Goal: Task Accomplishment & Management: Complete application form

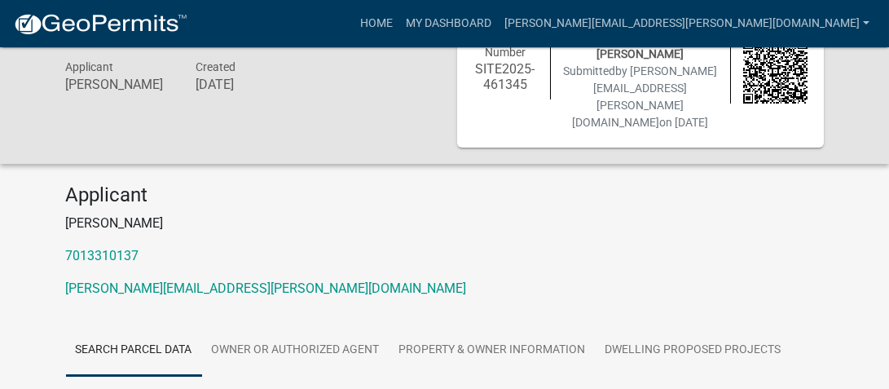
scroll to position [163, 0]
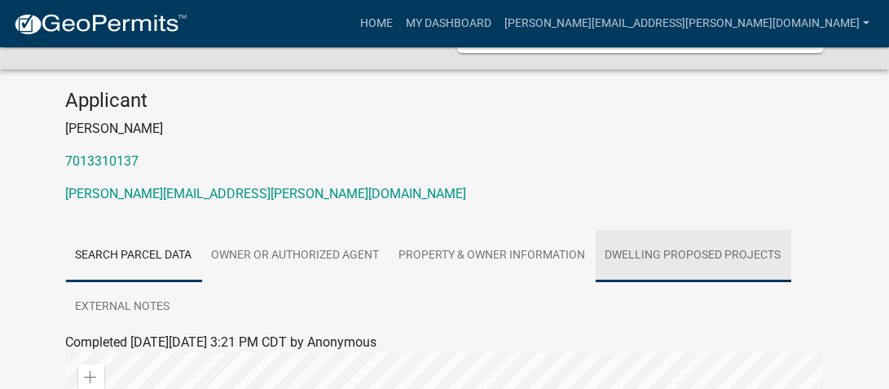
click at [676, 230] on link "Dwelling Proposed Projects" at bounding box center [693, 256] width 196 height 52
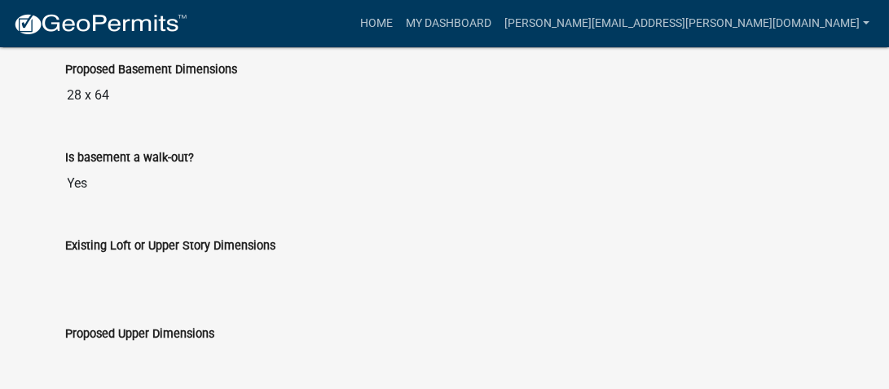
scroll to position [1384, 0]
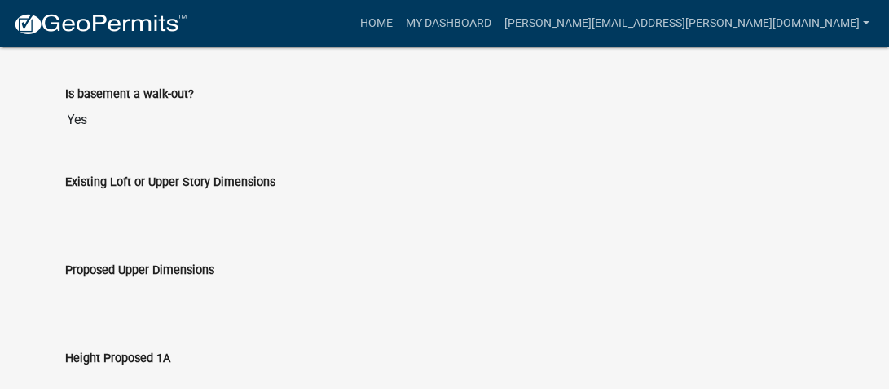
click at [129, 191] on input "Existing Loft or Upper Story Dimensions" at bounding box center [445, 207] width 758 height 33
click at [126, 191] on input "Existing Loft or Upper Story Dimensions" at bounding box center [445, 207] width 758 height 33
click at [102, 191] on input "Existing Loft or Upper Story Dimensions" at bounding box center [445, 207] width 758 height 33
click at [101, 191] on input "Existing Loft or Upper Story Dimensions" at bounding box center [445, 207] width 758 height 33
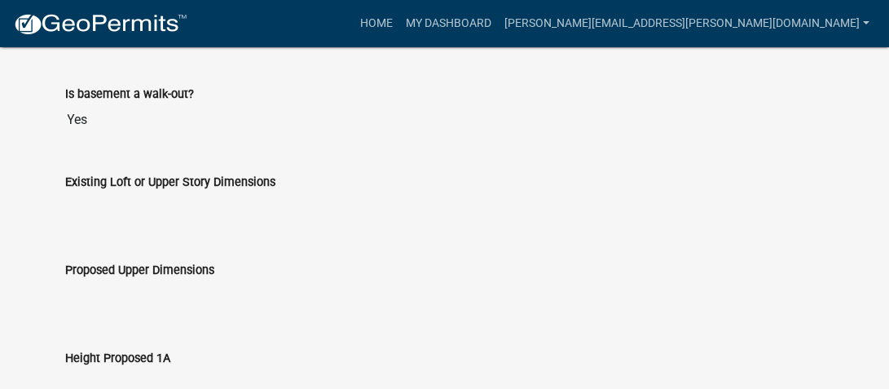
click at [103, 191] on input "Existing Loft or Upper Story Dimensions" at bounding box center [445, 207] width 758 height 33
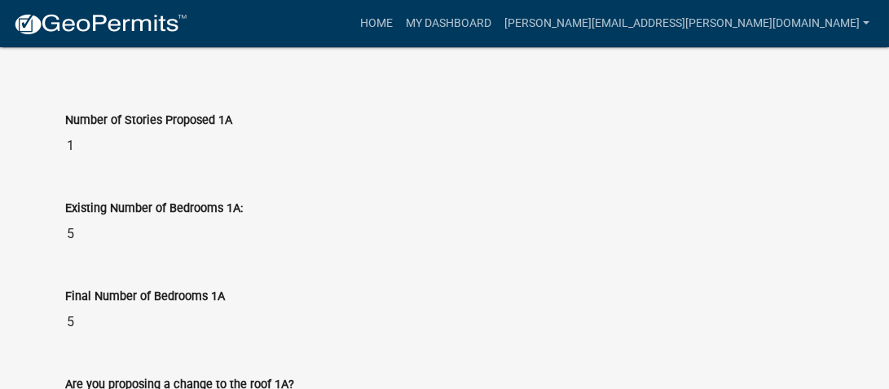
scroll to position [1629, 0]
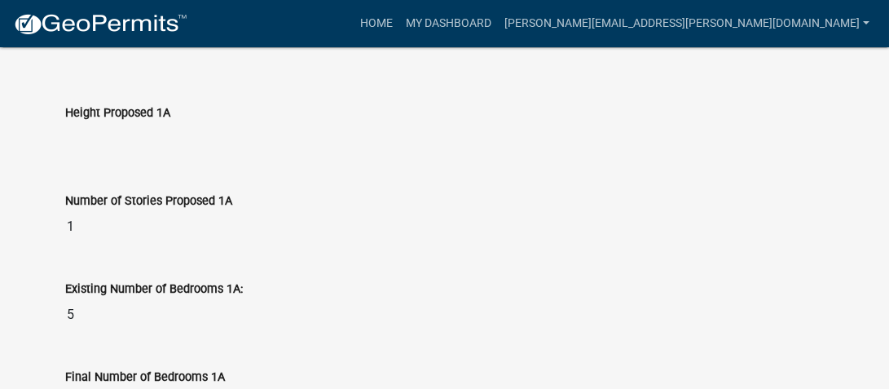
click at [104, 122] on input "Height Proposed 1A" at bounding box center [445, 138] width 758 height 33
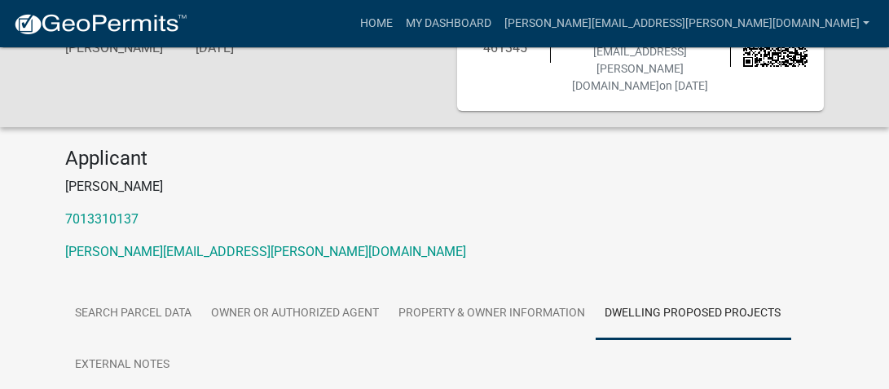
scroll to position [0, 0]
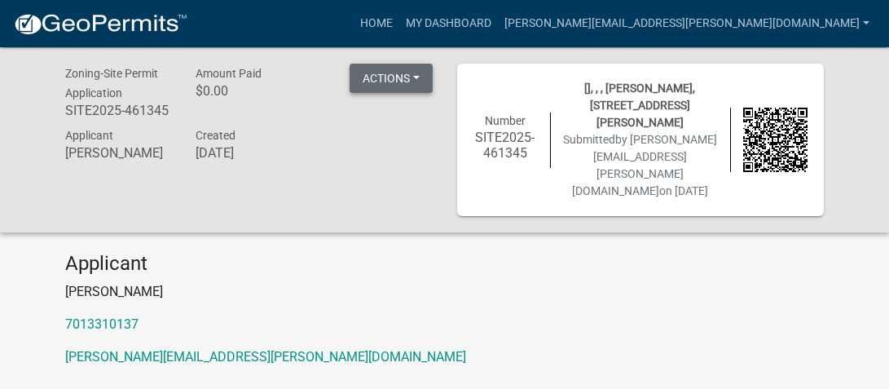
click at [416, 78] on button "Actions" at bounding box center [390, 78] width 83 height 29
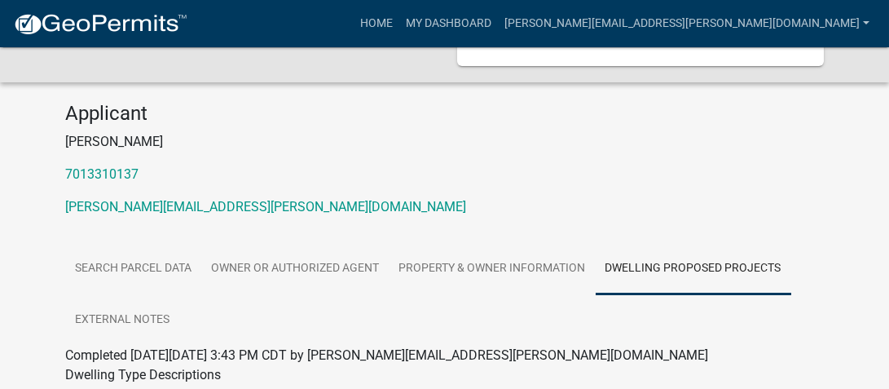
scroll to position [244, 0]
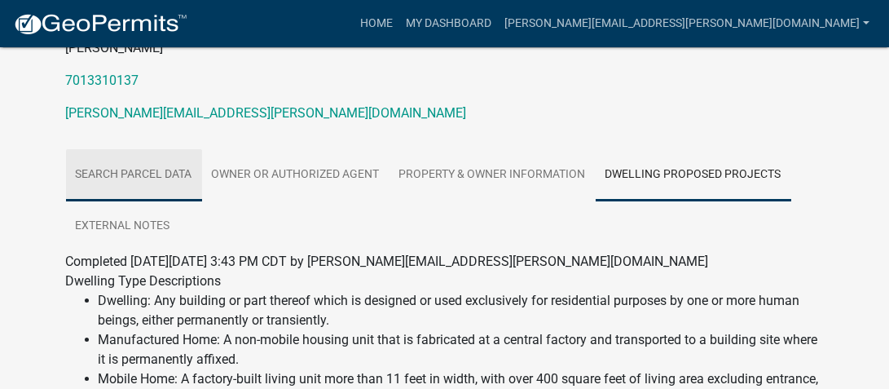
click at [134, 149] on link "Search Parcel Data" at bounding box center [134, 175] width 136 height 52
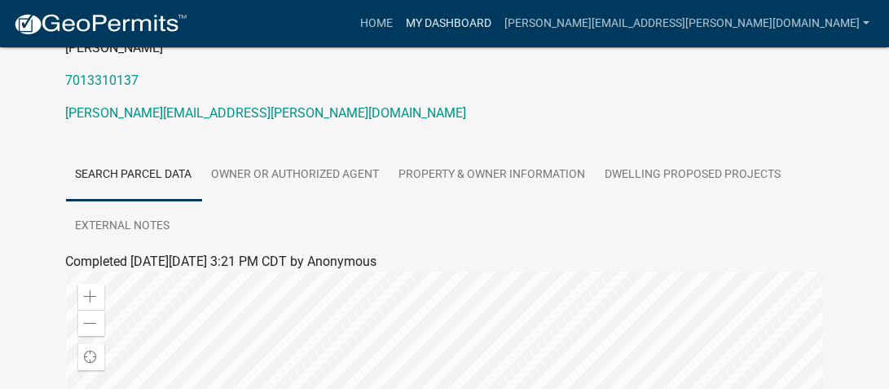
click at [498, 25] on link "My Dashboard" at bounding box center [448, 23] width 99 height 31
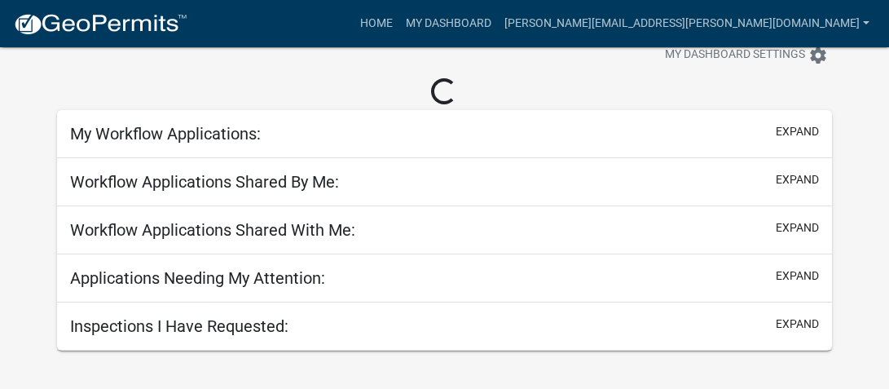
scroll to position [47, 0]
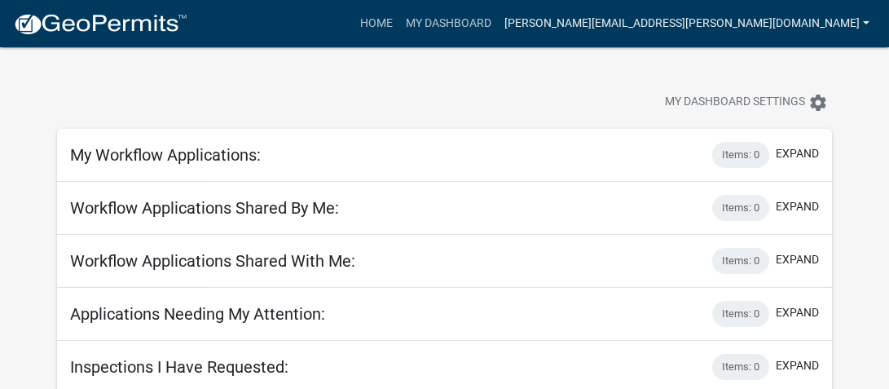
click at [866, 19] on link "[PERSON_NAME][EMAIL_ADDRESS][PERSON_NAME][DOMAIN_NAME]" at bounding box center [687, 23] width 378 height 31
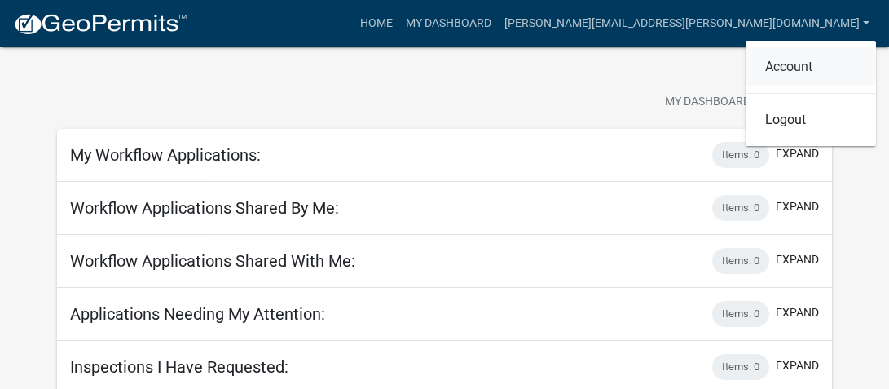
click at [797, 65] on link "Account" at bounding box center [810, 66] width 130 height 39
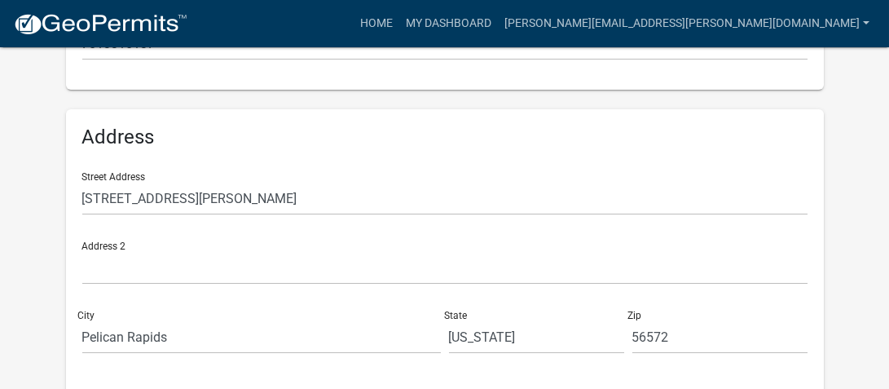
scroll to position [560, 0]
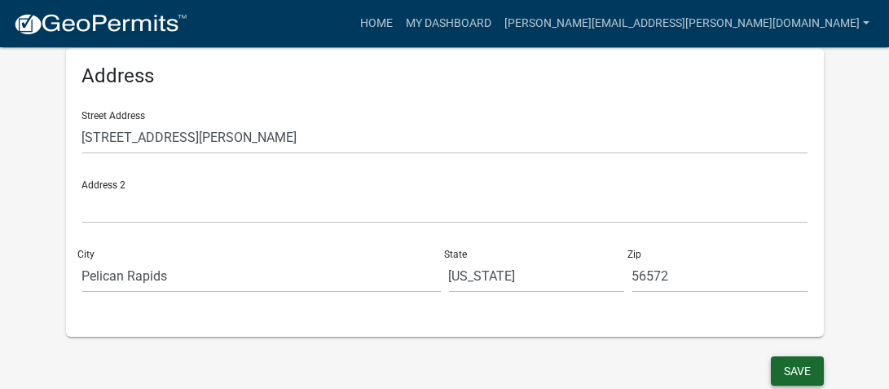
click at [794, 364] on button "Save" at bounding box center [797, 370] width 53 height 29
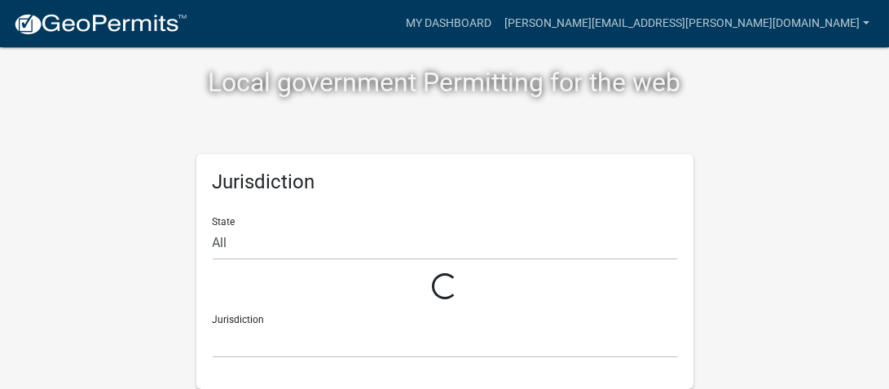
scroll to position [73, 0]
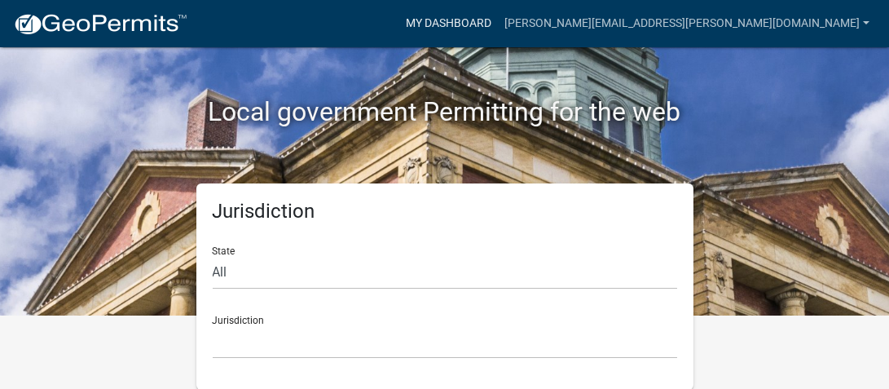
click at [498, 24] on link "My Dashboard" at bounding box center [448, 23] width 99 height 31
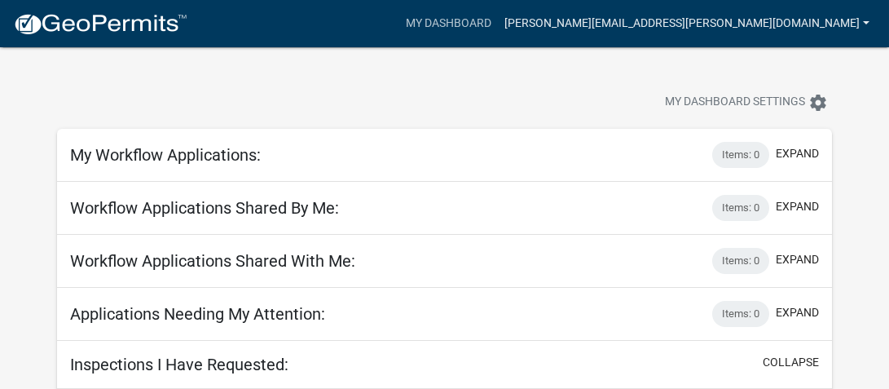
click at [762, 21] on link "[PERSON_NAME][EMAIL_ADDRESS][PERSON_NAME][DOMAIN_NAME]" at bounding box center [687, 23] width 378 height 31
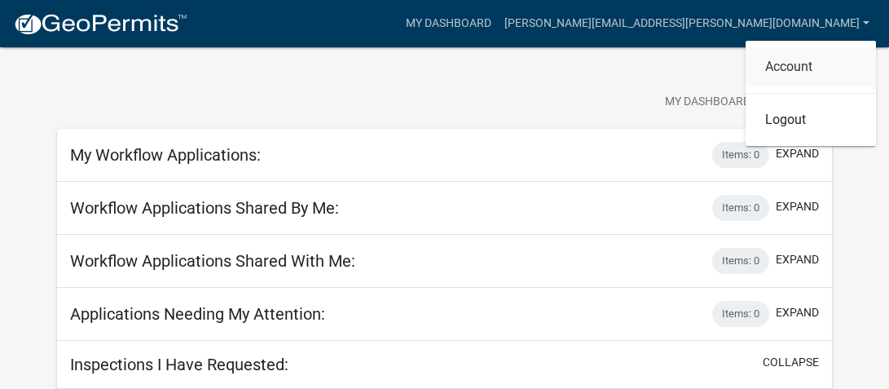
click at [789, 66] on link "Account" at bounding box center [810, 66] width 130 height 39
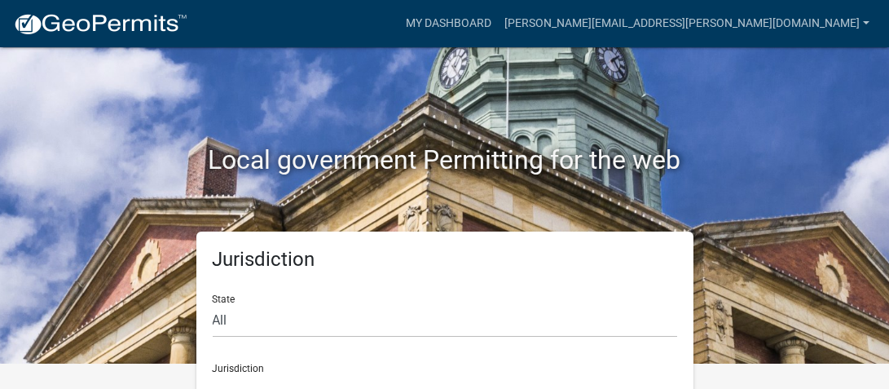
scroll to position [93, 0]
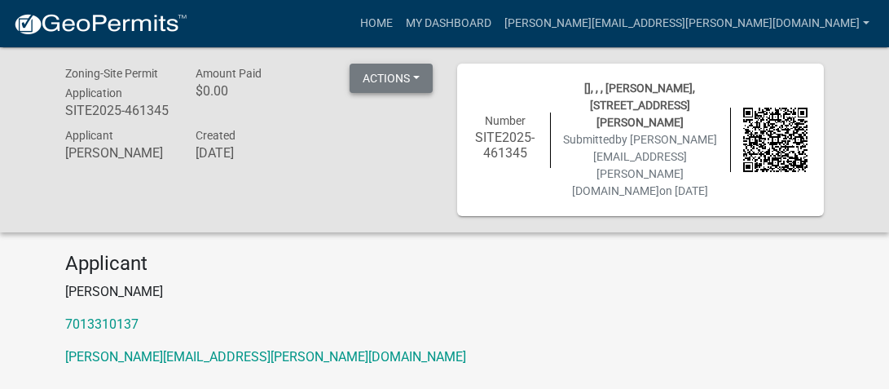
click at [418, 81] on button "Actions" at bounding box center [390, 78] width 83 height 29
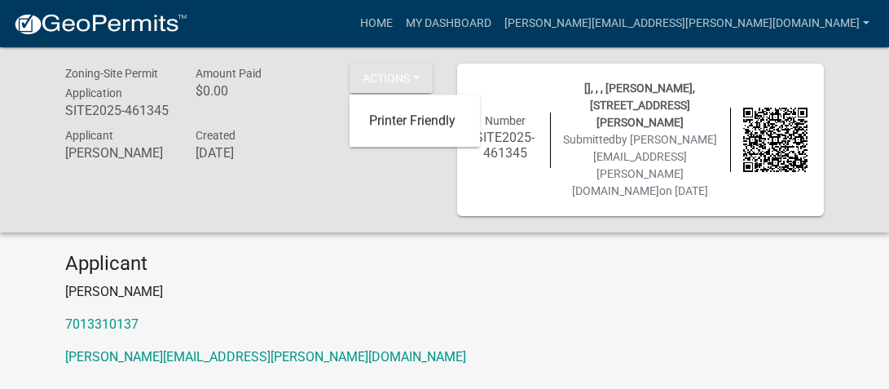
click at [318, 159] on div "Applicant [PERSON_NAME] Created [DATE]" at bounding box center [249, 146] width 391 height 42
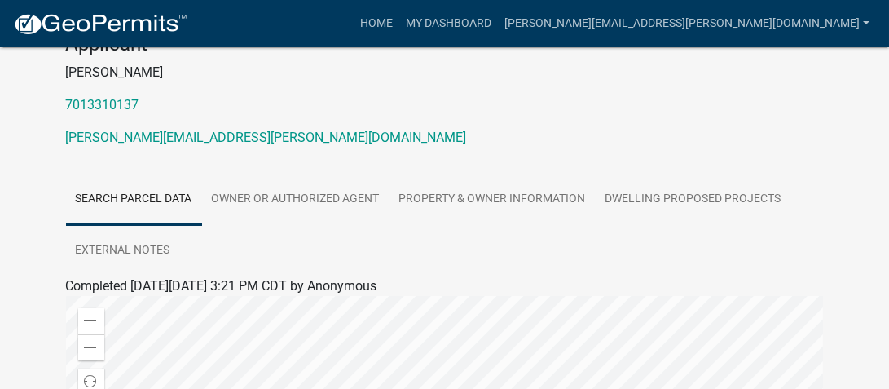
scroll to position [253, 0]
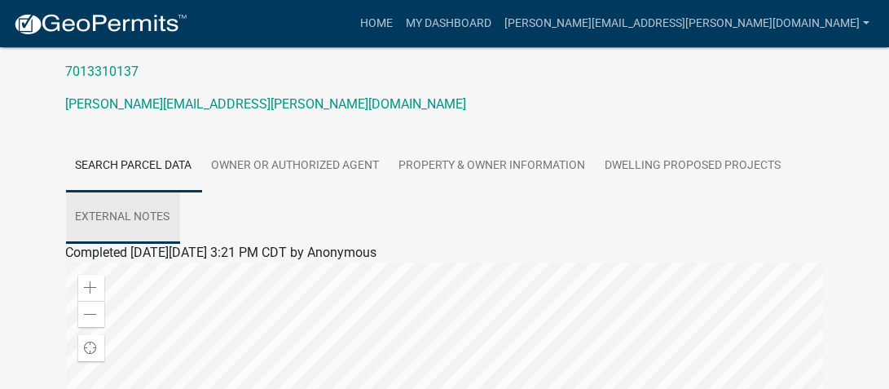
drag, startPoint x: 116, startPoint y: 182, endPoint x: 90, endPoint y: 181, distance: 26.9
click at [90, 191] on link "External Notes" at bounding box center [123, 217] width 114 height 52
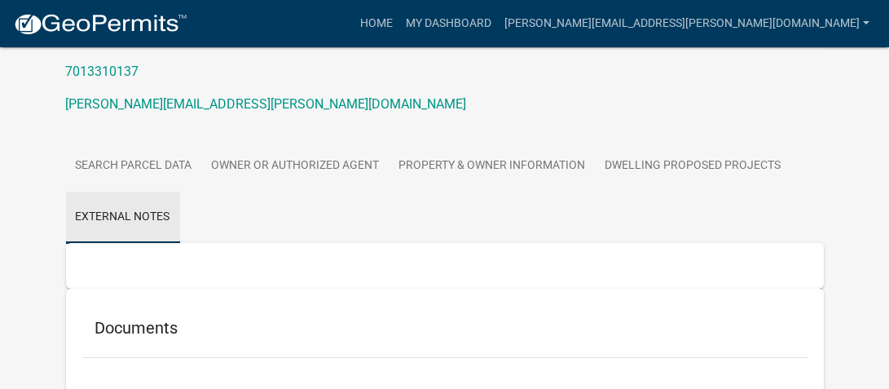
click at [90, 191] on link "External Notes" at bounding box center [123, 217] width 114 height 52
click at [131, 318] on h5 "Documents" at bounding box center [444, 328] width 699 height 20
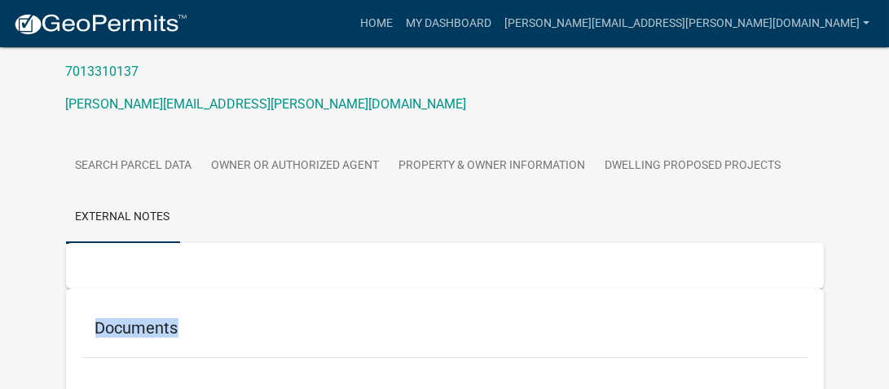
click at [132, 318] on h5 "Documents" at bounding box center [444, 328] width 699 height 20
drag, startPoint x: 132, startPoint y: 295, endPoint x: 297, endPoint y: 222, distance: 180.9
click at [297, 243] on div at bounding box center [445, 266] width 758 height 46
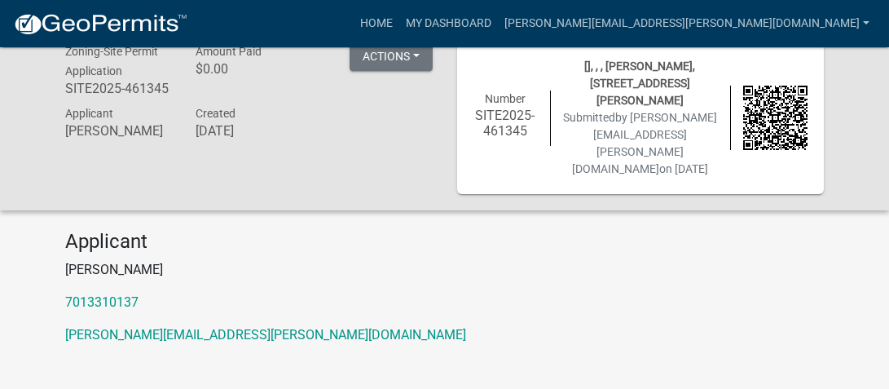
scroll to position [0, 0]
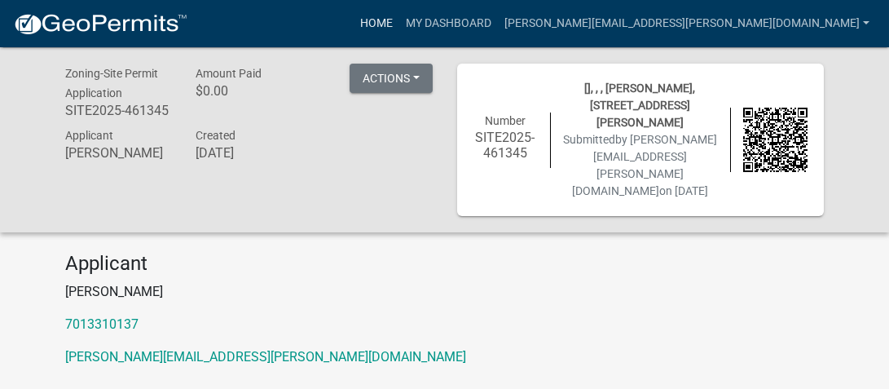
click at [399, 18] on link "Home" at bounding box center [377, 23] width 46 height 31
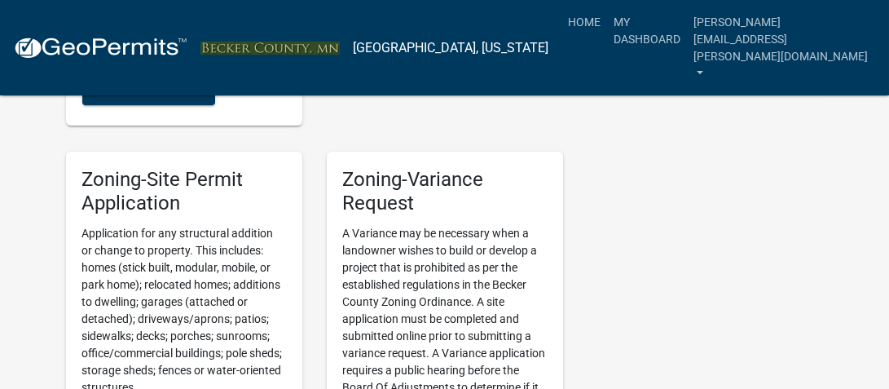
scroll to position [1792, 0]
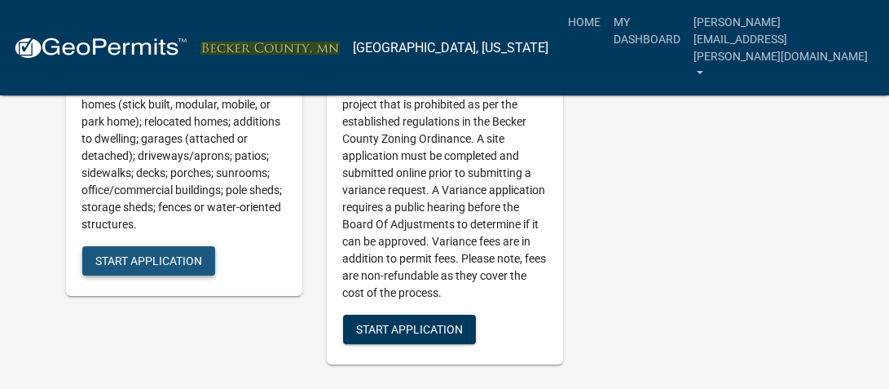
click at [143, 266] on span "Start Application" at bounding box center [148, 259] width 107 height 13
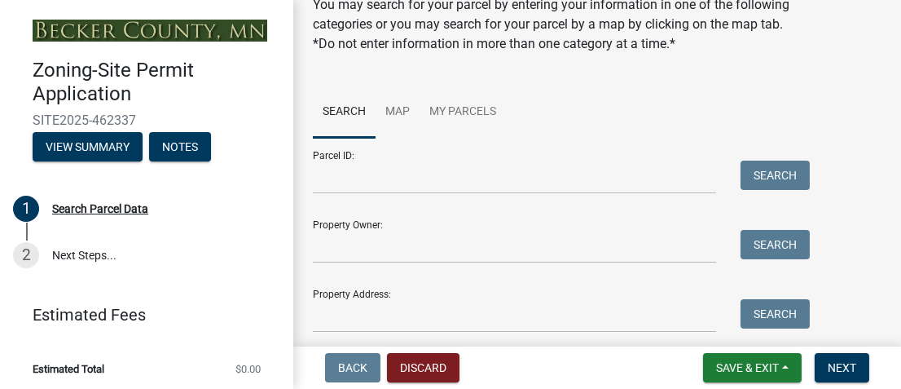
scroll to position [125, 0]
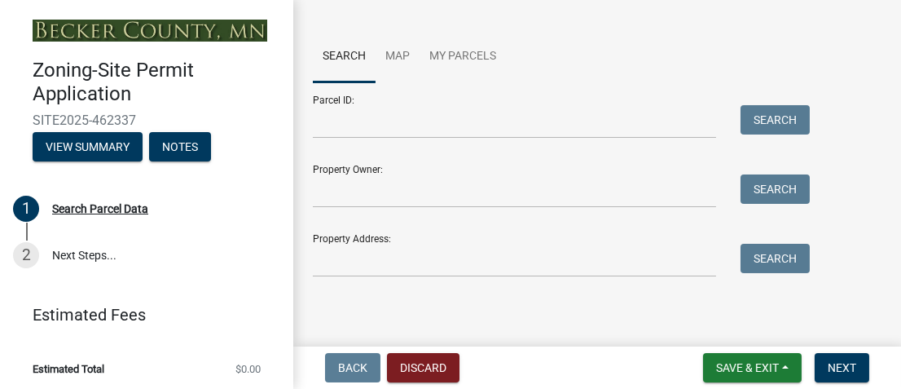
click at [351, 239] on div "Property Address: Search" at bounding box center [557, 249] width 489 height 56
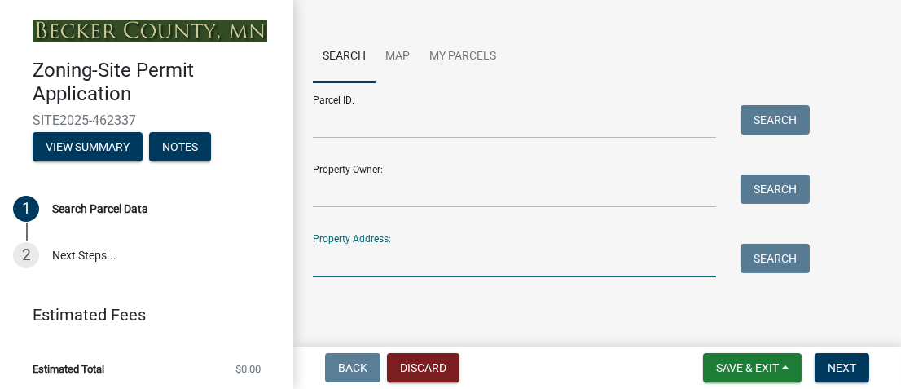
click at [359, 260] on input "Property Address:" at bounding box center [514, 260] width 403 height 33
type input "[STREET_ADDRESS][PERSON_NAME]"
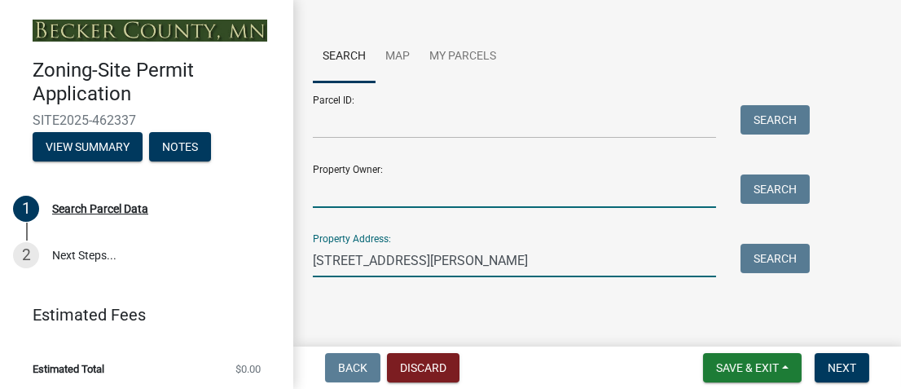
type input "[PERSON_NAME] & [PERSON_NAME]"
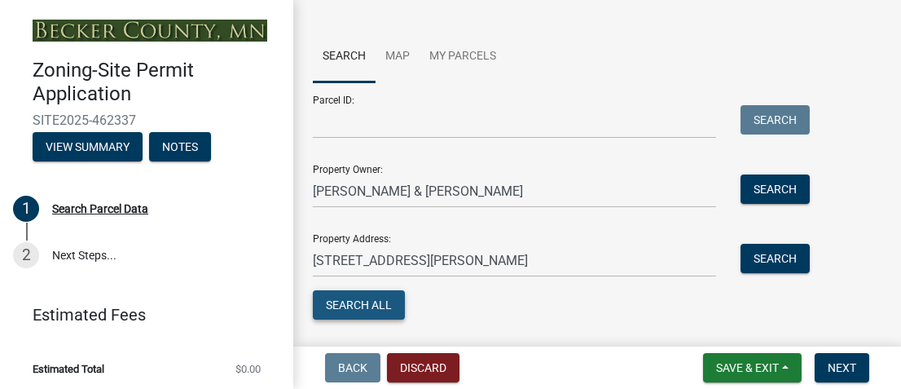
click at [354, 302] on button "Search All" at bounding box center [359, 304] width 92 height 29
click at [358, 301] on button "Search All" at bounding box center [359, 304] width 92 height 29
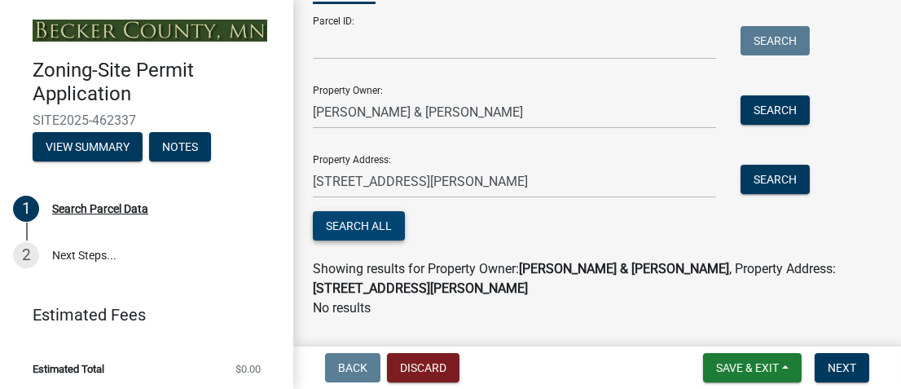
scroll to position [245, 0]
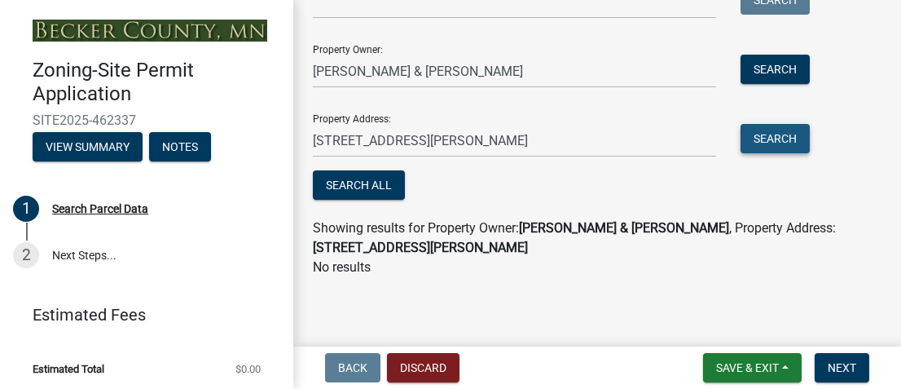
click at [782, 142] on button "Search" at bounding box center [774, 138] width 69 height 29
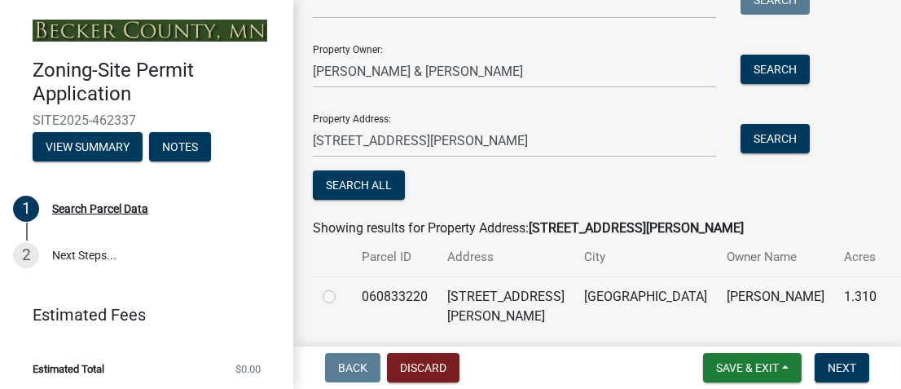
click at [342, 287] on label at bounding box center [342, 287] width 0 height 0
click at [342, 292] on input "radio" at bounding box center [347, 292] width 11 height 11
radio input "true"
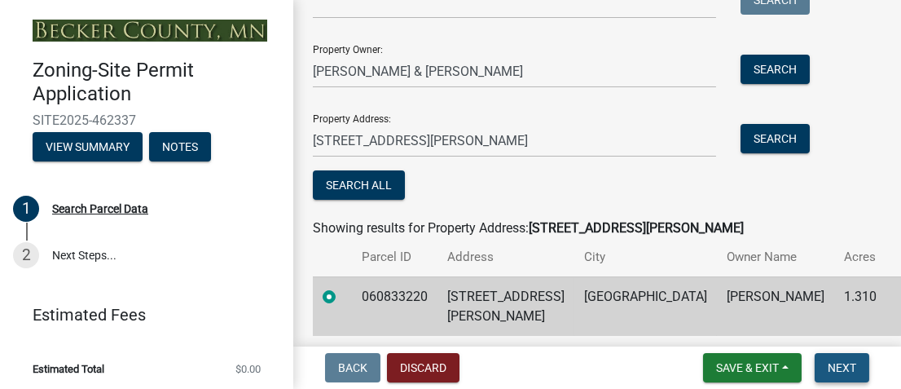
click at [838, 369] on span "Next" at bounding box center [842, 367] width 29 height 13
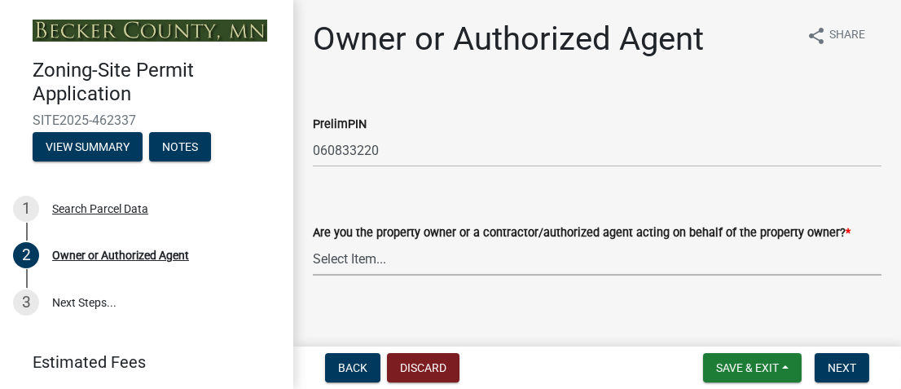
click at [350, 257] on select "Select Item... Property Owner Authorized Agent" at bounding box center [597, 258] width 569 height 33
click at [313, 242] on select "Select Item... Property Owner Authorized Agent" at bounding box center [597, 258] width 569 height 33
select select "059d621c-7166-4fbc-97da-2eca626821a9"
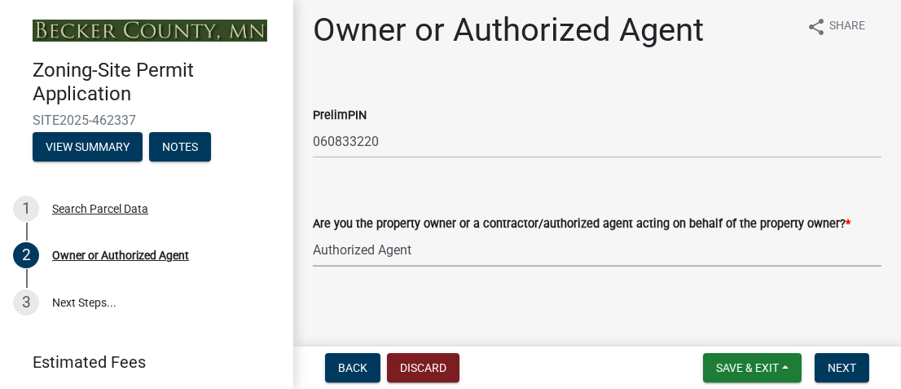
scroll to position [13, 0]
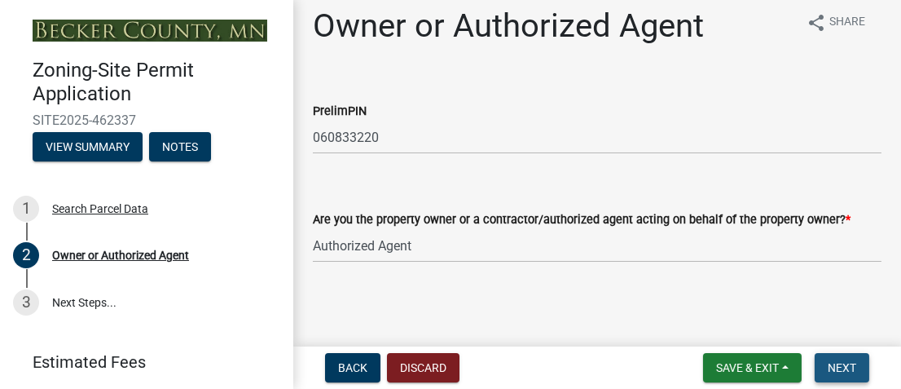
click at [838, 363] on span "Next" at bounding box center [842, 367] width 29 height 13
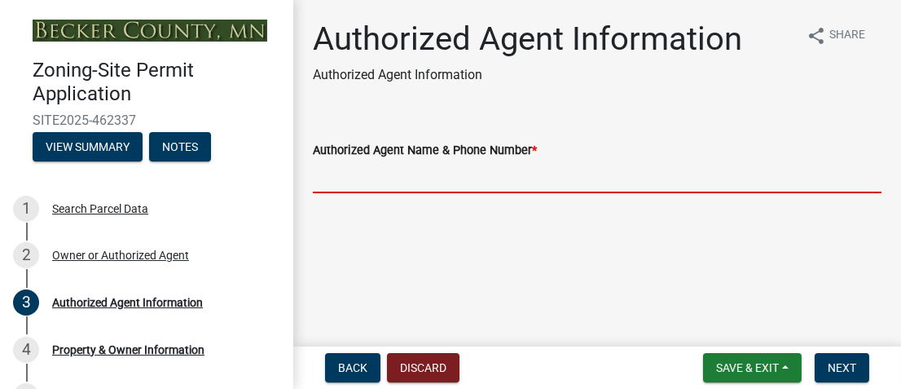
click at [371, 174] on input "Authorized Agent Name & Phone Number *" at bounding box center [597, 176] width 569 height 33
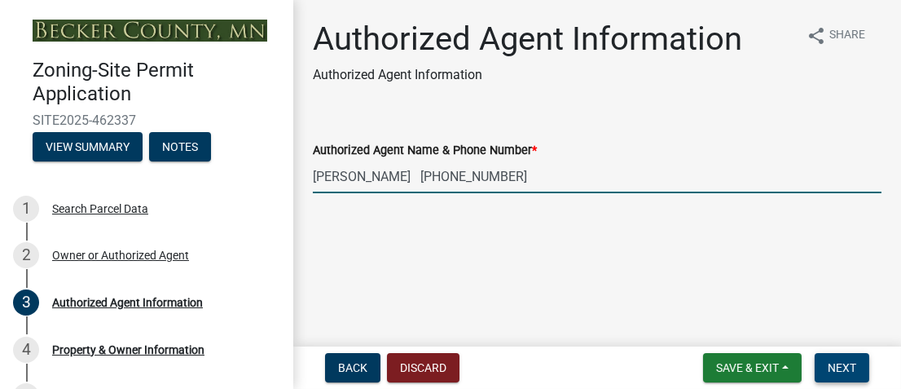
type input "[PERSON_NAME] [PHONE_NUMBER]"
click at [833, 362] on span "Next" at bounding box center [842, 367] width 29 height 13
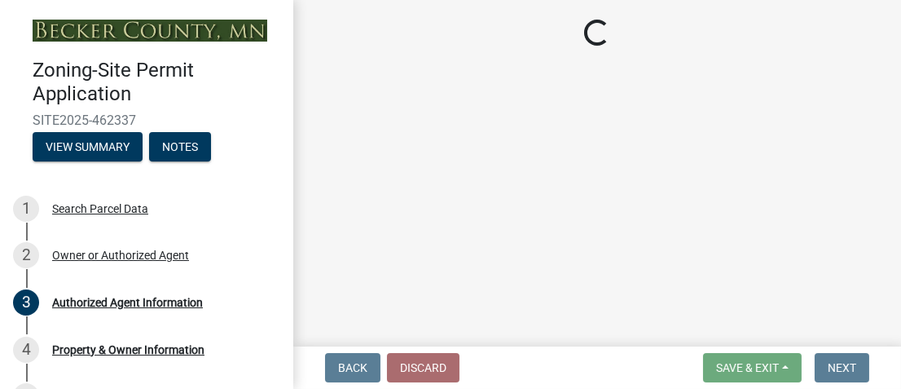
select select "951686c9-9b01-4b62-9d6a-ea2b084c9c47"
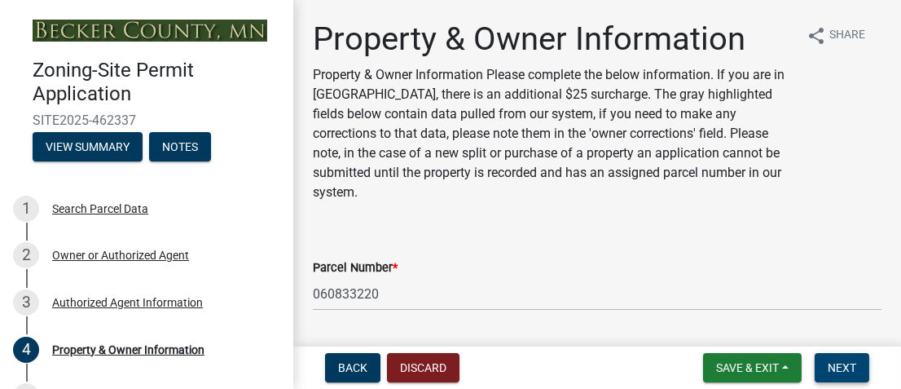
click at [839, 367] on span "Next" at bounding box center [842, 367] width 29 height 13
click at [845, 365] on span "Next" at bounding box center [842, 367] width 29 height 13
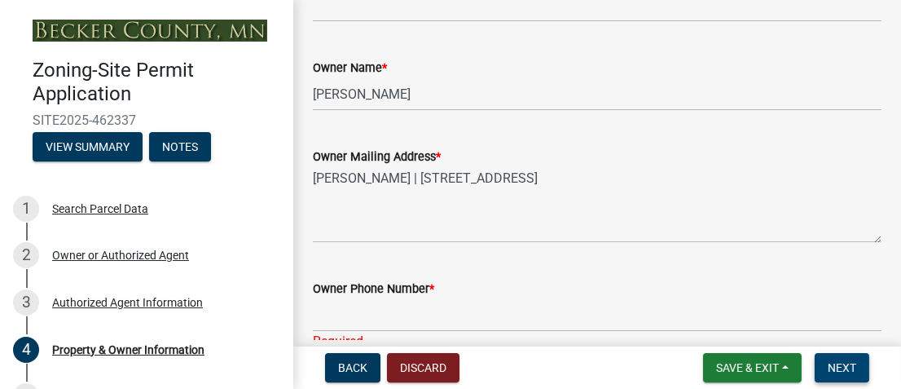
scroll to position [406, 0]
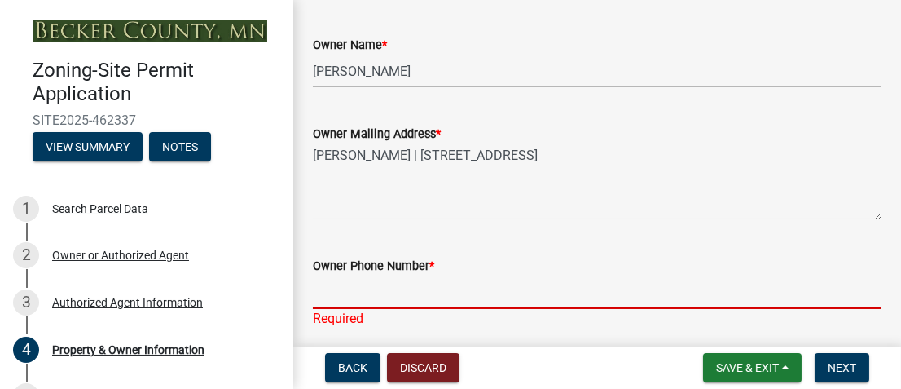
click at [380, 297] on input "Owner Phone Number *" at bounding box center [597, 291] width 569 height 33
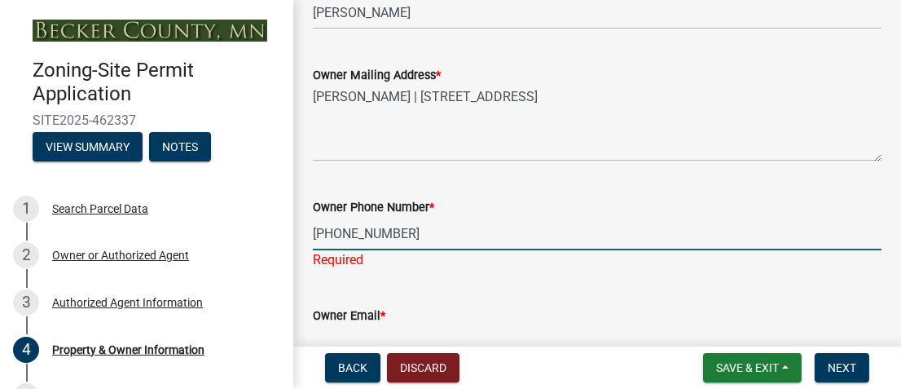
scroll to position [489, 0]
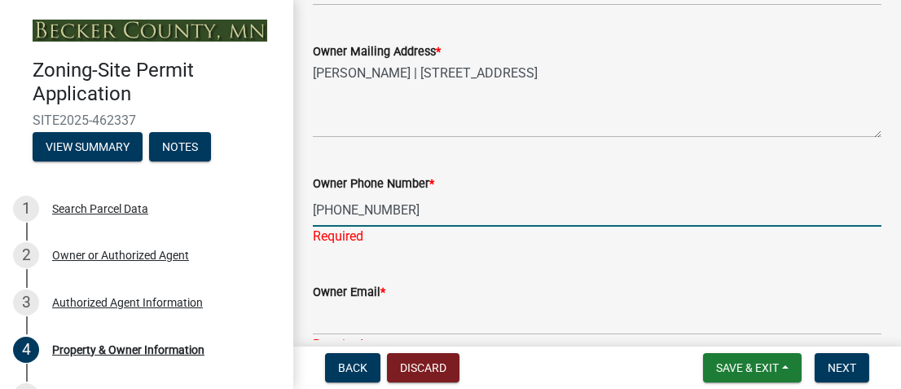
type input "[PHONE_NUMBER]"
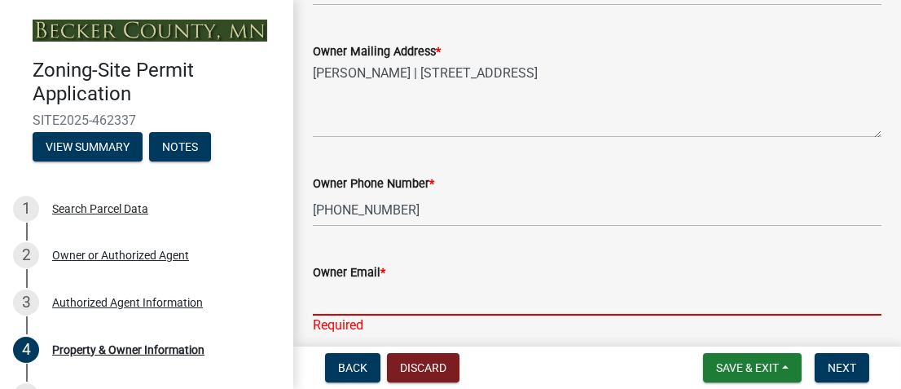
click at [369, 321] on div "Owner Email * Required" at bounding box center [597, 286] width 569 height 95
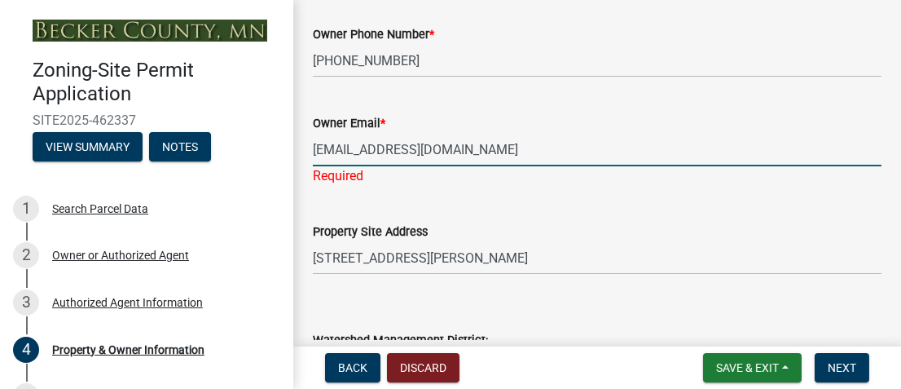
scroll to position [732, 0]
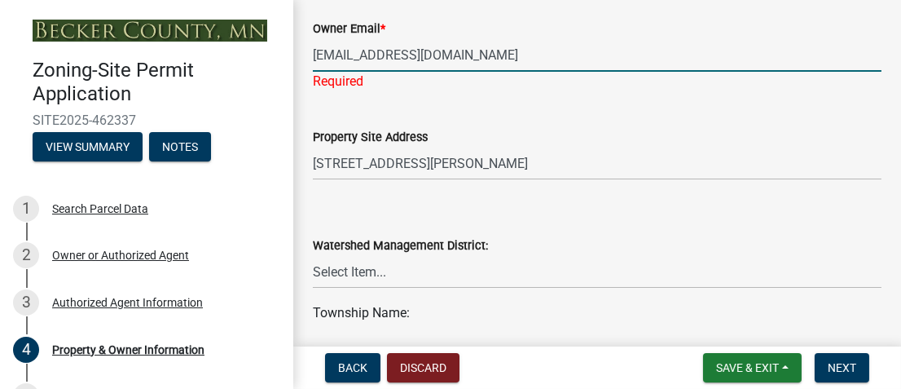
type input "[EMAIL_ADDRESS][DOMAIN_NAME]"
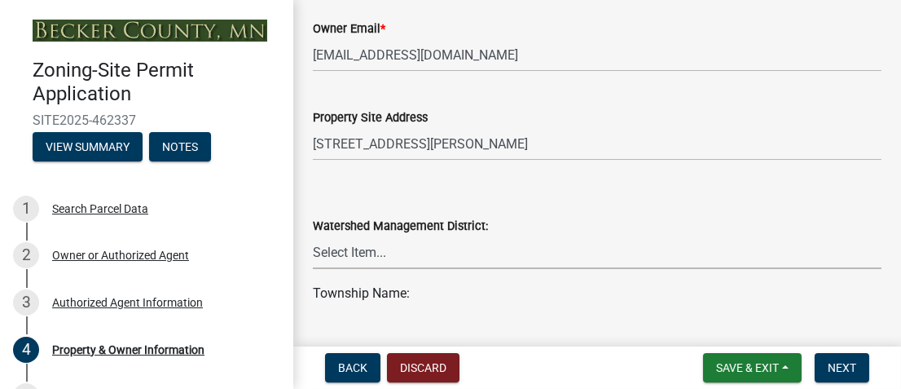
click at [366, 270] on wm-data-entity-input "Watershed Management District: Select Item... PELICAN RIVER WTRSHD BUFFALO WATE…" at bounding box center [597, 229] width 569 height 110
click at [313, 235] on select "Select Item... PELICAN RIVER WTRSHD BUFFALO WATERSHED CORMORANT WATERSHED WILD …" at bounding box center [597, 251] width 569 height 33
select select "2da4ad59-79e4-4897-a878-b9bb9cb10a27"
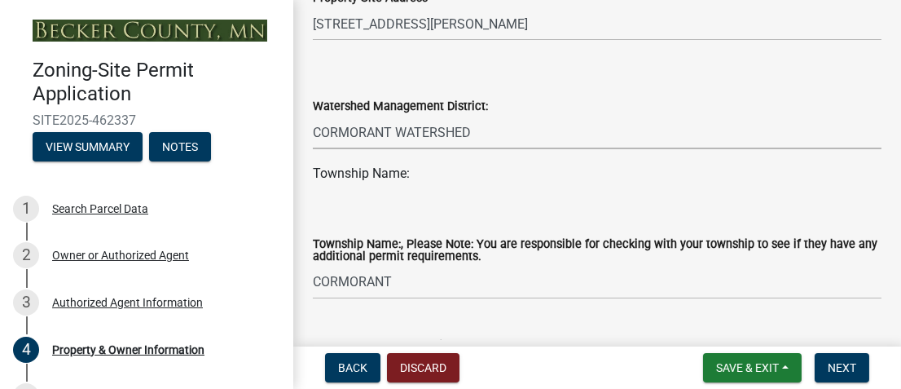
scroll to position [895, 0]
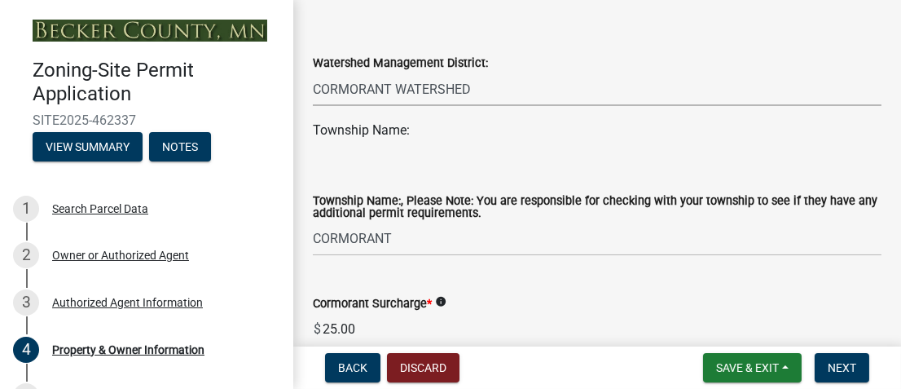
click at [411, 134] on div "Township Name:" at bounding box center [597, 131] width 569 height 20
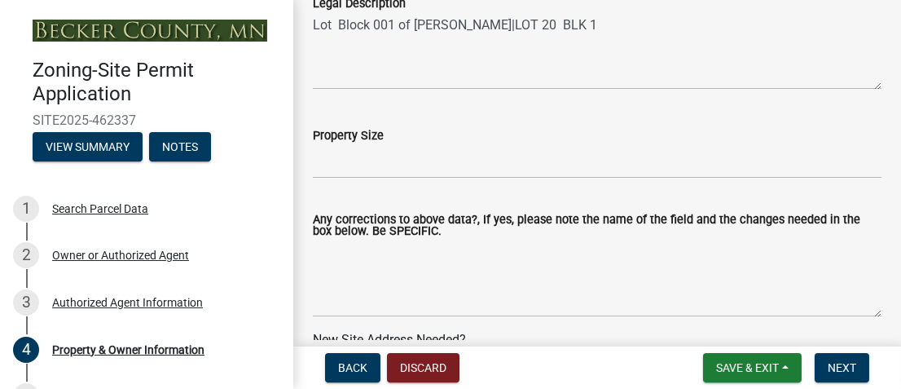
scroll to position [1384, 0]
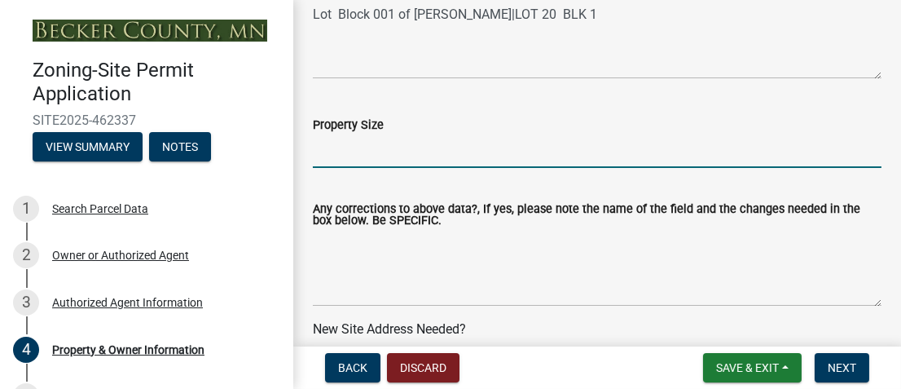
click at [412, 153] on input "Property Size" at bounding box center [597, 150] width 569 height 33
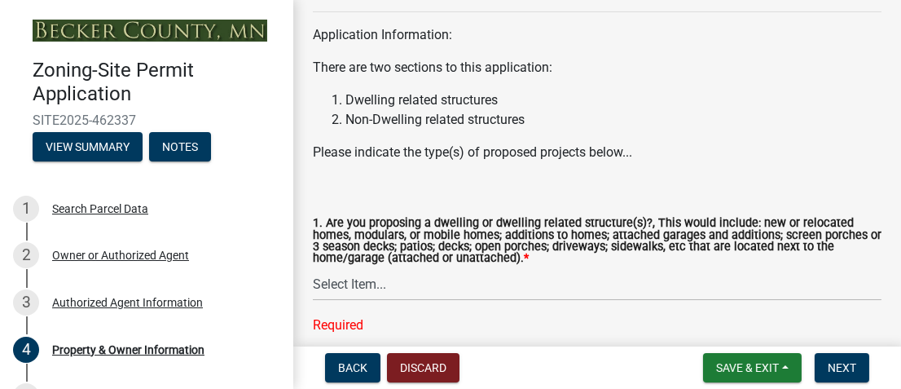
scroll to position [1873, 0]
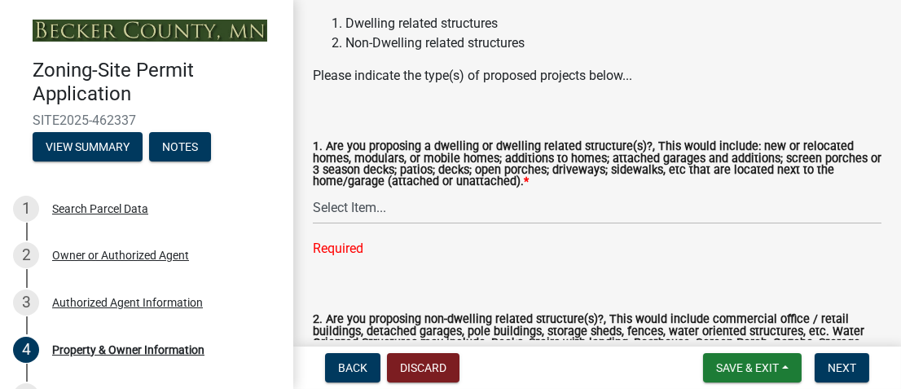
type input "1.3"
click at [344, 209] on select "Select Item... Yes No" at bounding box center [597, 207] width 569 height 33
click at [313, 191] on select "Select Item... Yes No" at bounding box center [597, 207] width 569 height 33
select select "f87eba17-8ed9-4ad8-aefc-fe36a3f3544b"
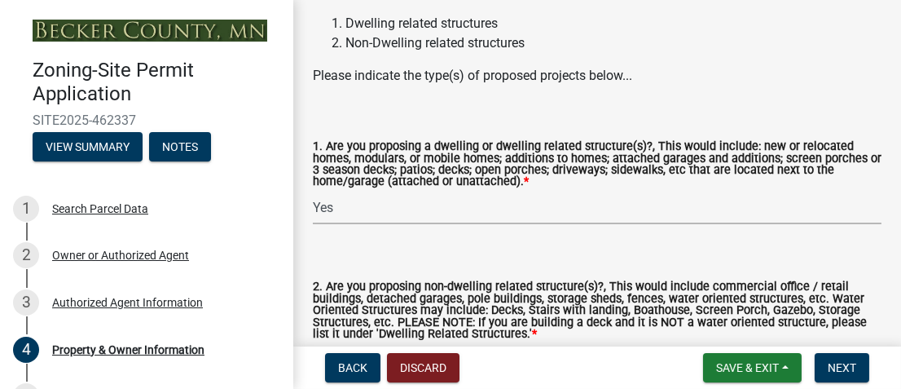
scroll to position [1955, 0]
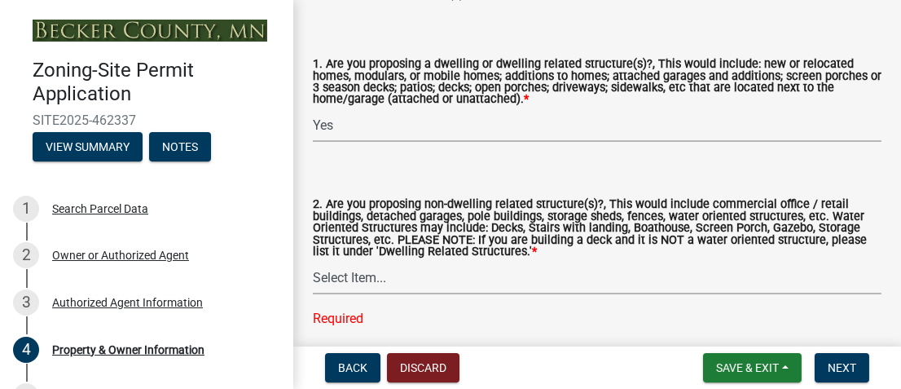
click at [360, 282] on select "Select Item... Yes No" at bounding box center [597, 277] width 569 height 33
click at [313, 262] on select "Select Item... Yes No" at bounding box center [597, 277] width 569 height 33
select select "393a978c-6bd5-4cb2-a6a0-db6feb8732b8"
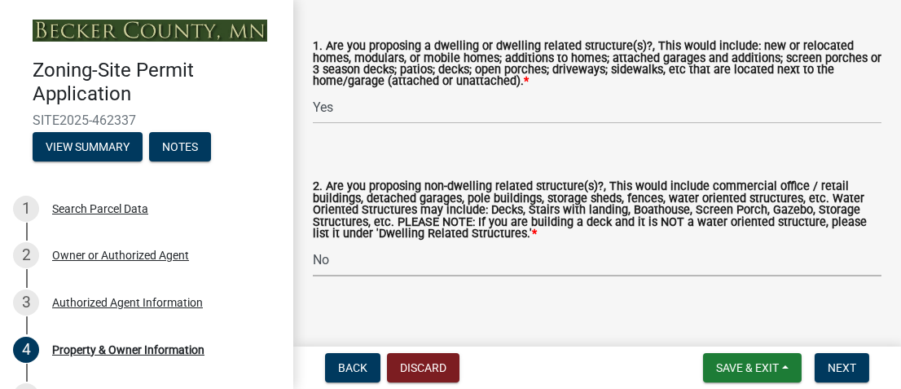
scroll to position [1988, 0]
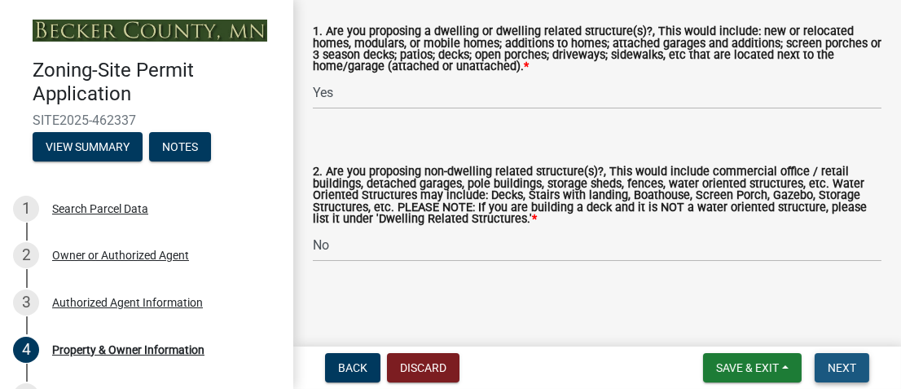
click at [845, 367] on span "Next" at bounding box center [842, 367] width 29 height 13
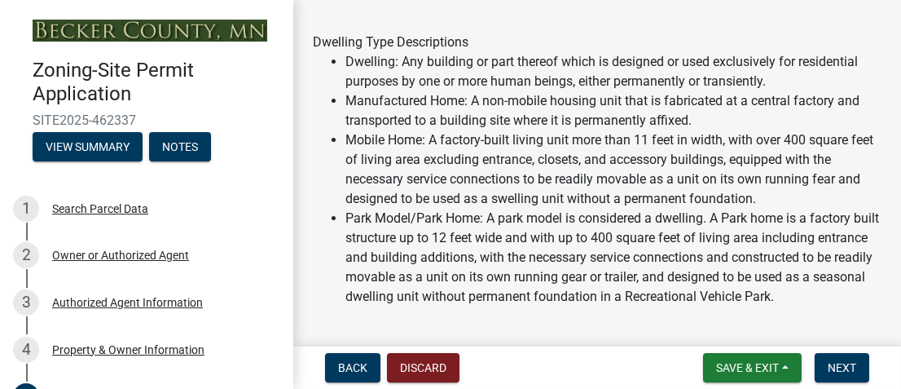
scroll to position [326, 0]
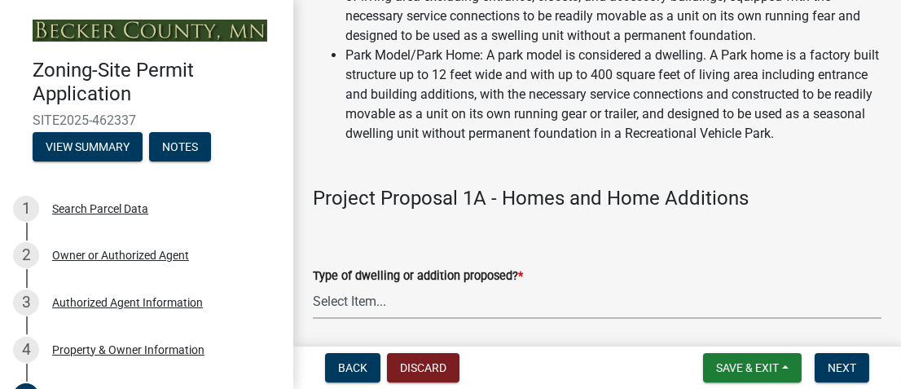
click at [367, 301] on select "Select Item... N/A - Not a dwelling New Home-Onsite Construction New Modular (E…" at bounding box center [597, 301] width 569 height 33
click at [313, 285] on select "Select Item... N/A - Not a dwelling New Home-Onsite Construction New Modular (E…" at bounding box center [597, 301] width 569 height 33
select select "b76c2e3f-c59d-4748-8205-29623accd873"
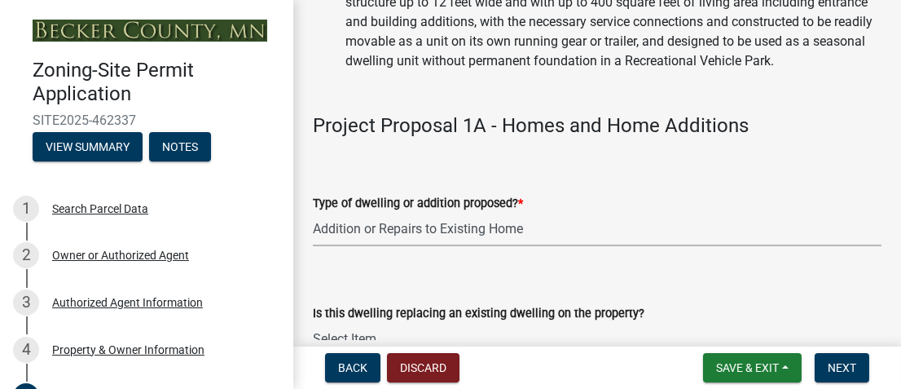
scroll to position [489, 0]
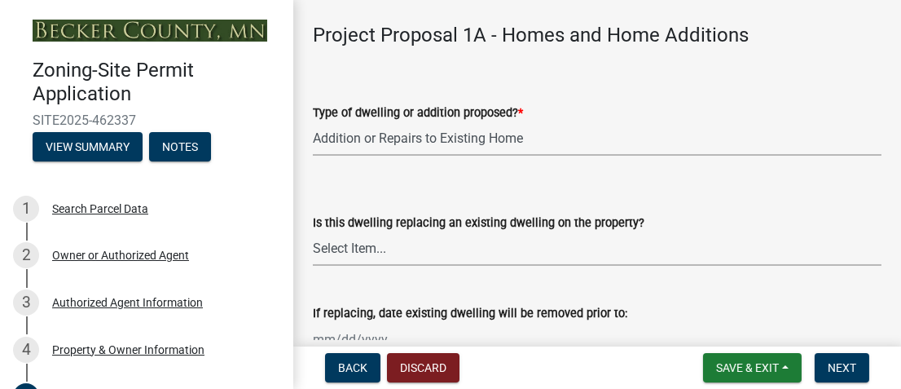
click at [344, 250] on select "Select Item... N/A Yes No" at bounding box center [597, 248] width 569 height 33
click at [313, 232] on select "Select Item... N/A Yes No" at bounding box center [597, 248] width 569 height 33
select select "566f81cc-4b3f-4ecb-9f16-a2b313352c61"
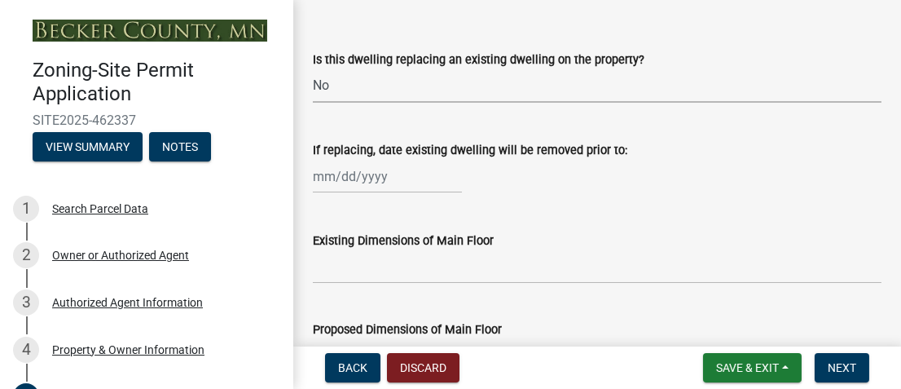
scroll to position [732, 0]
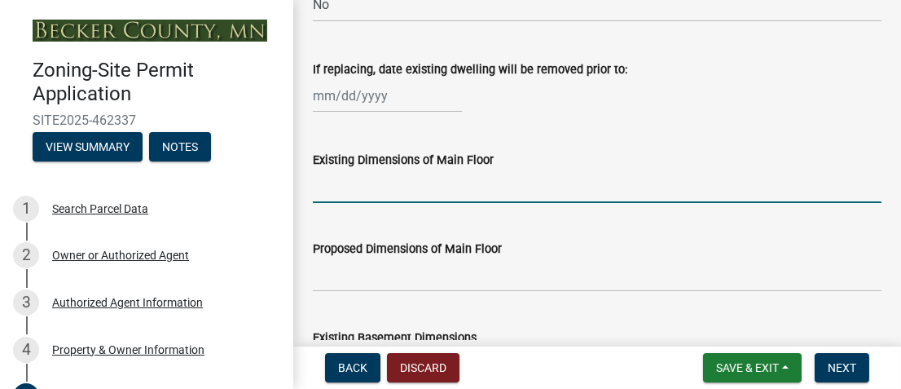
click at [364, 186] on input "Existing Dimensions of Main Floor" at bounding box center [597, 185] width 569 height 33
type input "24 x 32"
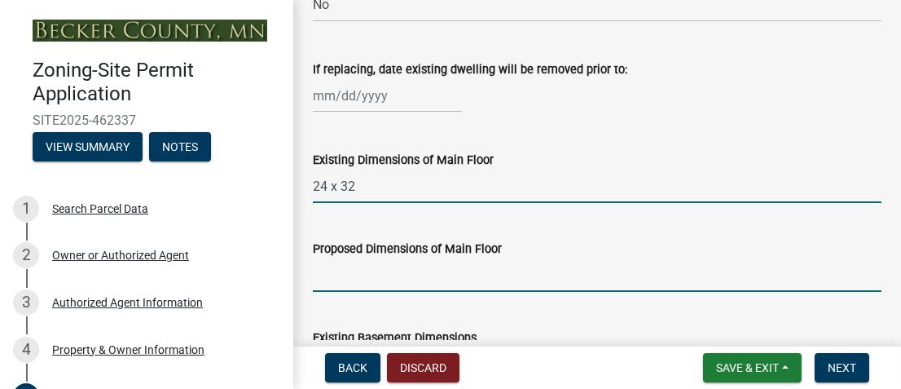
click at [360, 273] on input "Proposed Dimensions of Main Floor" at bounding box center [597, 274] width 569 height 33
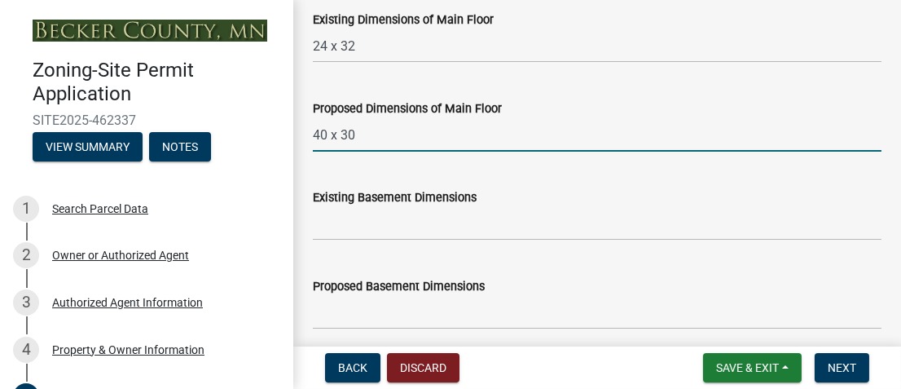
scroll to position [895, 0]
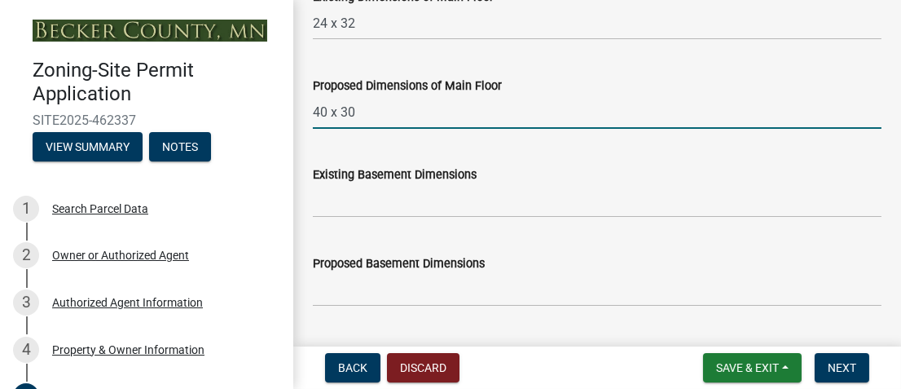
type input "40 x 30"
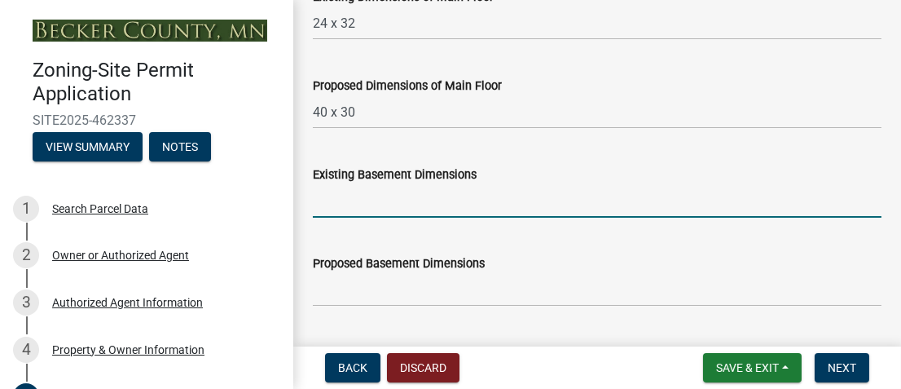
click at [371, 201] on input "Existing Basement Dimensions" at bounding box center [597, 200] width 569 height 33
type input "0"
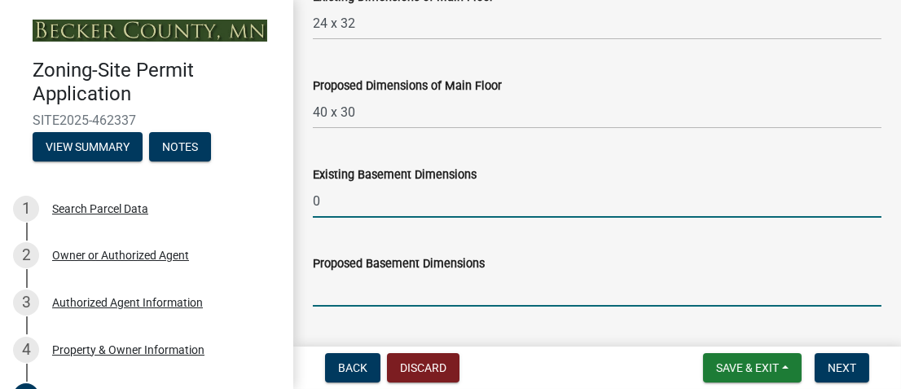
click at [380, 283] on input "Proposed Basement Dimensions" at bounding box center [597, 289] width 569 height 33
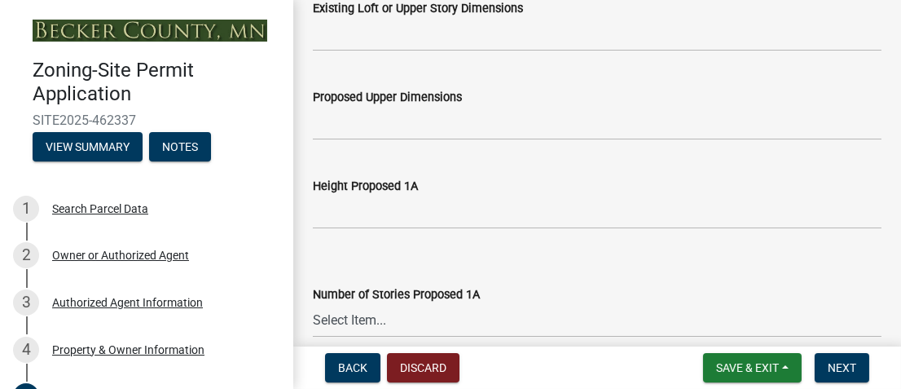
scroll to position [1466, 0]
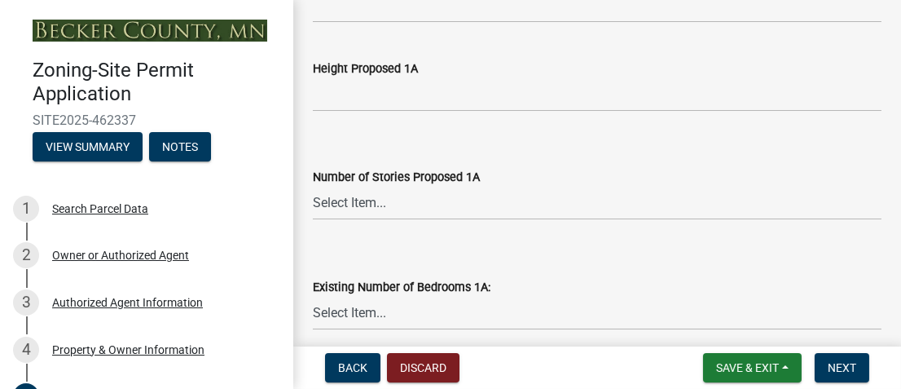
type input "0"
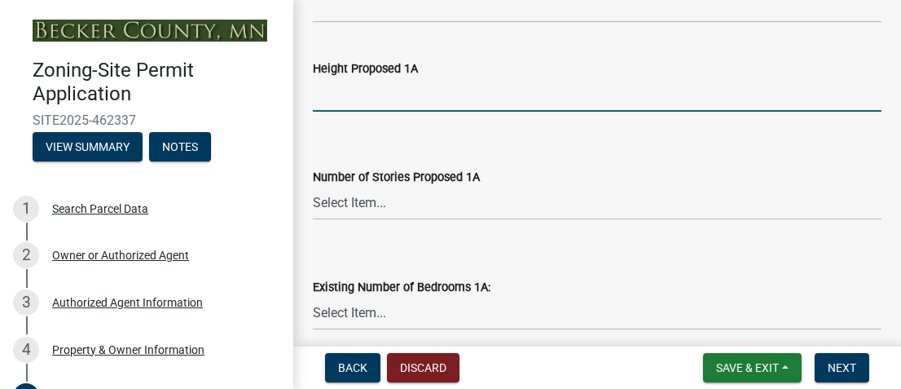
click at [368, 92] on input "Height Proposed 1A" at bounding box center [597, 94] width 569 height 33
type input "15 ft"
click at [374, 200] on select "Select Item... N/A 1 1.25 1.5 1.75 2 2.25 2.5" at bounding box center [597, 203] width 569 height 33
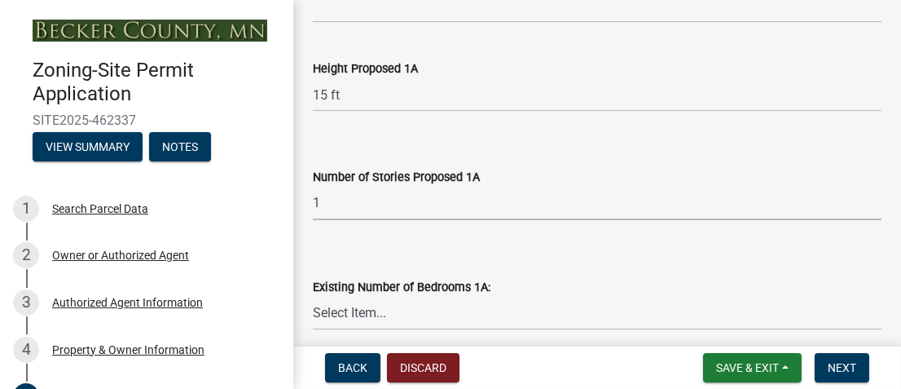
click at [313, 187] on select "Select Item... N/A 1 1.25 1.5 1.75 2 2.25 2.5" at bounding box center [597, 203] width 569 height 33
select select "4f5e2784-8c40-49a3-b0e9-8f1a3cbab4f4"
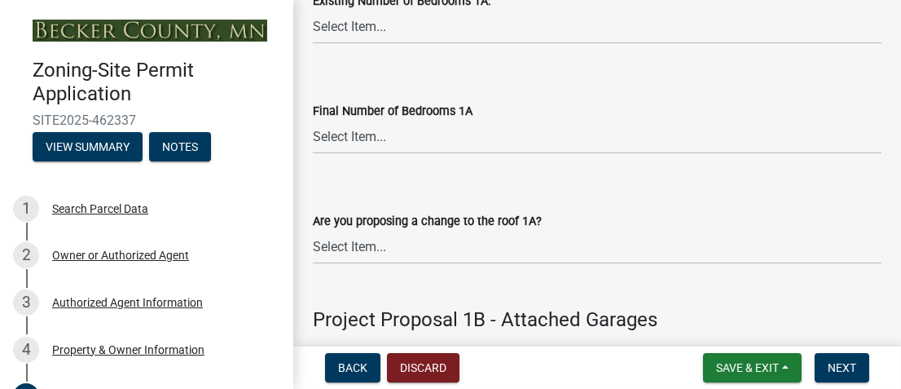
scroll to position [1873, 0]
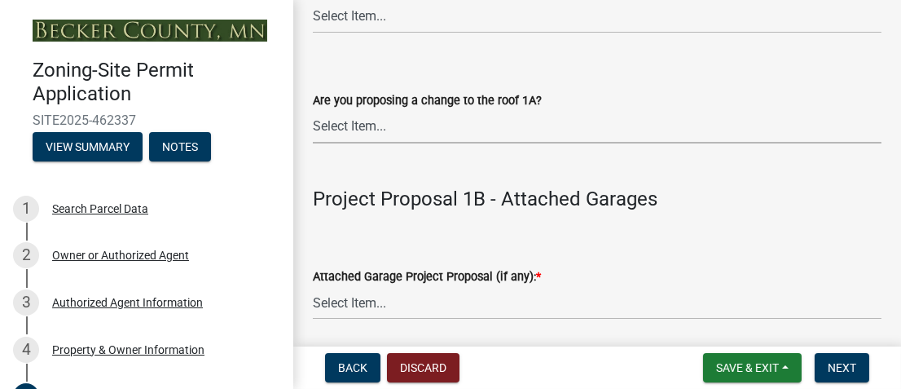
click at [354, 124] on select "Select Item... N/A Yes No" at bounding box center [597, 126] width 569 height 33
click at [313, 110] on select "Select Item... N/A Yes No" at bounding box center [597, 126] width 569 height 33
select select "c6a0a915-8859-4117-97a8-42e675f9bace"
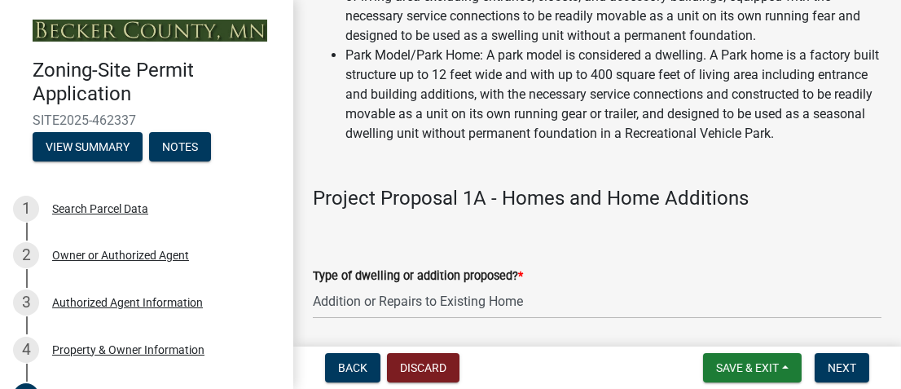
scroll to position [569, 0]
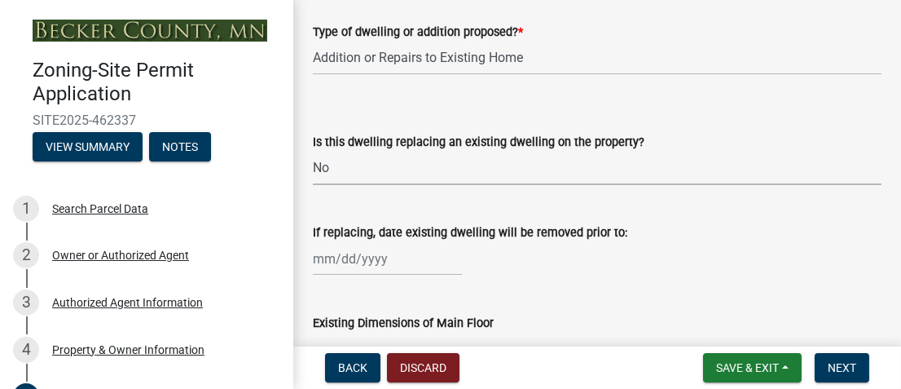
click at [338, 161] on select "Select Item... N/A Yes No" at bounding box center [597, 168] width 569 height 33
click at [313, 152] on select "Select Item... N/A Yes No" at bounding box center [597, 168] width 569 height 33
select select "2dc577ba-aef6-4196-bc52-35577603d189"
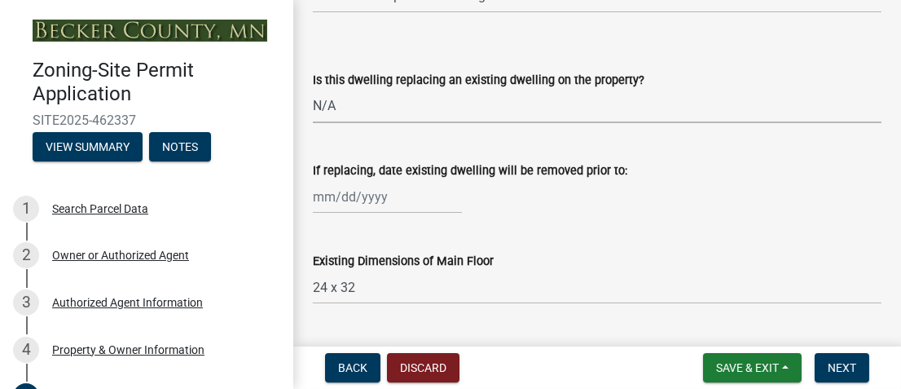
scroll to position [815, 0]
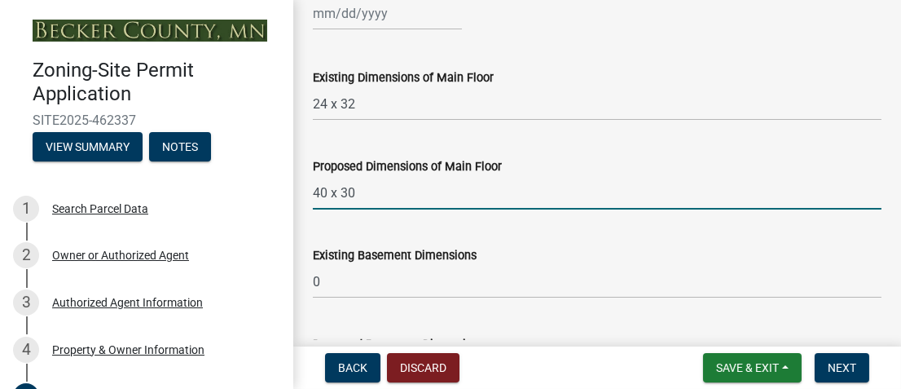
click at [362, 191] on input "40 x 30" at bounding box center [597, 192] width 569 height 33
type input "4"
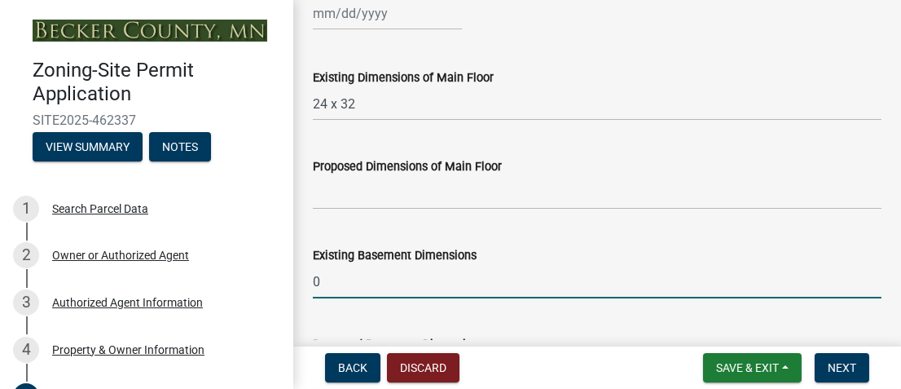
click at [365, 276] on input "0" at bounding box center [597, 281] width 569 height 33
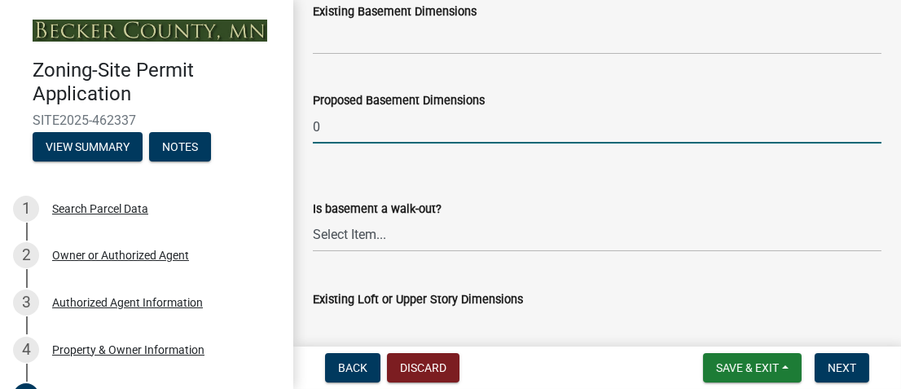
click at [336, 118] on input "0" at bounding box center [597, 126] width 569 height 33
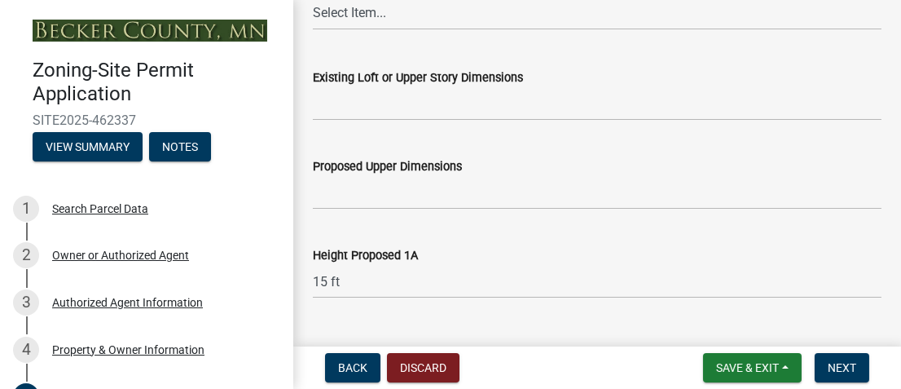
scroll to position [1303, 0]
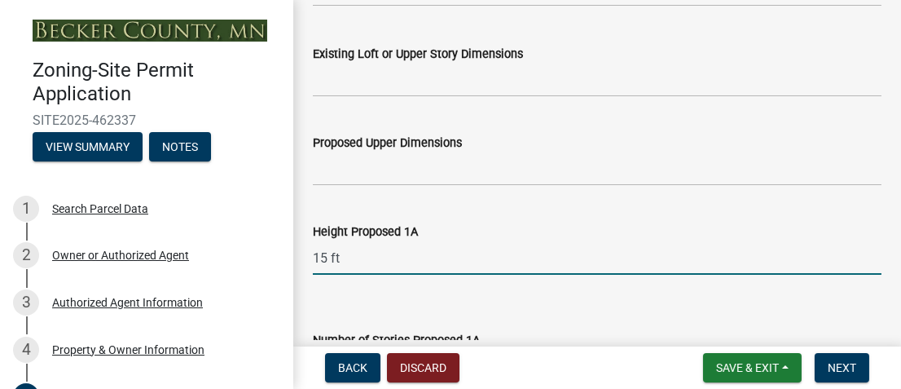
click at [362, 248] on input "15 ft" at bounding box center [597, 257] width 569 height 33
type input "1"
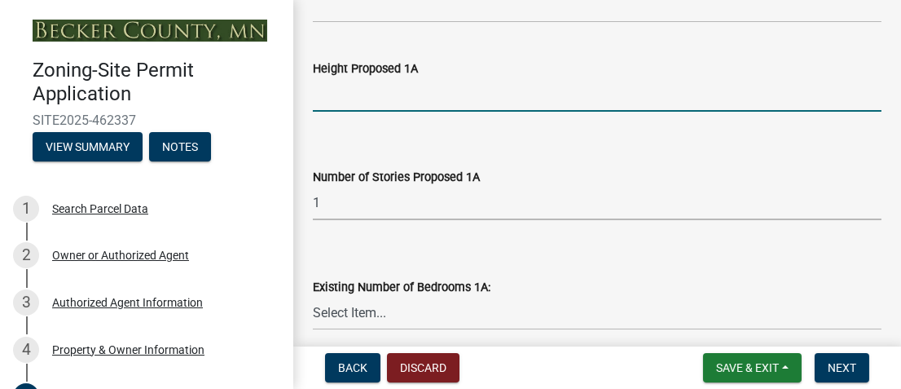
click at [331, 195] on select "Select Item... N/A 1 1.25 1.5 1.75 2 2.25 2.5" at bounding box center [597, 203] width 569 height 33
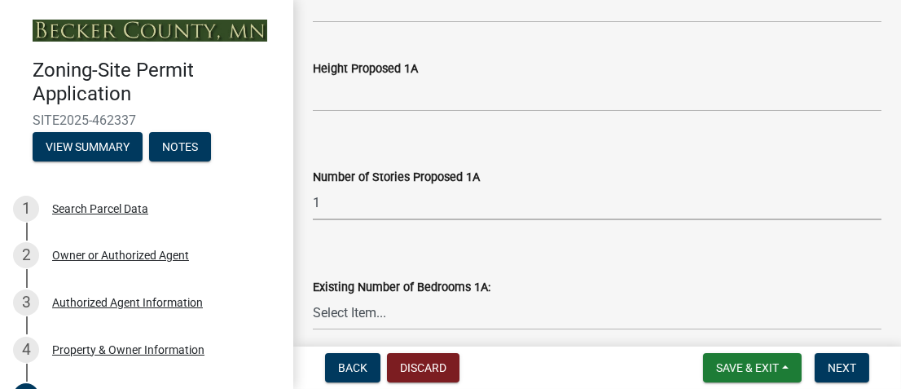
click at [332, 198] on select "Select Item... N/A 1 1.25 1.5 1.75 2 2.25 2.5" at bounding box center [597, 203] width 569 height 33
click at [328, 202] on select "Select Item... N/A 1 1.25 1.5 1.75 2 2.25 2.5" at bounding box center [597, 203] width 569 height 33
click at [313, 187] on select "Select Item... N/A 1 1.25 1.5 1.75 2 2.25 2.5" at bounding box center [597, 203] width 569 height 33
select select "c627ad9d-8c0c-44bb-ac13-36eb4b08977a"
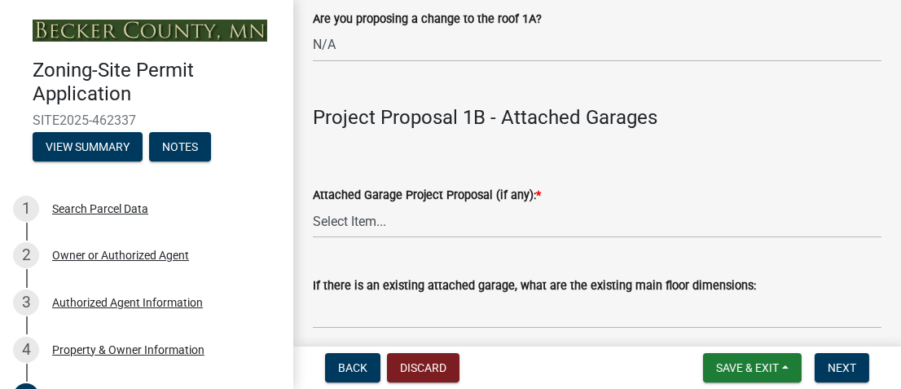
scroll to position [1955, 0]
click at [354, 219] on select "Select Item... N/A New Attached Garage Addition to Attached Garage" at bounding box center [597, 220] width 569 height 33
click at [313, 204] on select "Select Item... N/A New Attached Garage Addition to Attached Garage" at bounding box center [597, 220] width 569 height 33
select select "e9b8a31e-e3fd-4a95-ab32-acf8bf819ee6"
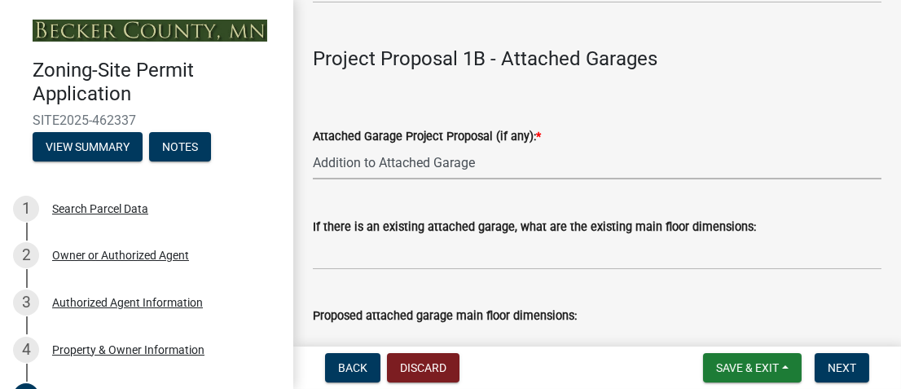
scroll to position [2036, 0]
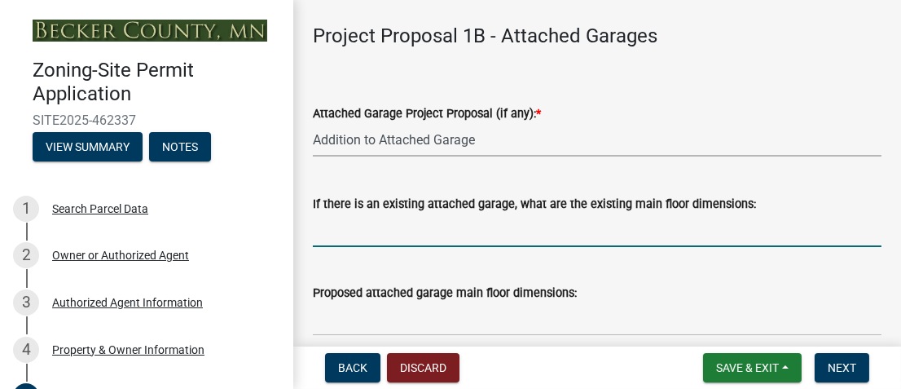
click at [349, 234] on input "If there is an existing attached garage, what are the existing main floor dimen…" at bounding box center [597, 229] width 569 height 33
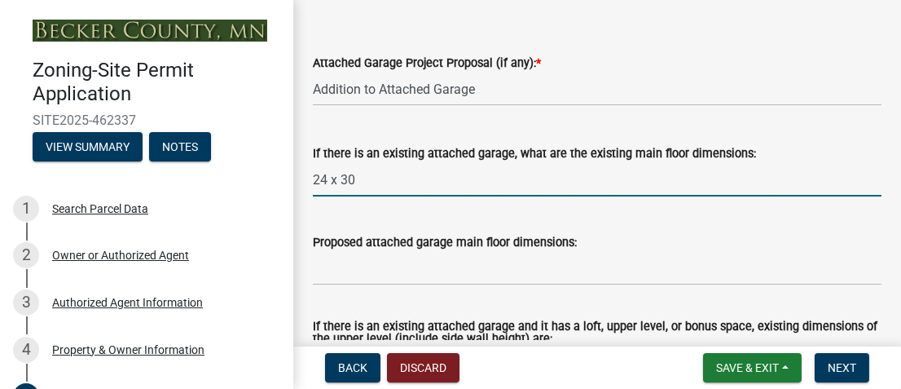
scroll to position [2118, 0]
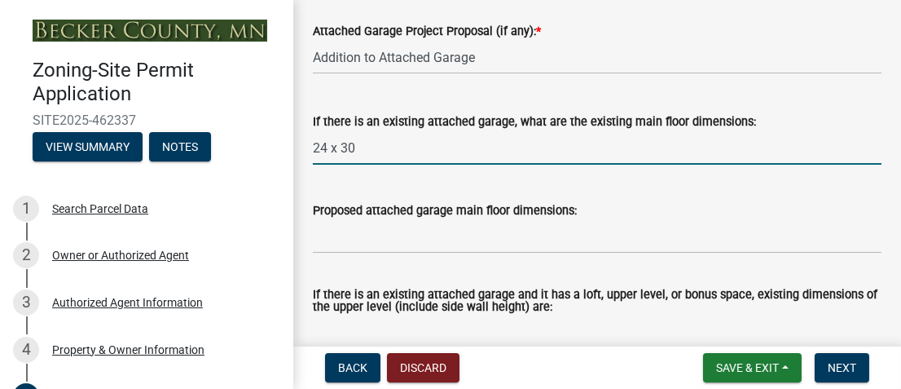
type input "24 x 30"
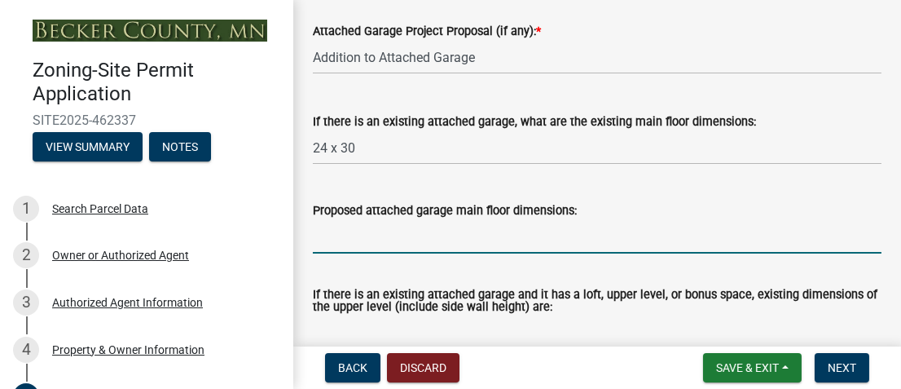
click at [371, 235] on input "Proposed attached garage main floor dimensions:" at bounding box center [597, 236] width 569 height 33
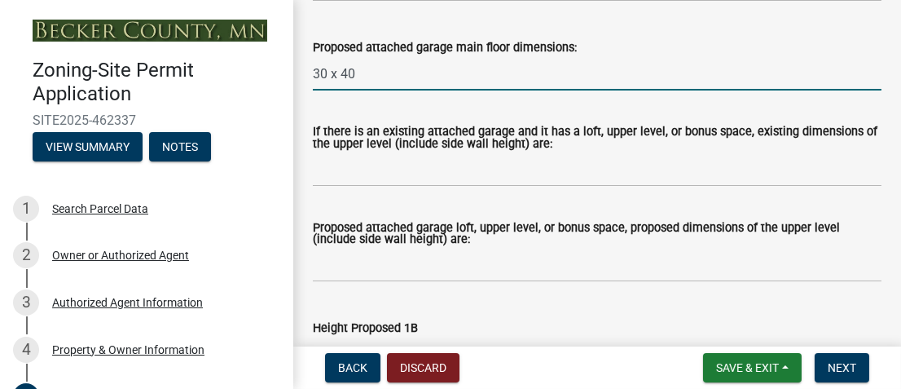
scroll to position [2444, 0]
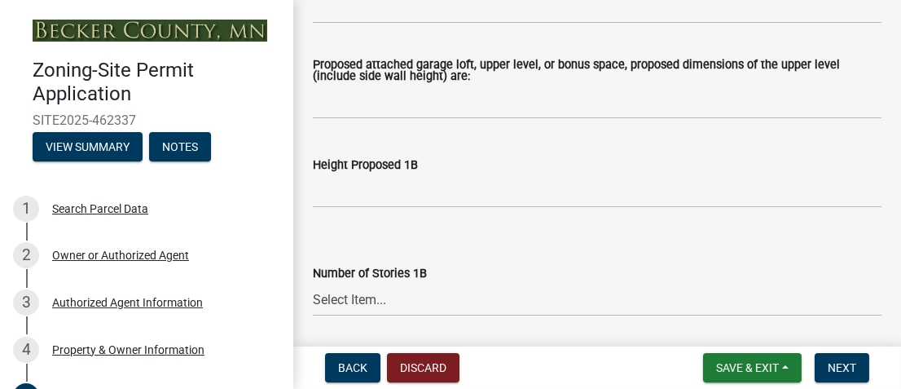
type input "30 x 40"
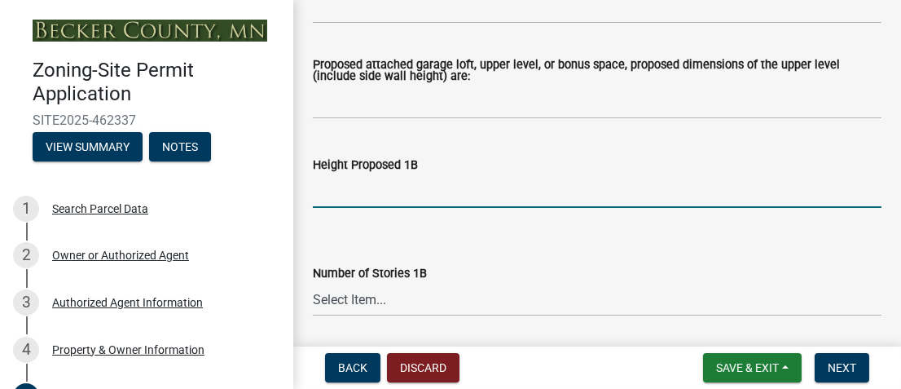
click at [349, 193] on input "Height Proposed 1B" at bounding box center [597, 190] width 569 height 33
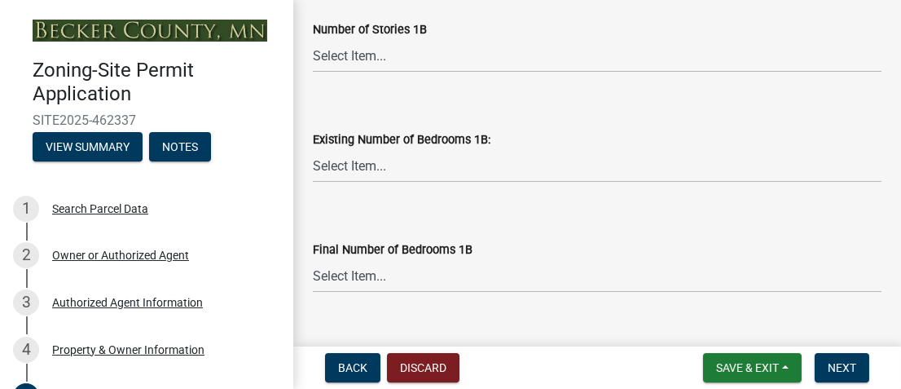
type input "15 ft"
click at [349, 57] on select "Select Item... N/A 1 1.25 1.5 1.75 2 2.25 2.5" at bounding box center [597, 55] width 569 height 33
click at [313, 39] on select "Select Item... N/A 1 1.25 1.5 1.75 2 2.25 2.5" at bounding box center [597, 55] width 569 height 33
select select "43dc438e-12cf-4fa6-b4ef-a236ffc627d7"
click at [347, 166] on select "Select Item... 0 1 2 3 4 5 6 7 8" at bounding box center [597, 165] width 569 height 33
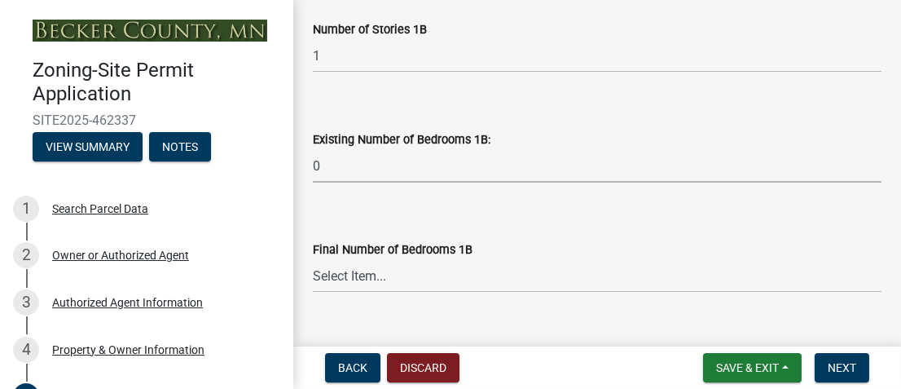
click at [313, 149] on select "Select Item... 0 1 2 3 4 5 6 7 8" at bounding box center [597, 165] width 569 height 33
select select "8786fdd2-7f96-462d-8069-e958fae6b9a0"
click at [345, 275] on select "Select Item... N/A 0 1 2 3 4 5 6 7 8" at bounding box center [597, 275] width 569 height 33
click at [313, 259] on select "Select Item... N/A 0 1 2 3 4 5 6 7 8" at bounding box center [597, 275] width 569 height 33
select select "59dc9cee-723e-448c-a454-fe3238b55aba"
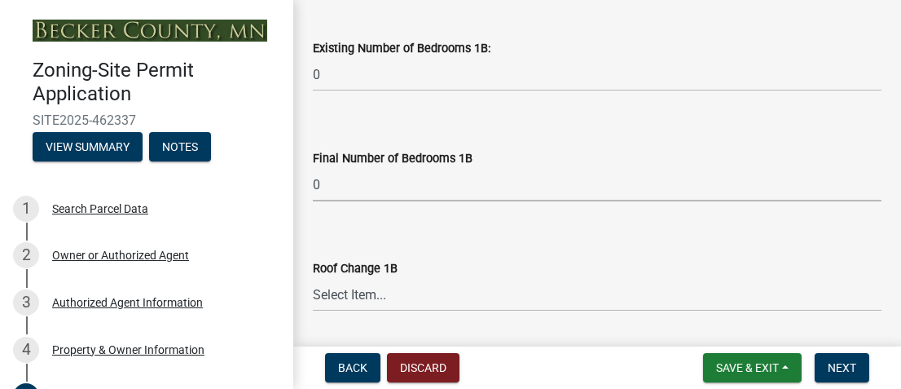
scroll to position [2933, 0]
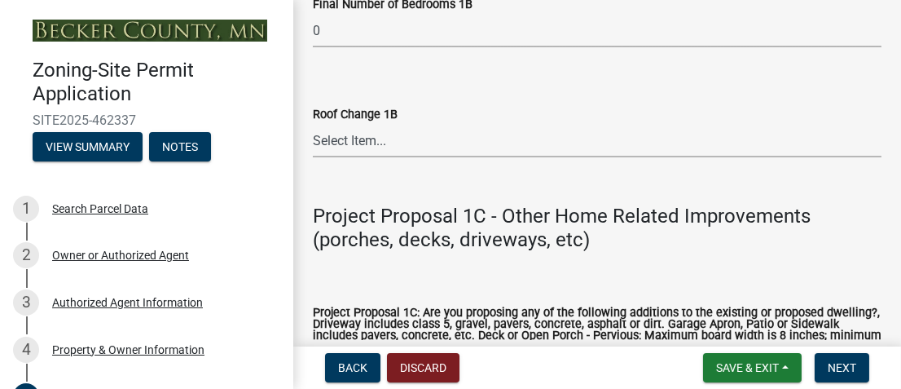
click at [341, 140] on select "Select Item... N/A Yes No" at bounding box center [597, 140] width 569 height 33
click at [313, 125] on select "Select Item... N/A Yes No" at bounding box center [597, 140] width 569 height 33
select select "75cb6c0c-1bab-4101-a7ce-eb87cbd598c1"
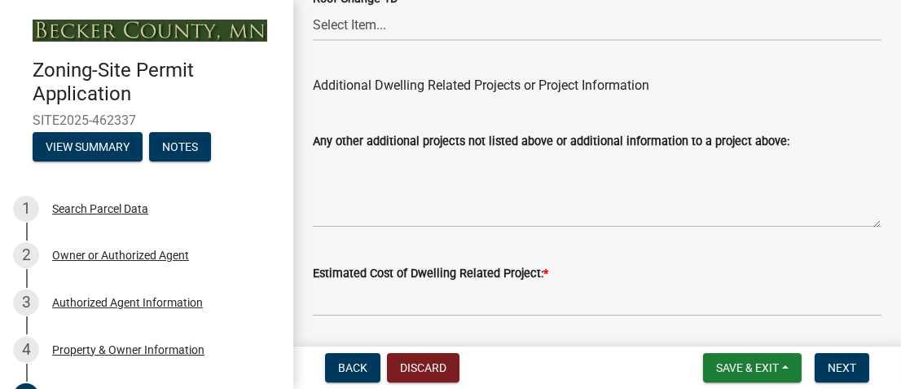
scroll to position [4566, 0]
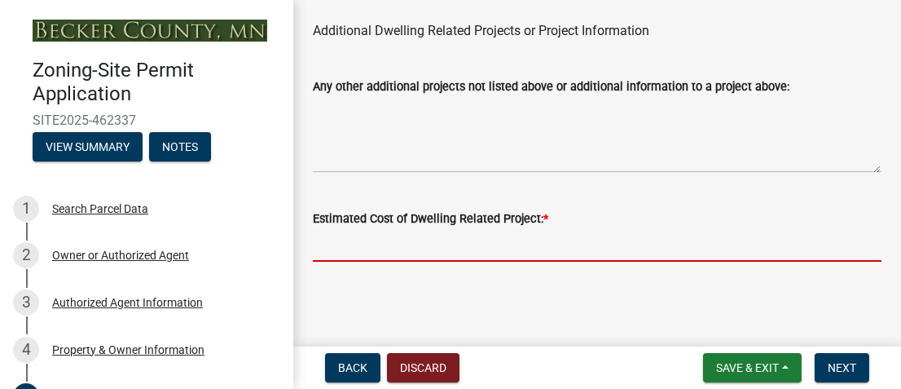
click at [415, 246] on input "text" at bounding box center [597, 244] width 569 height 33
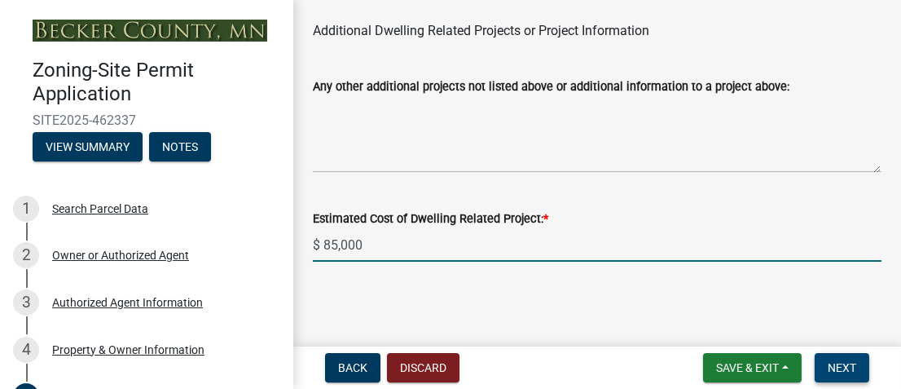
type input "85000"
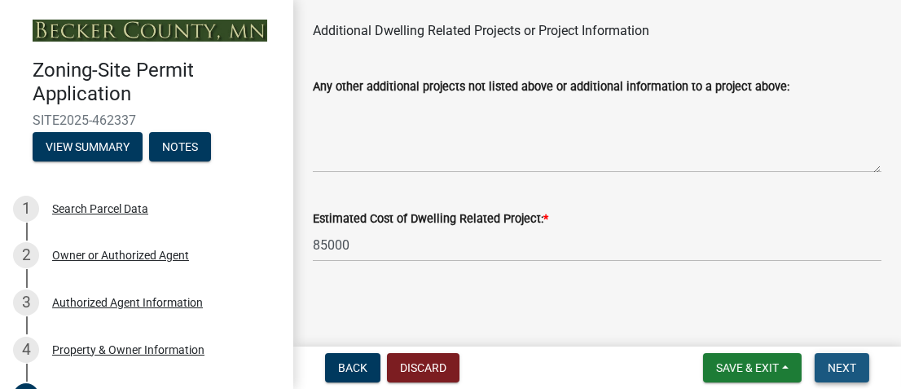
click at [846, 366] on span "Next" at bounding box center [842, 367] width 29 height 13
click at [820, 362] on button "Next" at bounding box center [842, 367] width 55 height 29
click at [838, 363] on span "Next" at bounding box center [842, 367] width 29 height 13
click at [838, 362] on span "Next" at bounding box center [842, 367] width 29 height 13
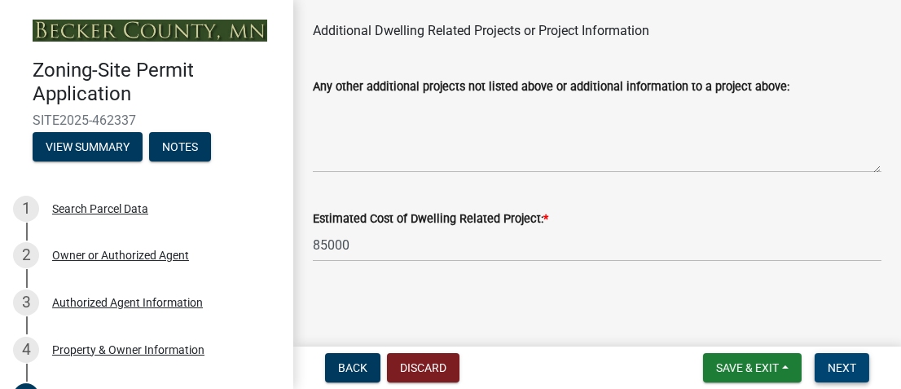
click at [838, 362] on span "Next" at bounding box center [842, 367] width 29 height 13
click at [837, 362] on span "Next" at bounding box center [842, 367] width 29 height 13
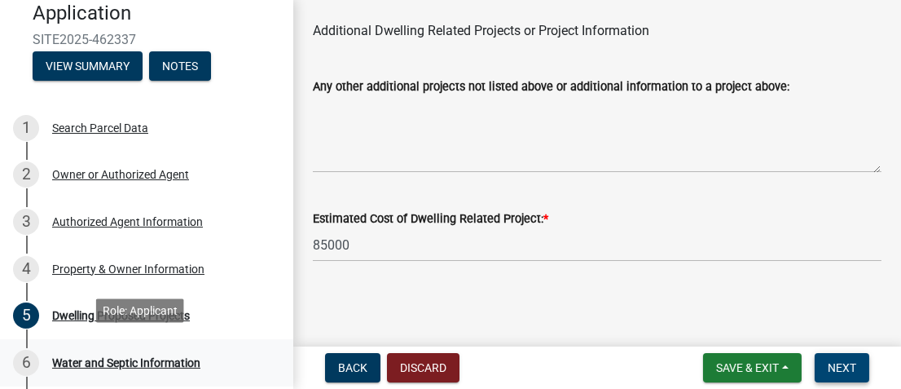
scroll to position [326, 0]
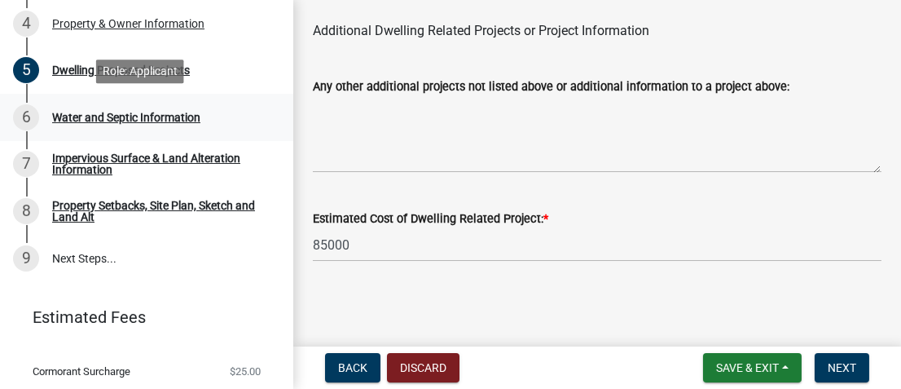
click at [161, 117] on div "Water and Septic Information" at bounding box center [126, 117] width 148 height 11
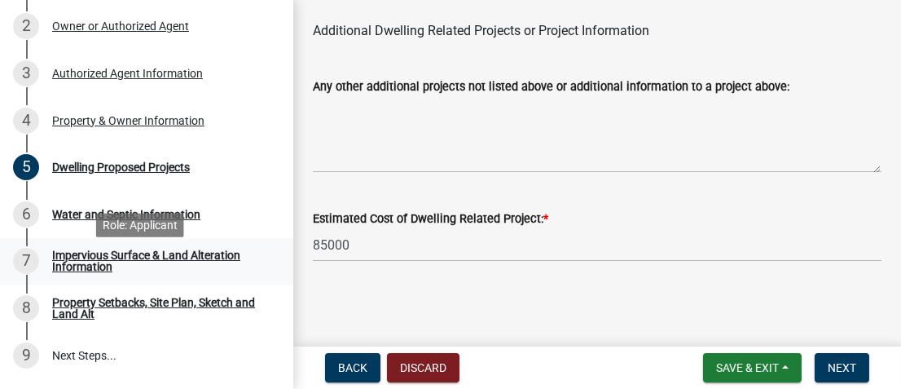
scroll to position [206, 0]
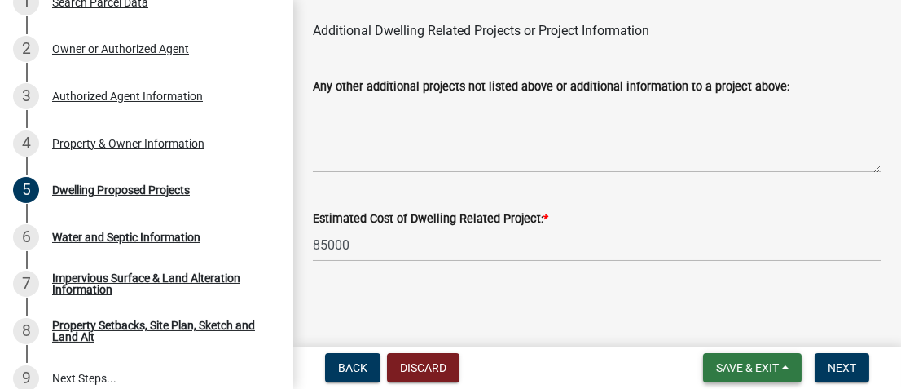
click at [780, 364] on button "Save & Exit" at bounding box center [752, 367] width 99 height 29
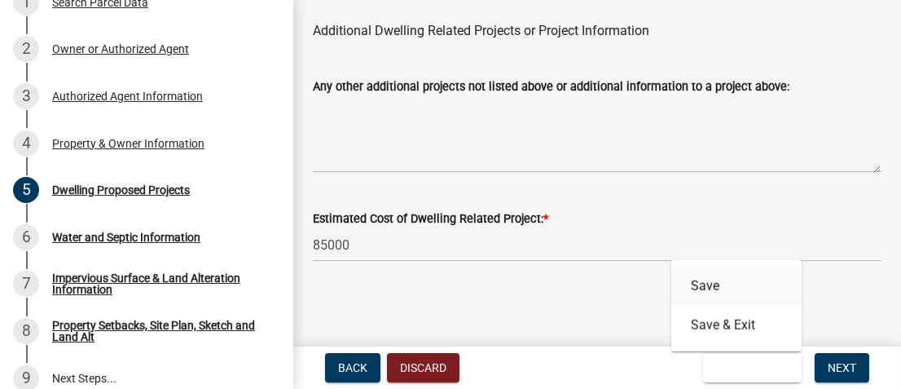
click at [708, 286] on button "Save" at bounding box center [736, 285] width 130 height 39
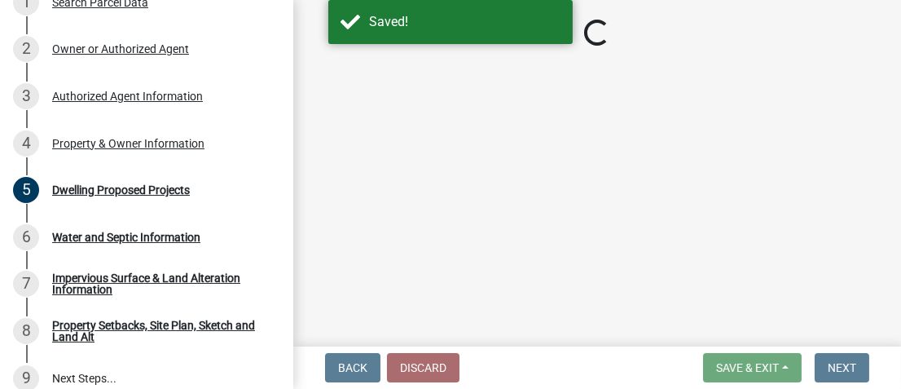
select select "b76c2e3f-c59d-4748-8205-29623accd873"
select select "2dc577ba-aef6-4196-bc52-35577603d189"
select select "c627ad9d-8c0c-44bb-ac13-36eb4b08977a"
select select "c6a0a915-8859-4117-97a8-42e675f9bace"
select select "e9b8a31e-e3fd-4a95-ab32-acf8bf819ee6"
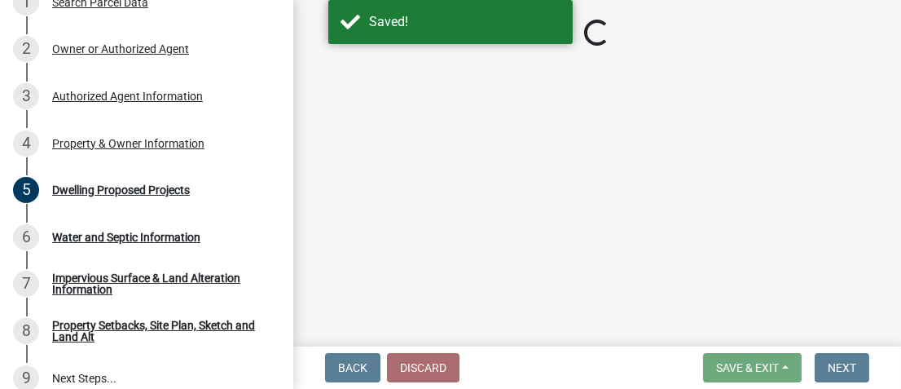
select select "43dc438e-12cf-4fa6-b4ef-a236ffc627d7"
select select "8786fdd2-7f96-462d-8069-e958fae6b9a0"
select select "59dc9cee-723e-448c-a454-fe3238b55aba"
select select "75cb6c0c-1bab-4101-a7ce-eb87cbd598c1"
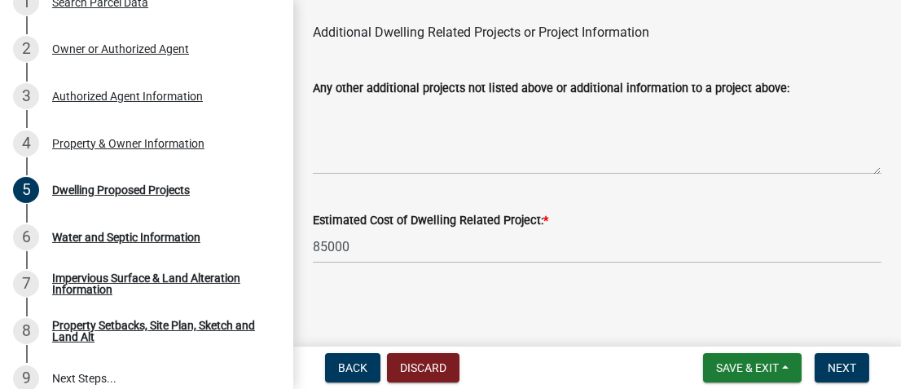
scroll to position [4566, 0]
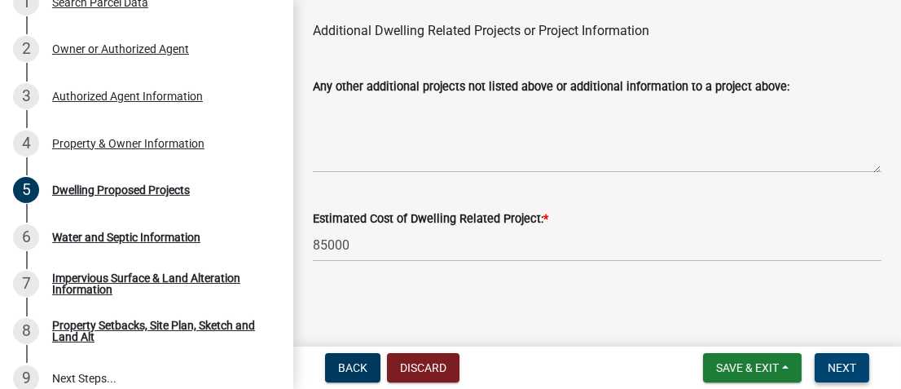
click at [850, 364] on span "Next" at bounding box center [842, 367] width 29 height 13
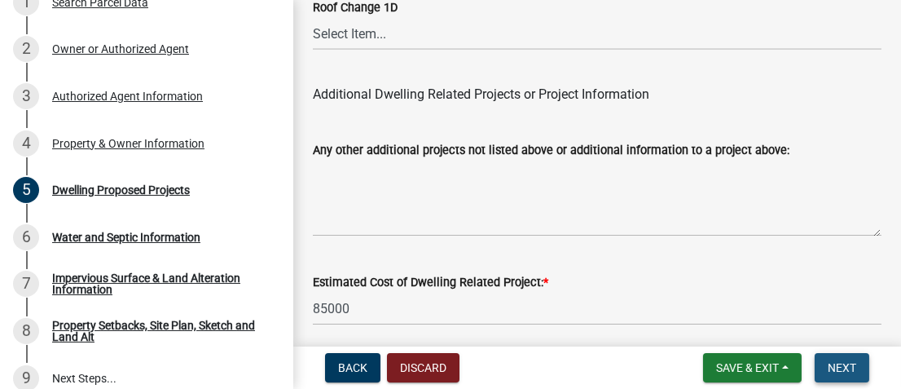
scroll to position [4631, 0]
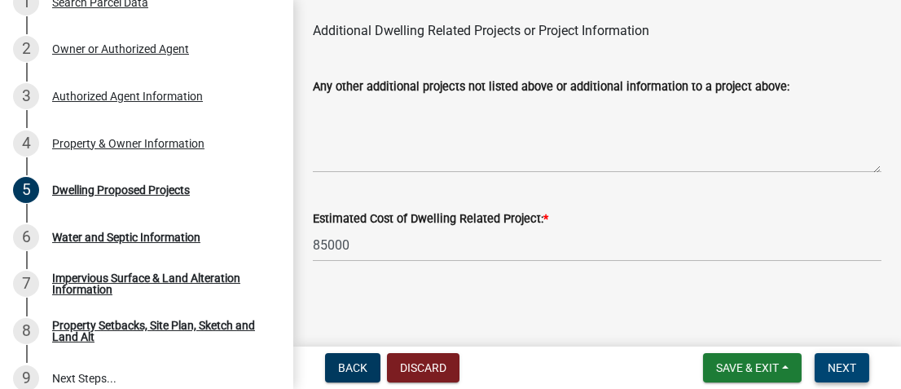
click at [845, 361] on span "Next" at bounding box center [842, 367] width 29 height 13
click at [57, 233] on div "Water and Septic Information" at bounding box center [126, 236] width 148 height 11
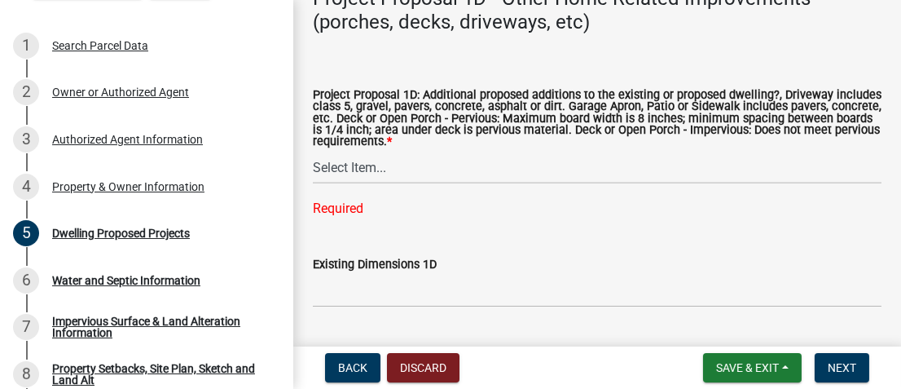
scroll to position [3816, 0]
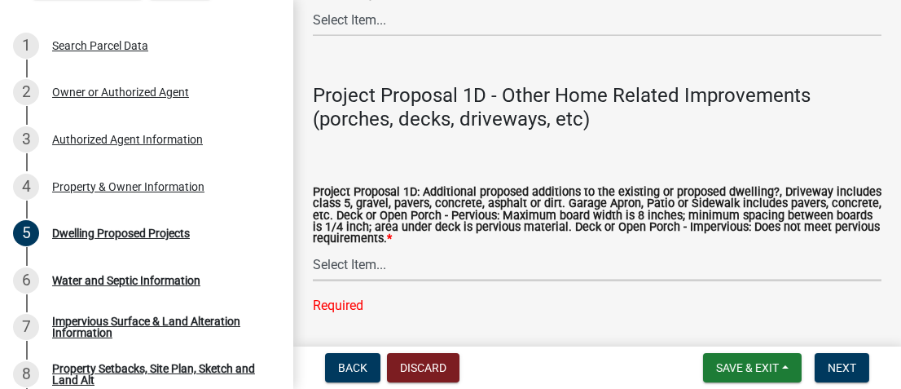
click at [359, 266] on select "Select Item... N/A Driveway Garage Apron Home Patio Sidewalk Deck - Pervious De…" at bounding box center [597, 264] width 569 height 33
click at [313, 249] on select "Select Item... N/A Driveway Garage Apron Home Patio Sidewalk Deck - Pervious De…" at bounding box center [597, 264] width 569 height 33
select select "beadd2dd-8960-4720-a713-fac19c5075c6"
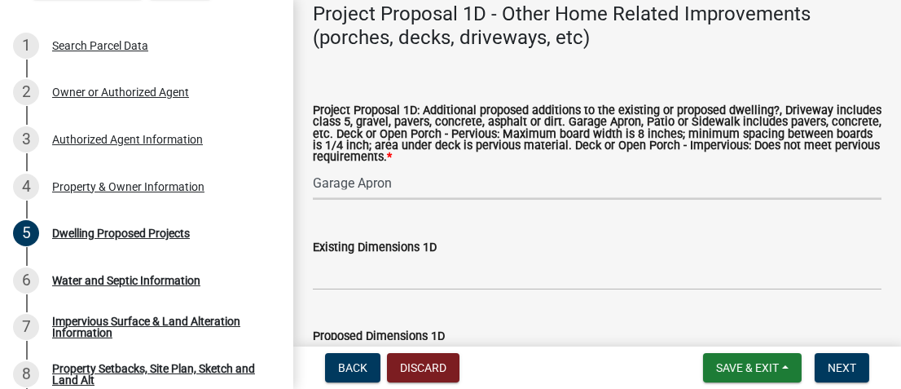
scroll to position [3979, 0]
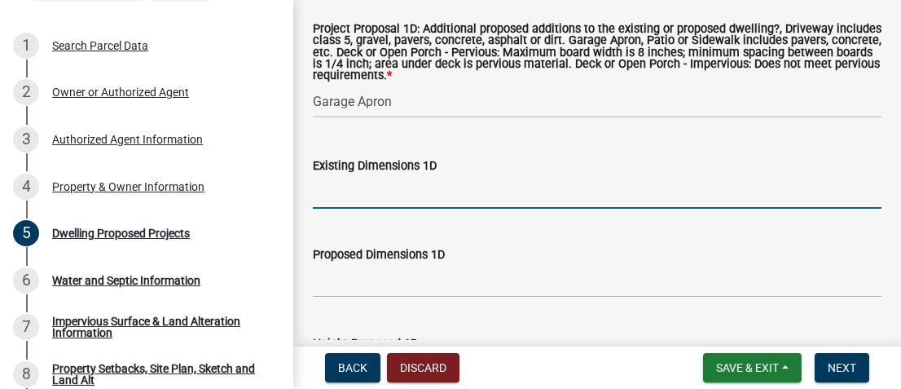
click at [374, 196] on input "Existing Dimensions 1D" at bounding box center [597, 191] width 569 height 33
type input "30 x 20"
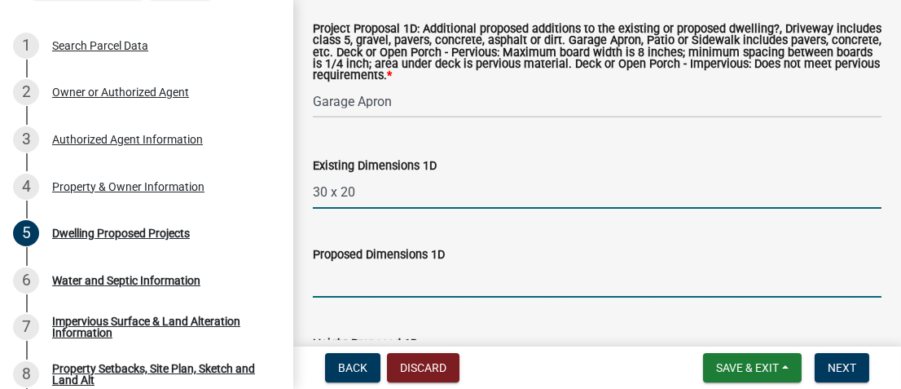
click at [367, 281] on input "Proposed Dimensions 1D" at bounding box center [597, 280] width 569 height 33
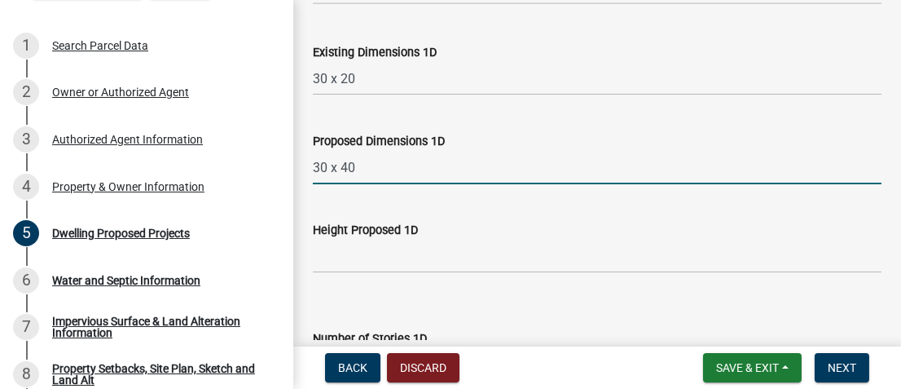
scroll to position [4224, 0]
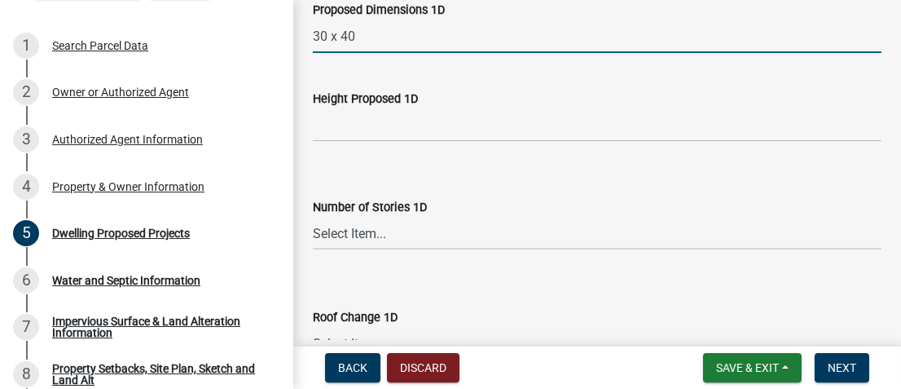
type input "30 x 40"
click at [357, 232] on select "Select Item... N\A 1 1.25 1.5 1.75 2 2.25 2.5" at bounding box center [597, 233] width 569 height 33
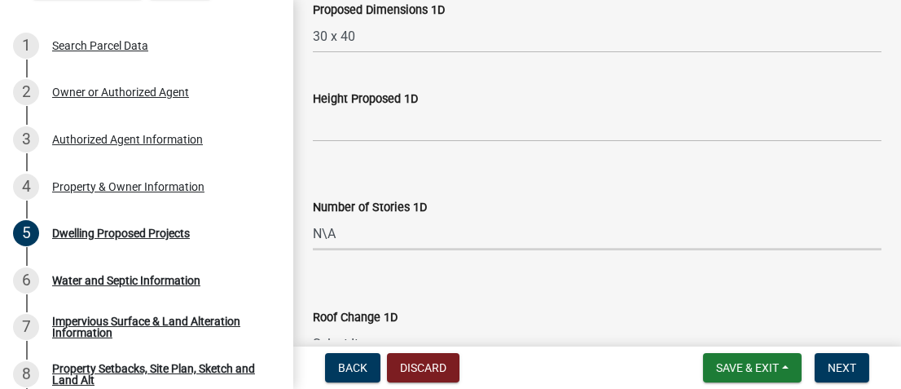
click at [313, 218] on select "Select Item... N\A 1 1.25 1.5 1.75 2 2.25 2.5" at bounding box center [597, 233] width 569 height 33
select select "7f420323-49a9-4fd0-9441-05b3dc777552"
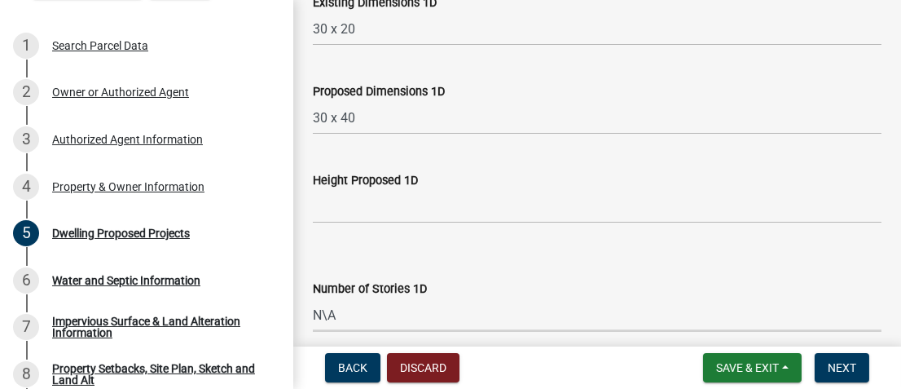
scroll to position [4061, 0]
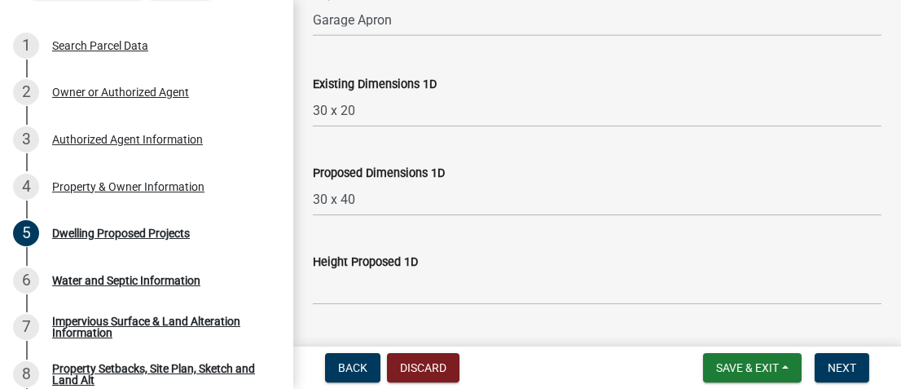
click at [362, 262] on label "Height Proposed 1D" at bounding box center [365, 262] width 105 height 11
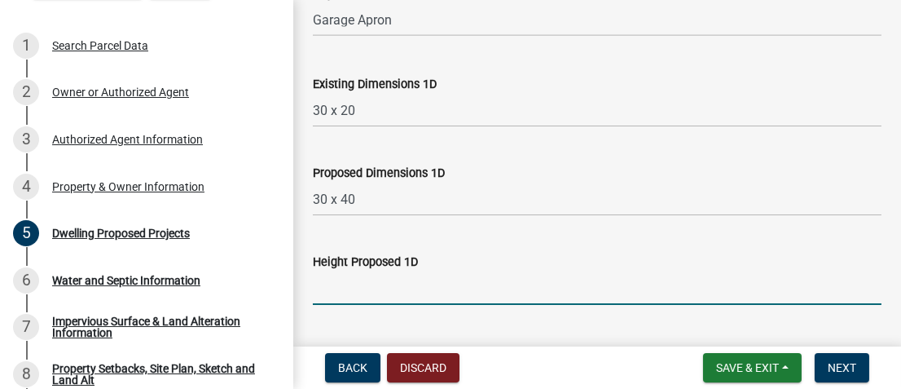
click at [362, 271] on input "Height Proposed 1D" at bounding box center [597, 287] width 569 height 33
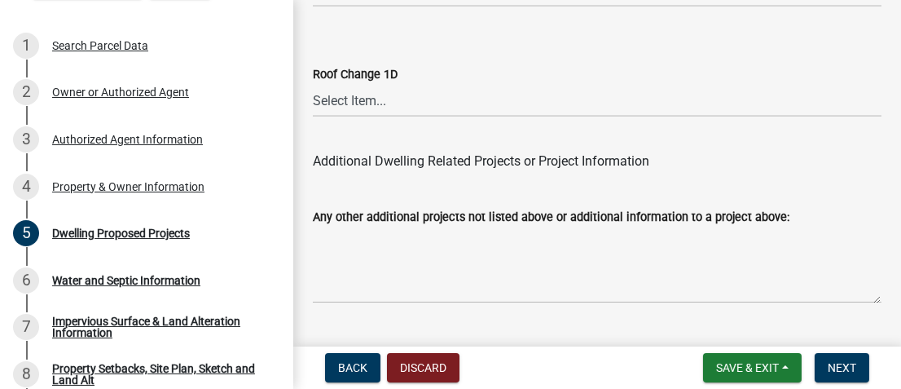
scroll to position [4468, 0]
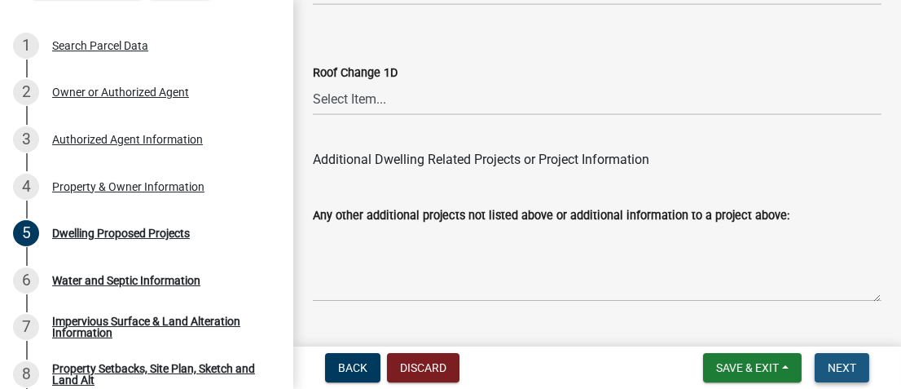
click at [842, 366] on span "Next" at bounding box center [842, 367] width 29 height 13
click at [841, 364] on span "Next" at bounding box center [842, 367] width 29 height 13
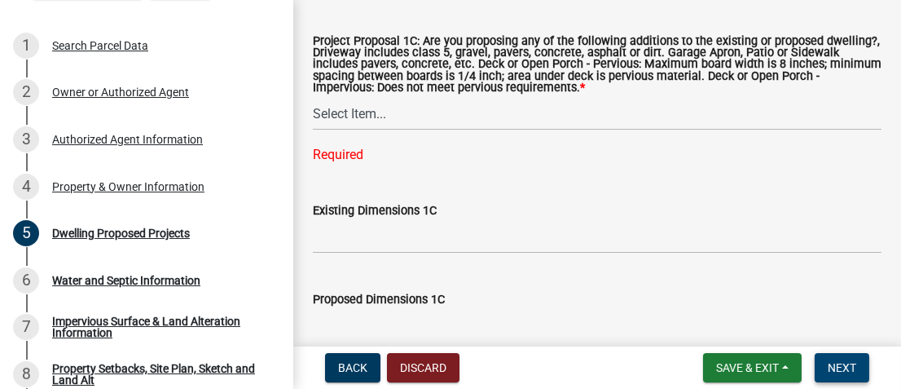
scroll to position [3165, 0]
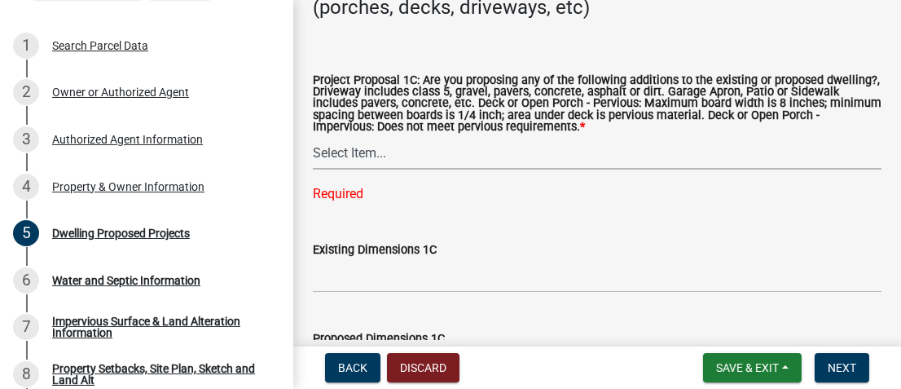
click at [366, 151] on select "Select Item... N/A Driveway Garage Apron Home Patio Sidewalk Deck - Pervious De…" at bounding box center [597, 152] width 569 height 33
click at [313, 137] on select "Select Item... N/A Driveway Garage Apron Home Patio Sidewalk Deck - Pervious De…" at bounding box center [597, 152] width 569 height 33
select select "5c3531b8-bc96-4b07-92f8-845cfe46d7fc"
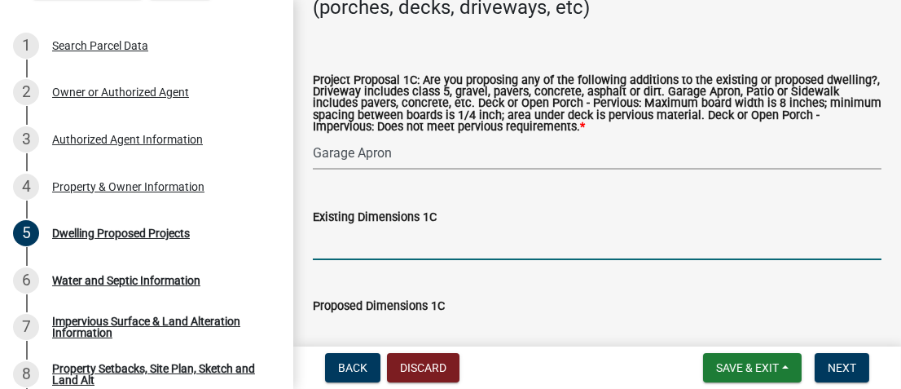
click at [358, 250] on input "Existing Dimensions 1C" at bounding box center [597, 242] width 569 height 33
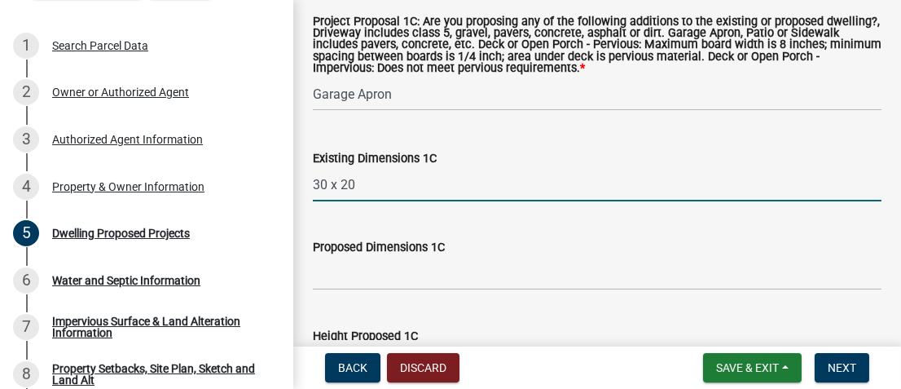
scroll to position [3246, 0]
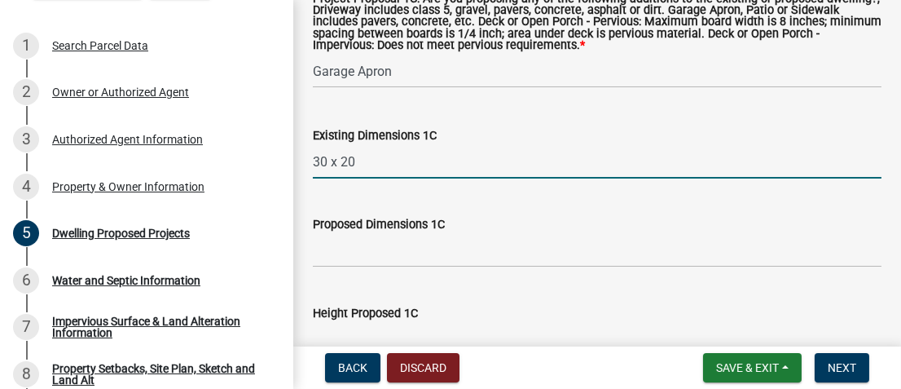
type input "30 x 20"
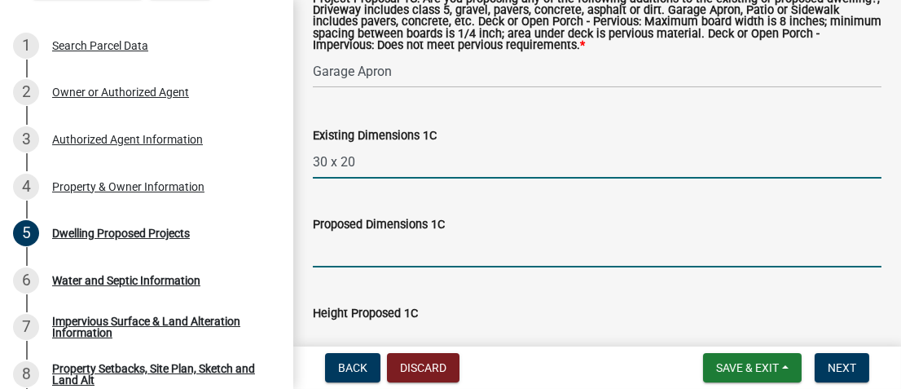
click at [339, 257] on input "Proposed Dimensions 1C" at bounding box center [597, 250] width 569 height 33
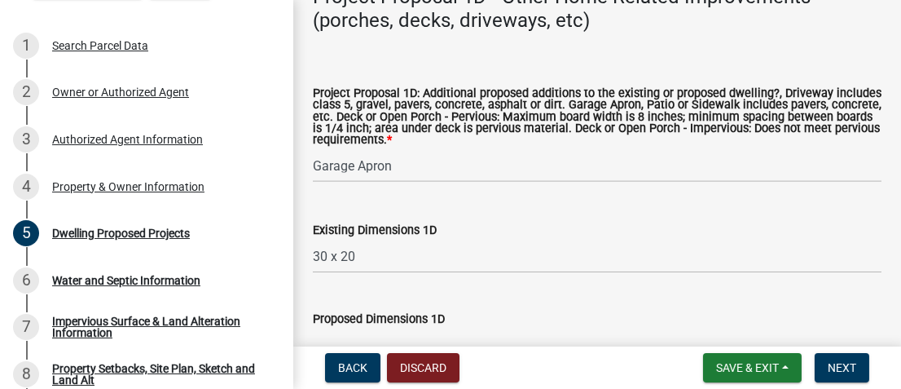
scroll to position [3979, 0]
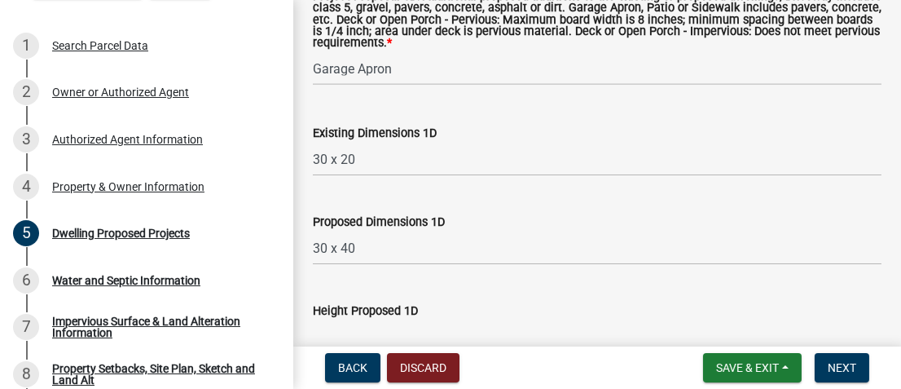
type input "30x40"
click at [395, 72] on select "Select Item... N/A Driveway Garage Apron Home Patio Sidewalk Deck - Pervious De…" at bounding box center [597, 68] width 569 height 33
click at [313, 54] on select "Select Item... N/A Driveway Garage Apron Home Patio Sidewalk Deck - Pervious De…" at bounding box center [597, 68] width 569 height 33
select select "ab9119d1-7da9-49c4-9fac-8c142204c89d"
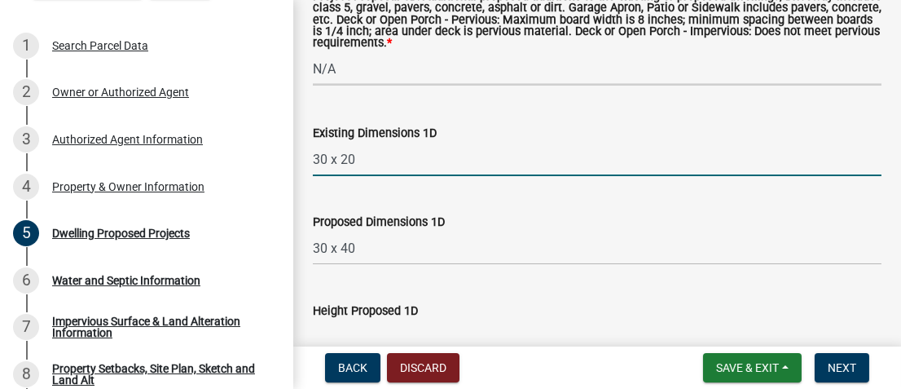
click at [386, 162] on input "30 x 20" at bounding box center [597, 159] width 569 height 33
type input "3"
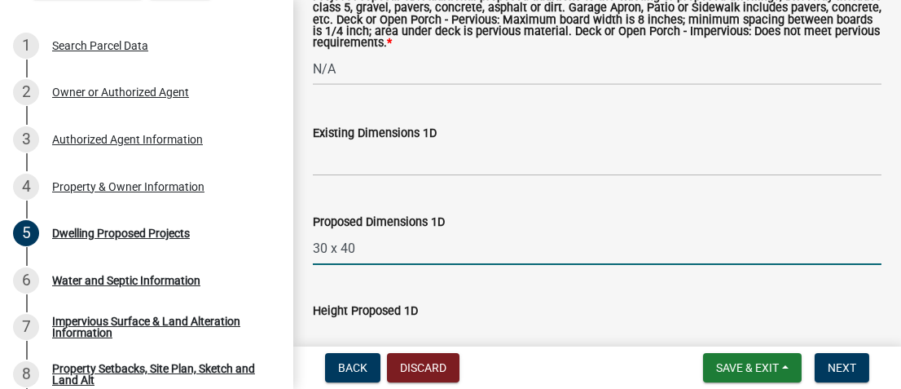
click at [364, 253] on input "30 x 40" at bounding box center [597, 247] width 569 height 33
type input "3"
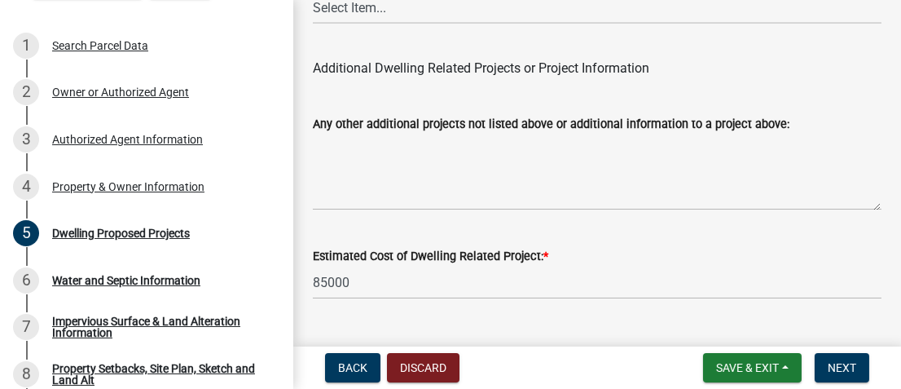
scroll to position [4550, 0]
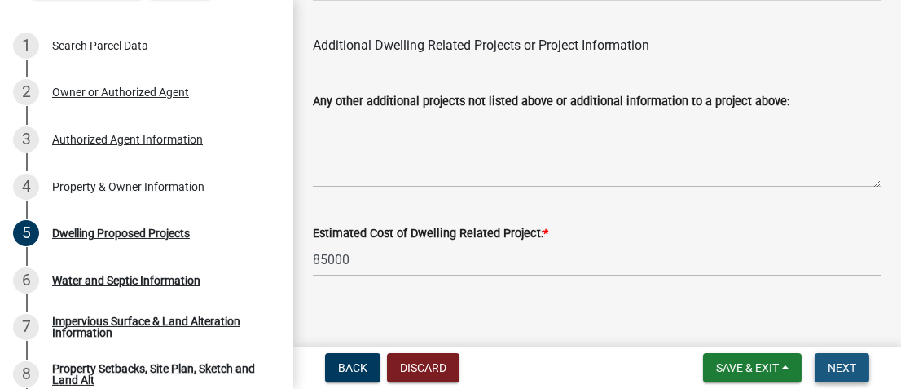
click at [829, 363] on span "Next" at bounding box center [842, 367] width 29 height 13
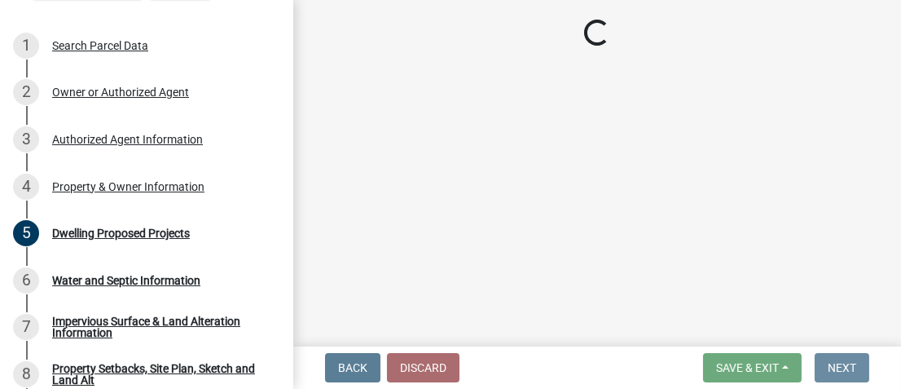
scroll to position [0, 0]
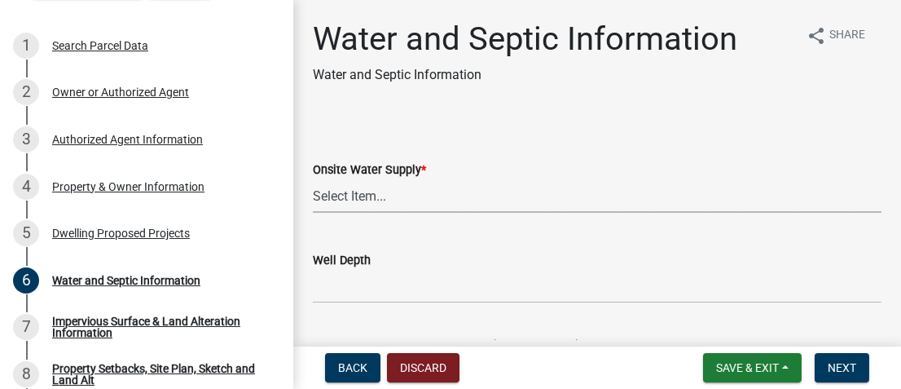
click at [347, 194] on select "Select Item... Well New Well to be Installed Attached to City Water System No o…" at bounding box center [597, 195] width 569 height 33
click at [313, 179] on select "Select Item... Well New Well to be Installed Attached to City Water System No o…" at bounding box center [597, 195] width 569 height 33
select select "9c51a48b-0bee-4836-8d5c-beab6e77ad2a"
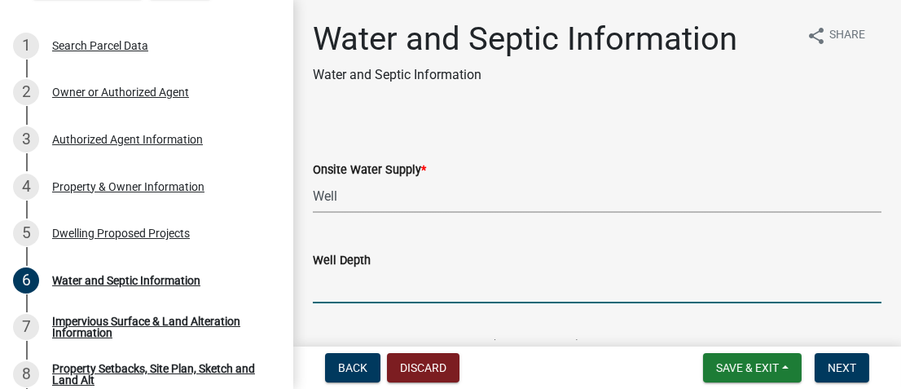
click at [378, 281] on input "Well Depth" at bounding box center [597, 286] width 569 height 33
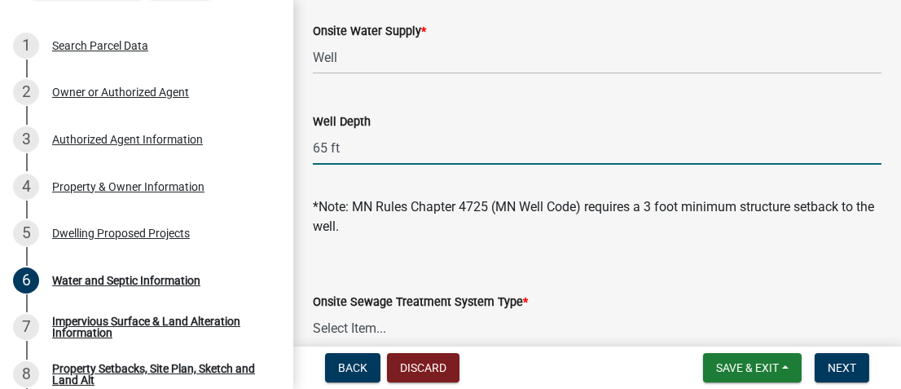
scroll to position [163, 0]
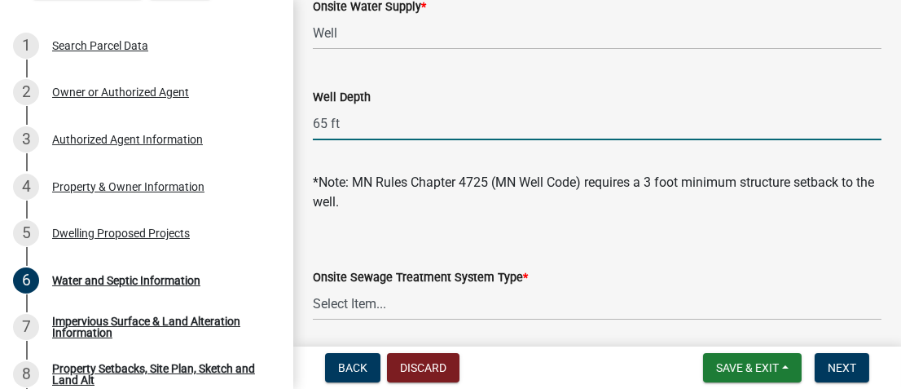
type input "65 ft"
click at [338, 301] on select "Select Item... No existing or proposed septic Proposed New or Corrected Septic …" at bounding box center [597, 303] width 569 height 33
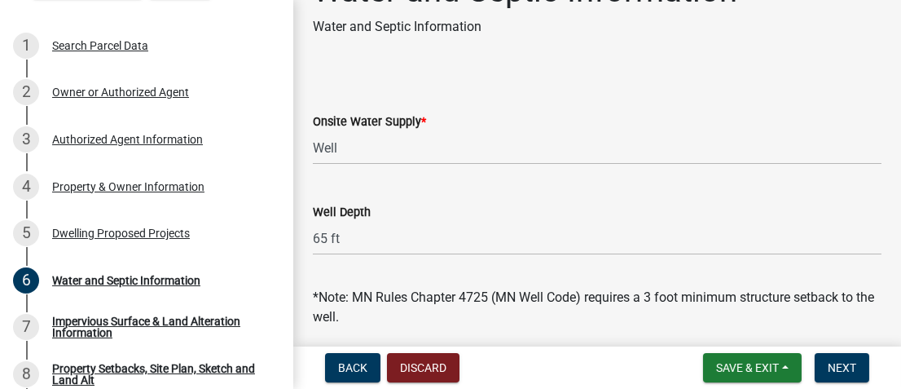
scroll to position [0, 0]
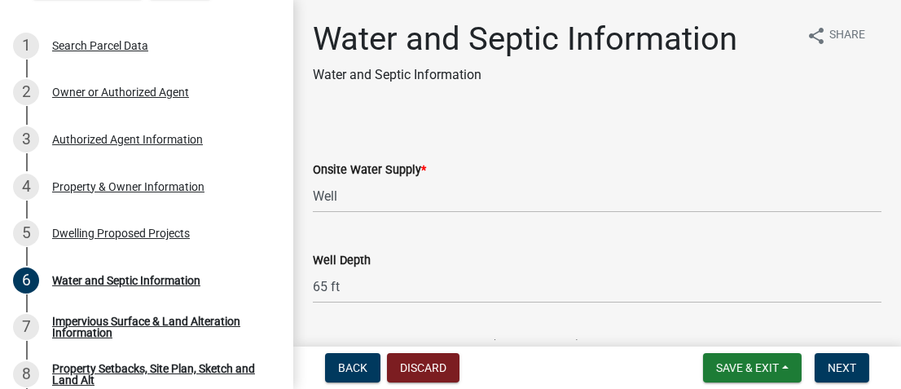
click at [371, 169] on label "Onsite Water Supply *" at bounding box center [369, 170] width 113 height 11
click at [371, 179] on select "Select Item... Well New Well to be Installed Attached to City Water System No o…" at bounding box center [597, 195] width 569 height 33
click at [371, 169] on label "Onsite Water Supply *" at bounding box center [369, 170] width 113 height 11
click at [371, 179] on select "Select Item... Well New Well to be Installed Attached to City Water System No o…" at bounding box center [597, 195] width 569 height 33
click at [354, 190] on select "Select Item... Well New Well to be Installed Attached to City Water System No o…" at bounding box center [597, 195] width 569 height 33
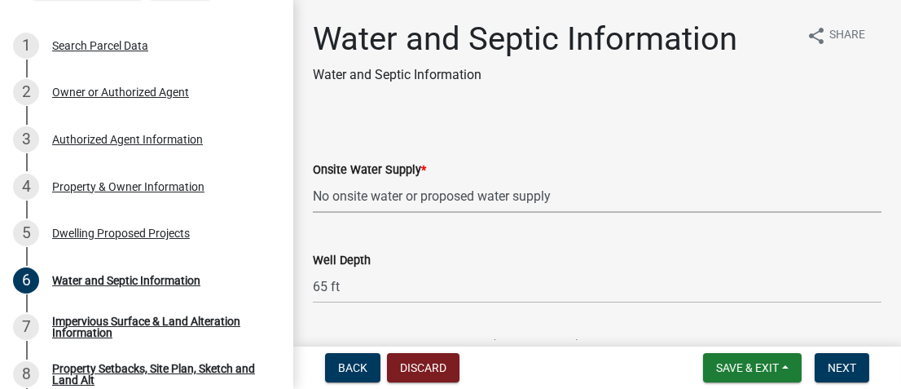
click at [313, 179] on select "Select Item... Well New Well to be Installed Attached to City Water System No o…" at bounding box center [597, 195] width 569 height 33
select select "36c179e4-d9bc-4e26-9fa7-a2562bd8114c"
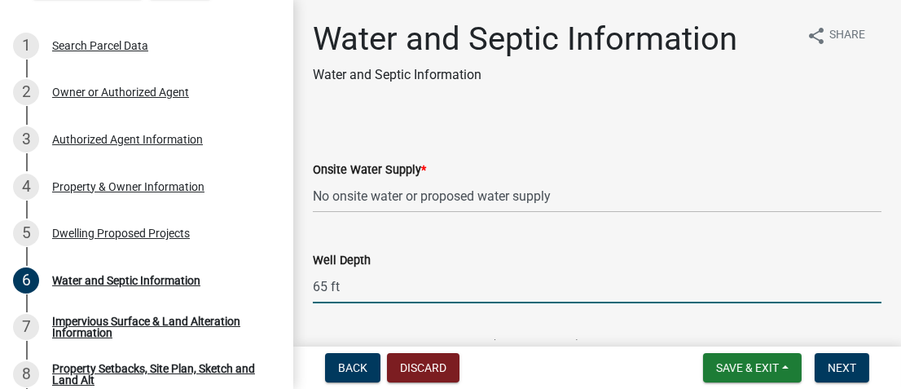
click at [351, 288] on input "65 ft" at bounding box center [597, 286] width 569 height 33
type input "6"
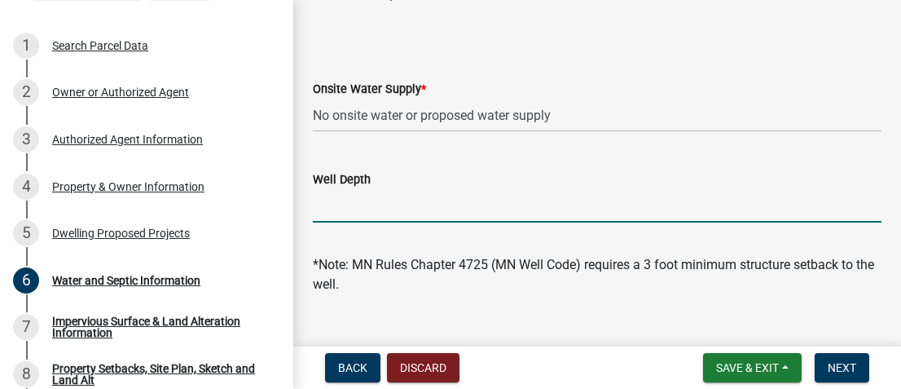
scroll to position [244, 0]
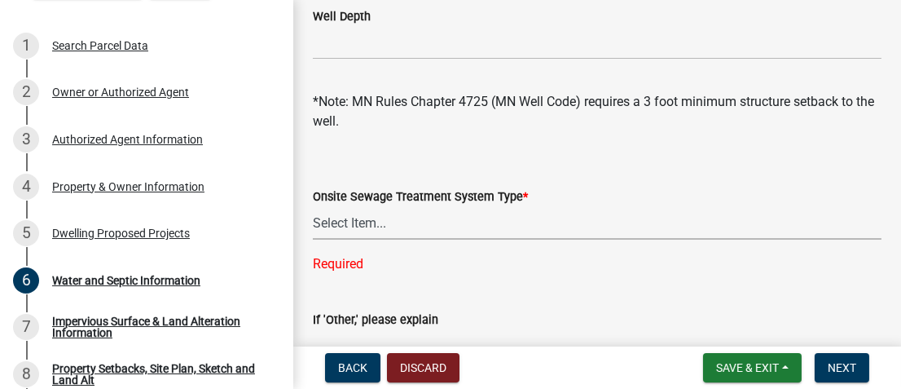
click at [371, 222] on select "Select Item... No existing or proposed septic Proposed New or Corrected Septic …" at bounding box center [597, 222] width 569 height 33
click at [313, 206] on select "Select Item... No existing or proposed septic Proposed New or Corrected Septic …" at bounding box center [597, 222] width 569 height 33
select select "a01a1fb1-1490-43e2-af36-29ac4cf5629f"
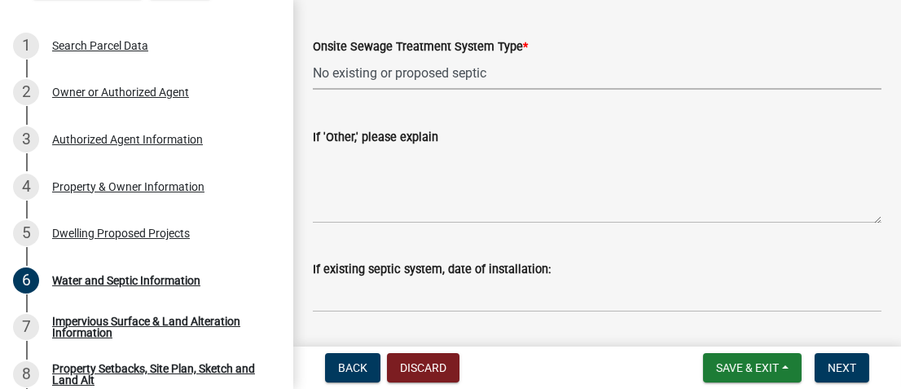
scroll to position [489, 0]
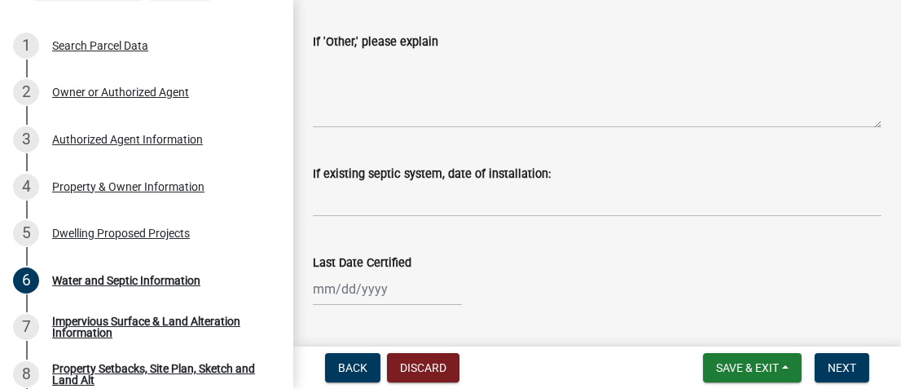
click at [393, 283] on div at bounding box center [387, 288] width 149 height 33
select select "8"
select select "2025"
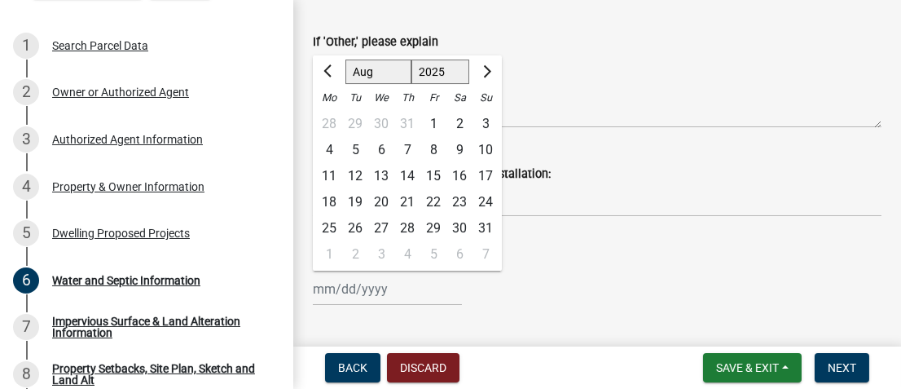
click at [518, 298] on div "[PERSON_NAME] Feb Mar Apr [PERSON_NAME][DATE] Oct Nov [DATE] 1526 1527 1528 152…" at bounding box center [597, 288] width 569 height 33
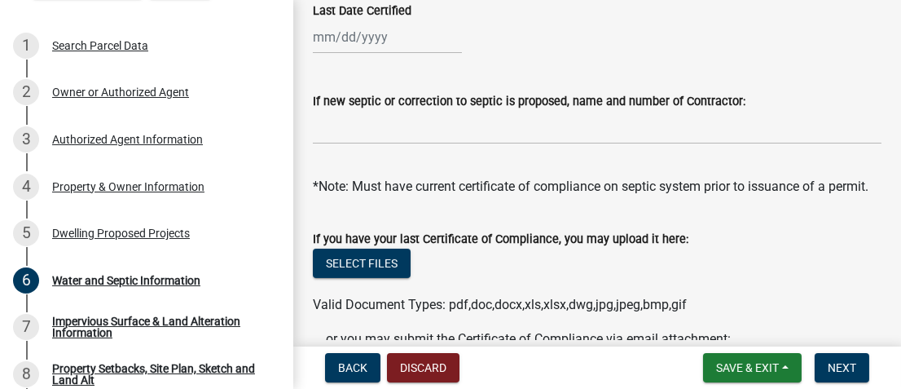
scroll to position [578, 0]
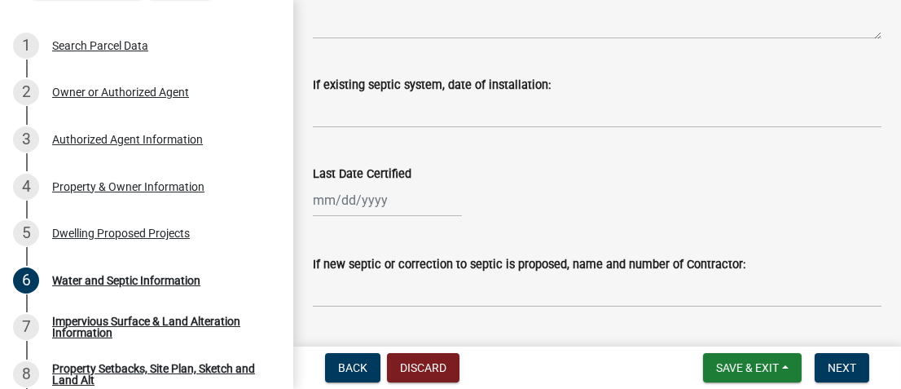
select select "8"
select select "2025"
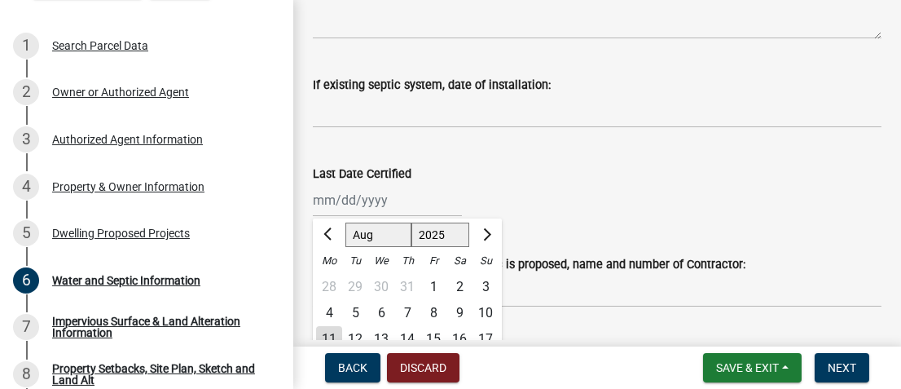
click at [397, 198] on div "[PERSON_NAME] Feb Mar Apr [PERSON_NAME][DATE] Oct Nov [DATE] 1526 1527 1528 152…" at bounding box center [387, 199] width 149 height 33
click at [403, 199] on input "Last Date Certified" at bounding box center [387, 199] width 149 height 33
type input "[DATE]"
click at [512, 181] on div "Last Date Certified" at bounding box center [597, 174] width 569 height 20
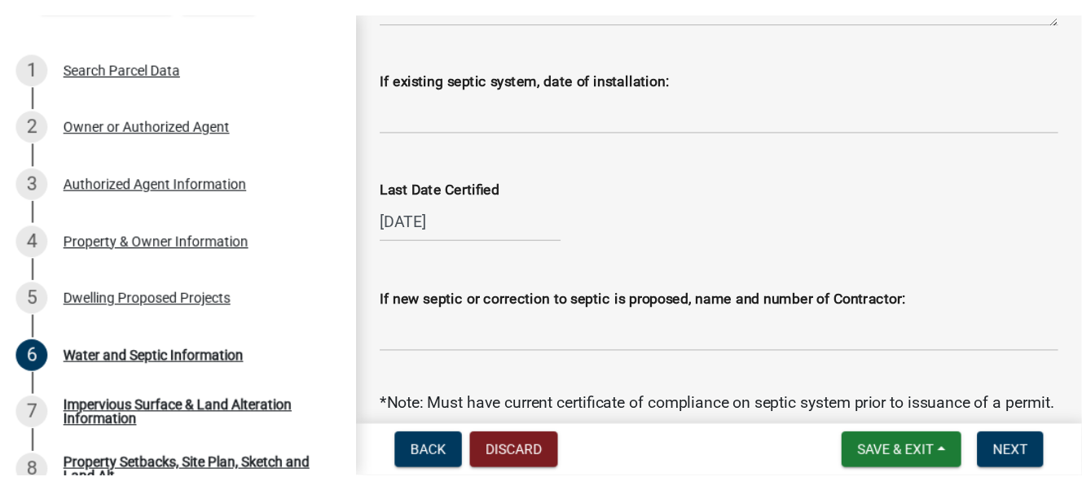
scroll to position [588, 0]
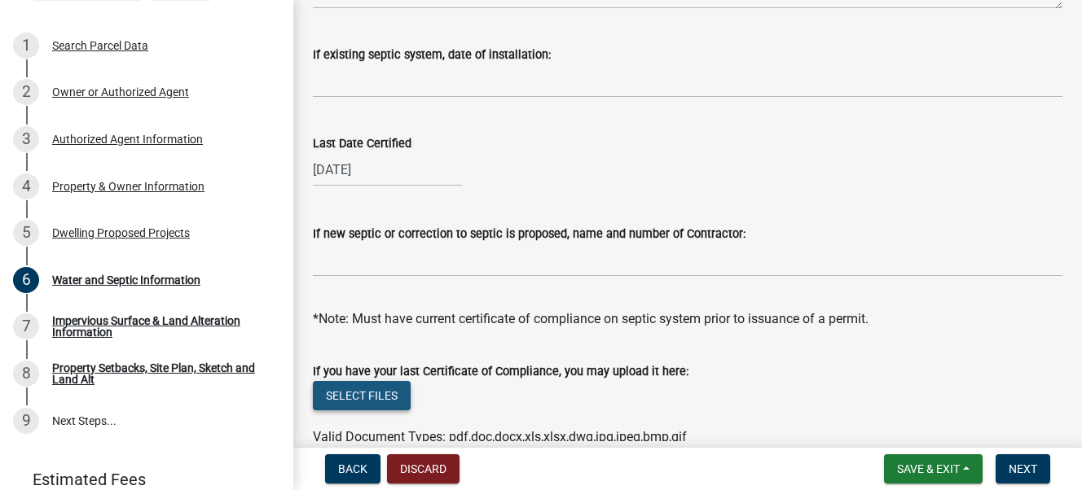
click at [376, 388] on button "Select files" at bounding box center [362, 395] width 98 height 29
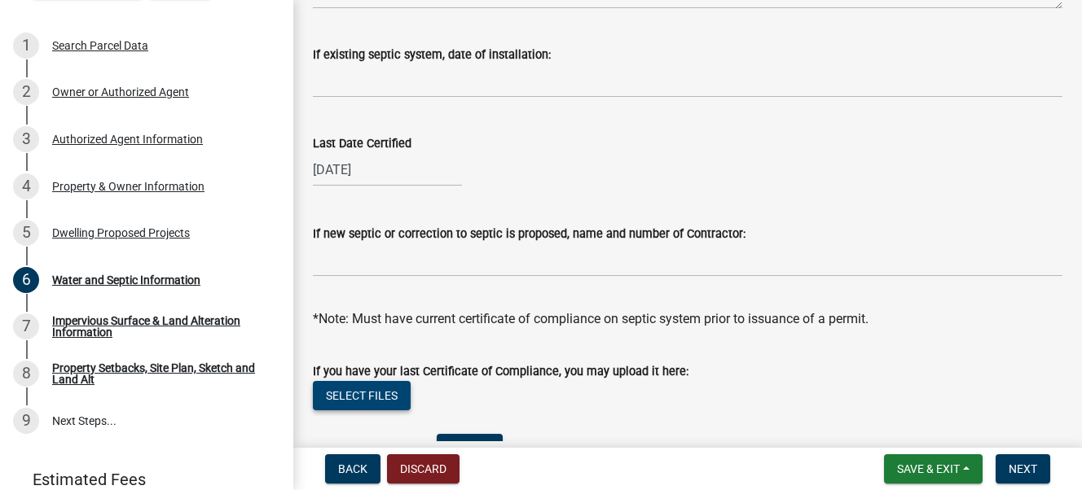
click at [358, 388] on button "Select files" at bounding box center [362, 395] width 98 height 29
click at [344, 388] on button "Select files" at bounding box center [362, 395] width 98 height 29
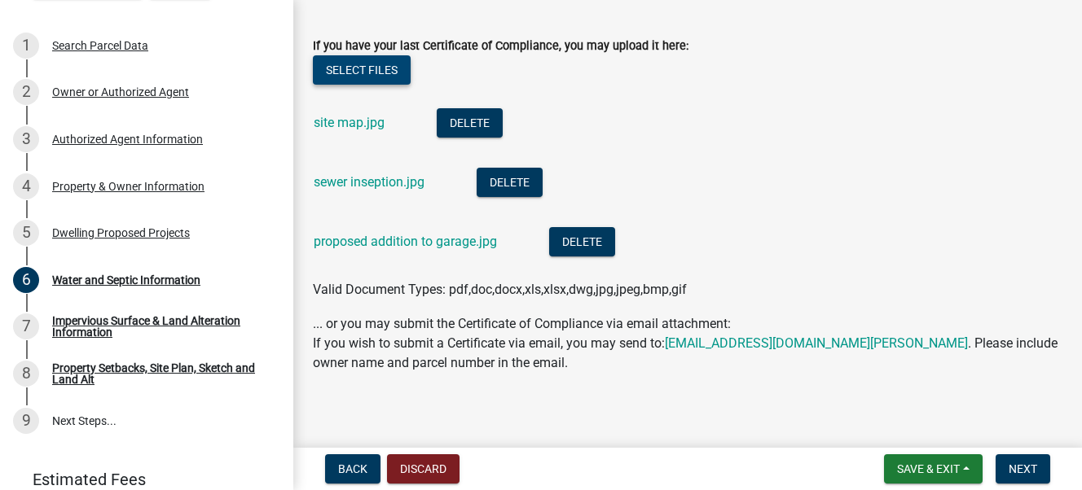
scroll to position [921, 0]
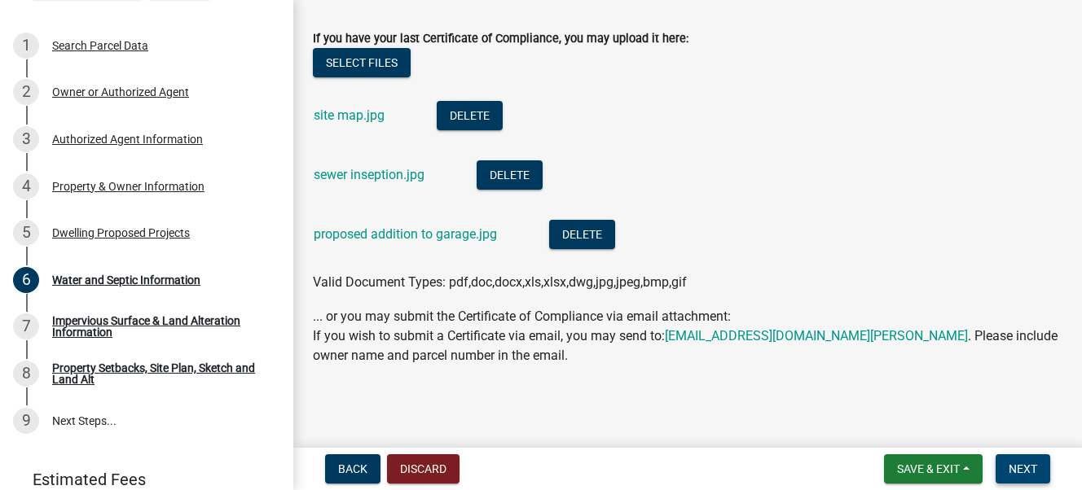
click at [900, 388] on span "Next" at bounding box center [1022, 469] width 29 height 13
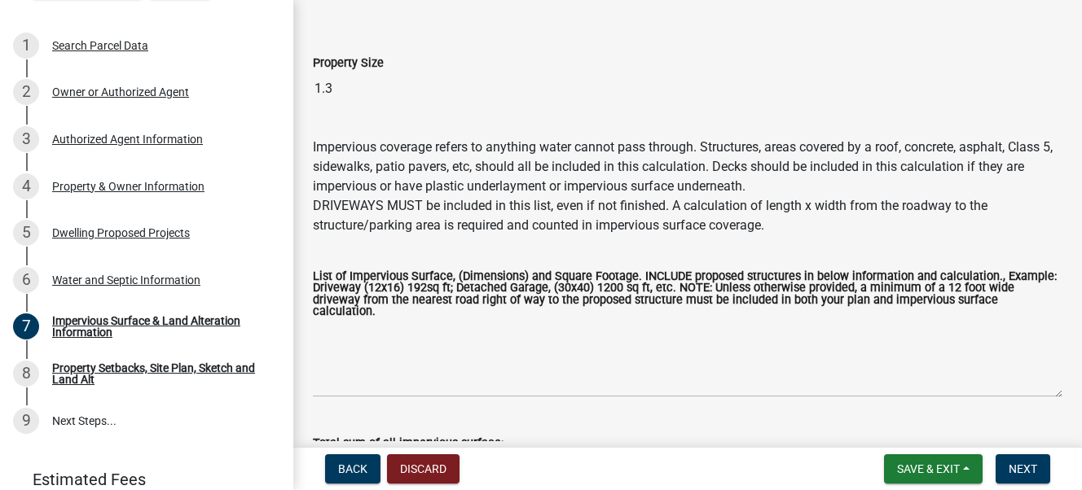
scroll to position [163, 0]
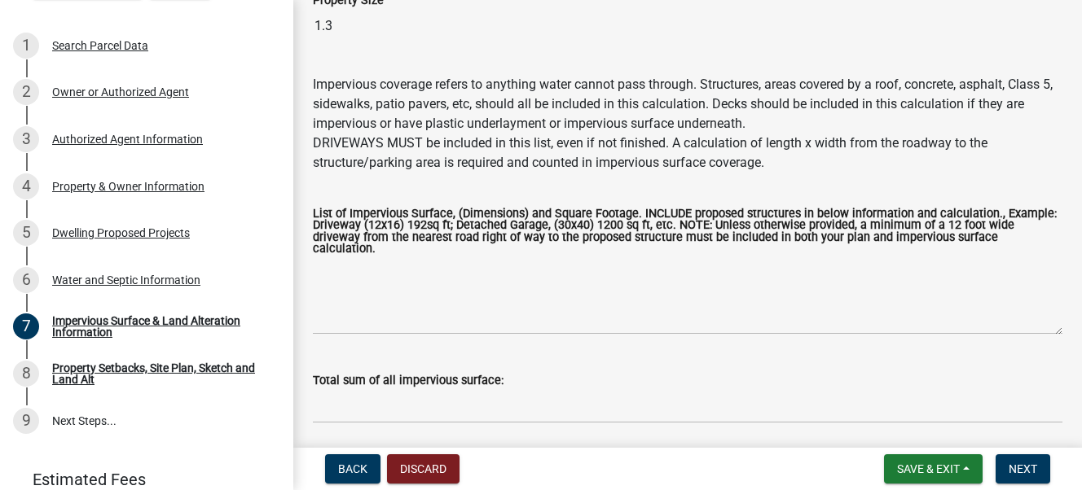
click at [326, 239] on label "List of Impervious Surface, (Dimensions) and Square Footage. INCLUDE proposed s…" at bounding box center [687, 232] width 749 height 47
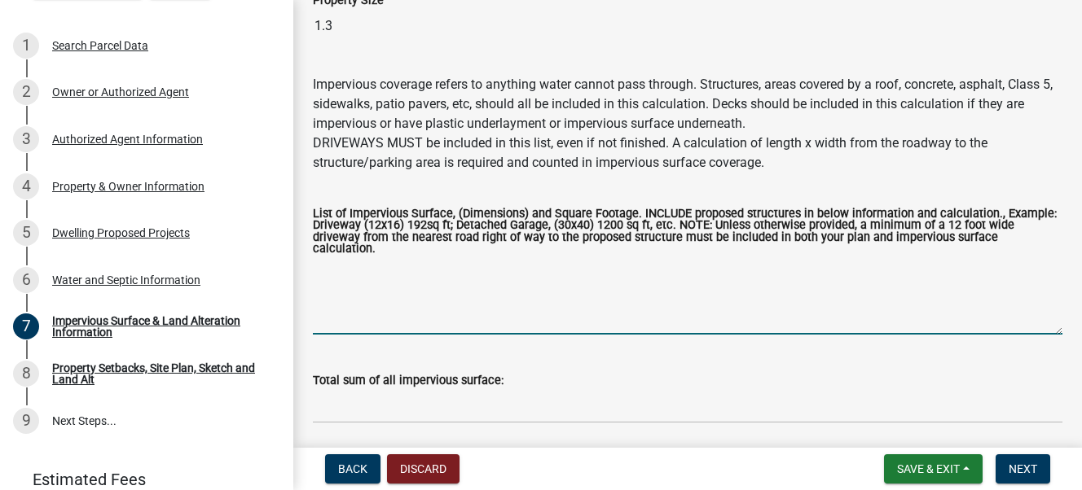
click at [326, 258] on textarea "List of Impervious Surface, (Dimensions) and Square Footage. INCLUDE proposed s…" at bounding box center [687, 296] width 749 height 77
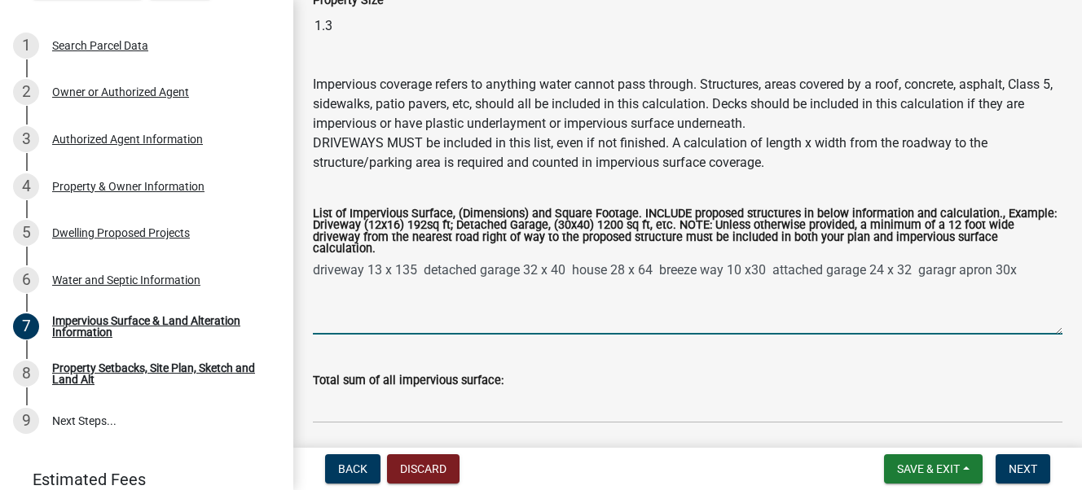
click at [900, 258] on textarea "driveway 13 x 135 detached garage 32 x 40 house 28 x 64 breeze way 10 x30 attac…" at bounding box center [687, 296] width 749 height 77
type textarea "driveway 13 x 135 detached garage 32 x 40 house 28 x 64 breeze way 10 x30 attac…"
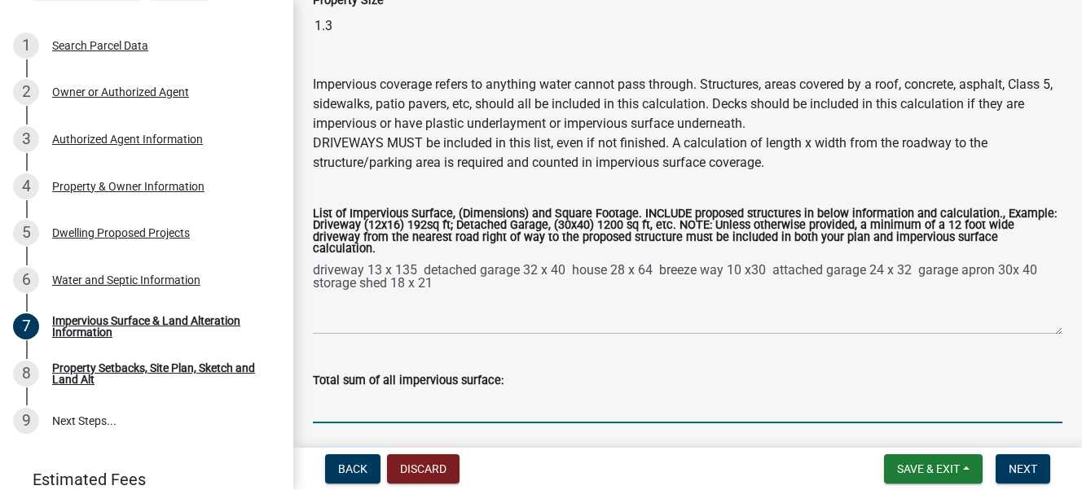
click at [428, 388] on input "Total sum of all impervious surface:" at bounding box center [687, 406] width 749 height 33
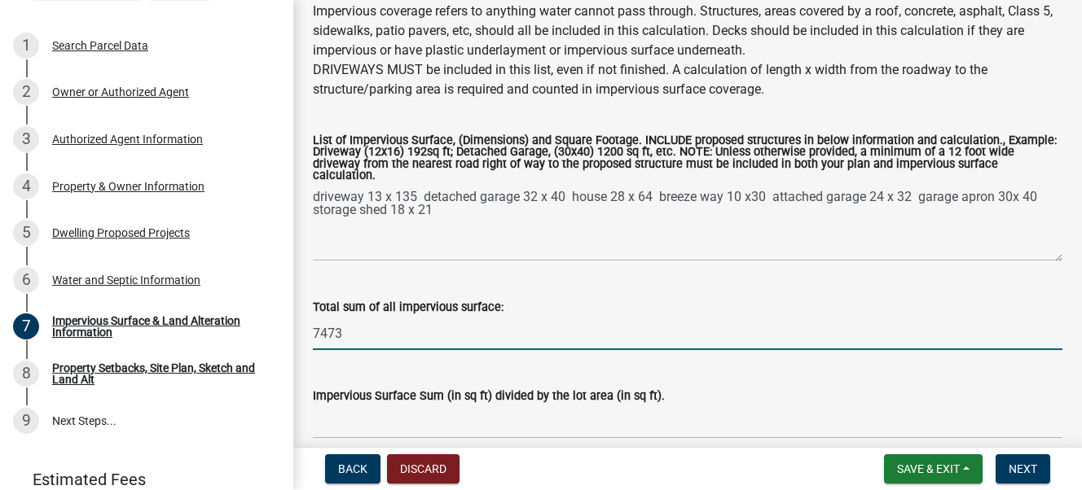
scroll to position [326, 0]
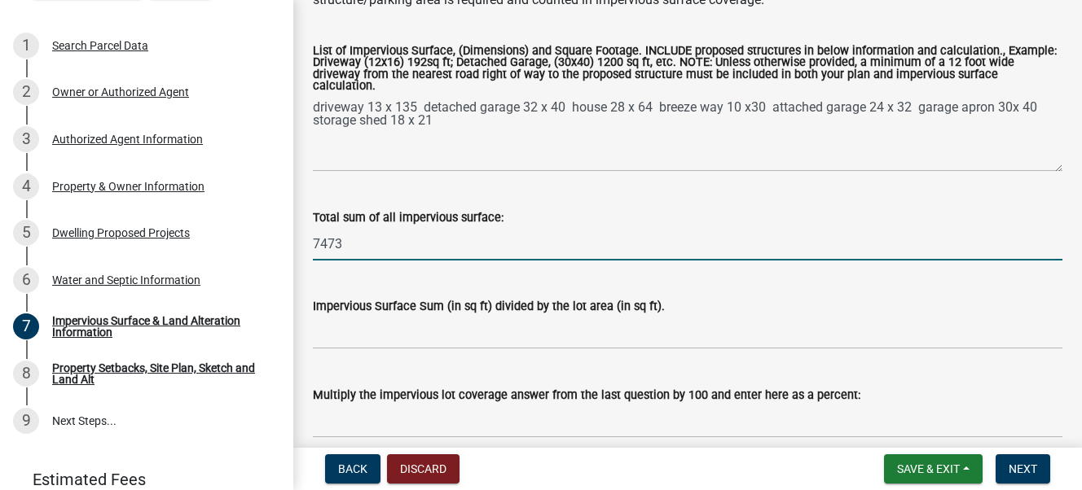
type input "7473"
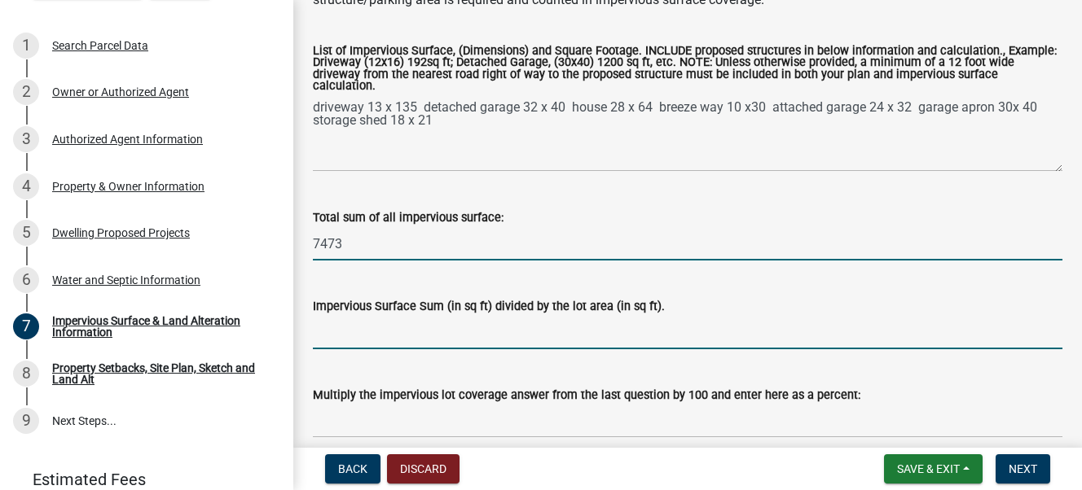
click at [357, 321] on input "Impervious Surface Sum (in sq ft) divided by the lot area (in sq ft)." at bounding box center [687, 332] width 749 height 33
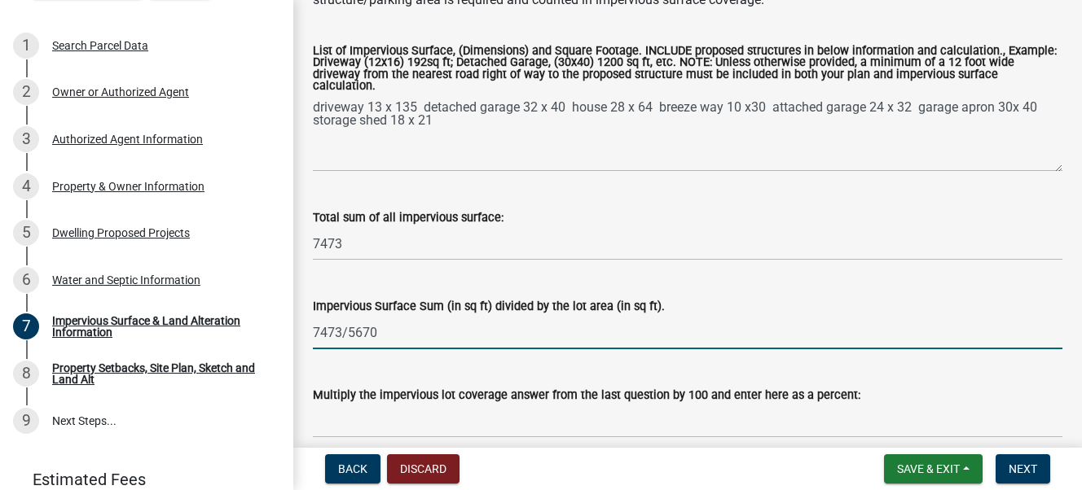
type input "7473/5670"
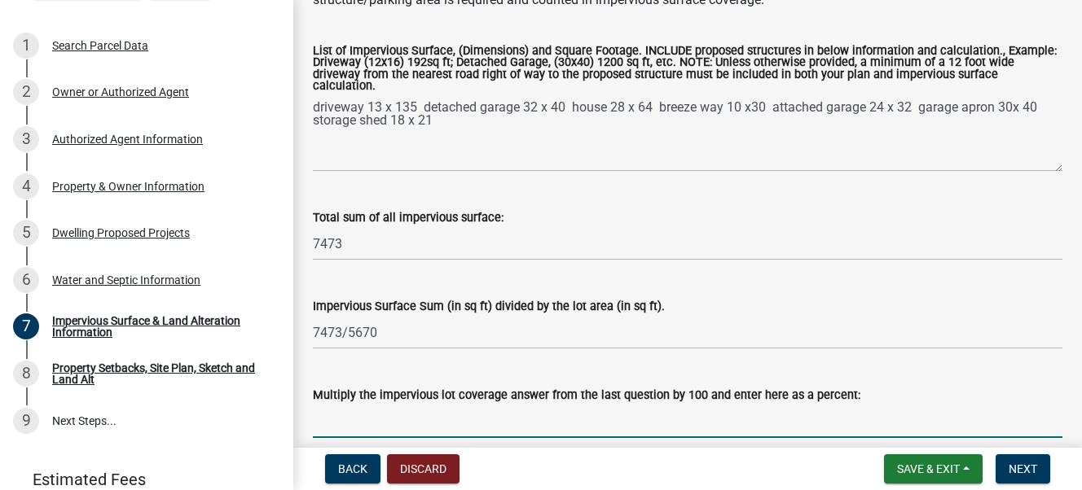
click at [367, 388] on input "Multiply the impervious lot coverage answer from the last question by 100 and e…" at bounding box center [687, 421] width 749 height 33
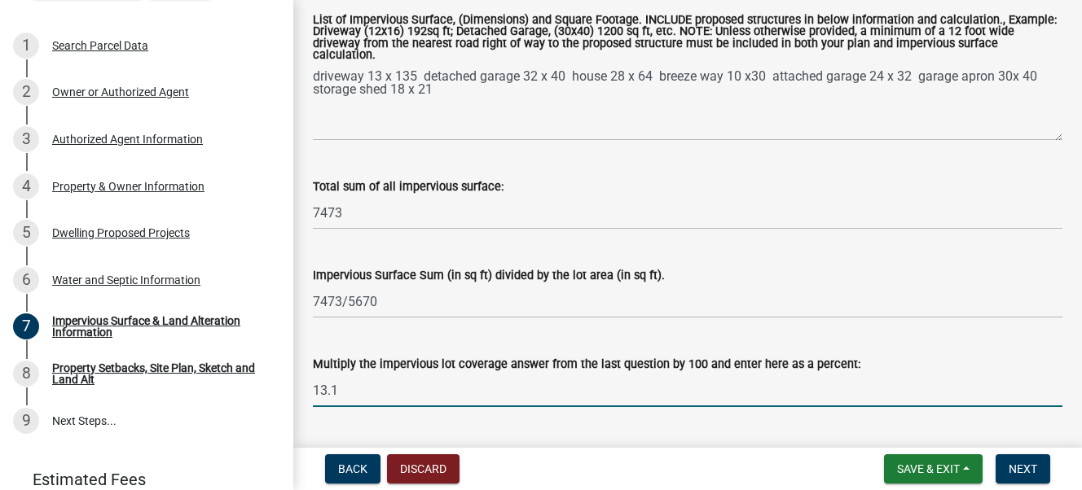
scroll to position [387, 0]
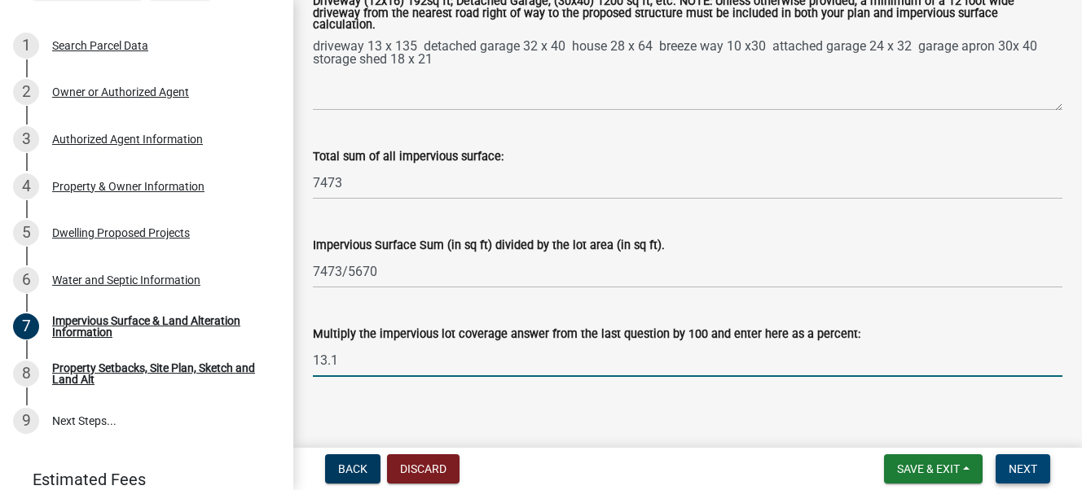
type input "13.1"
click at [900, 388] on span "Next" at bounding box center [1022, 469] width 29 height 13
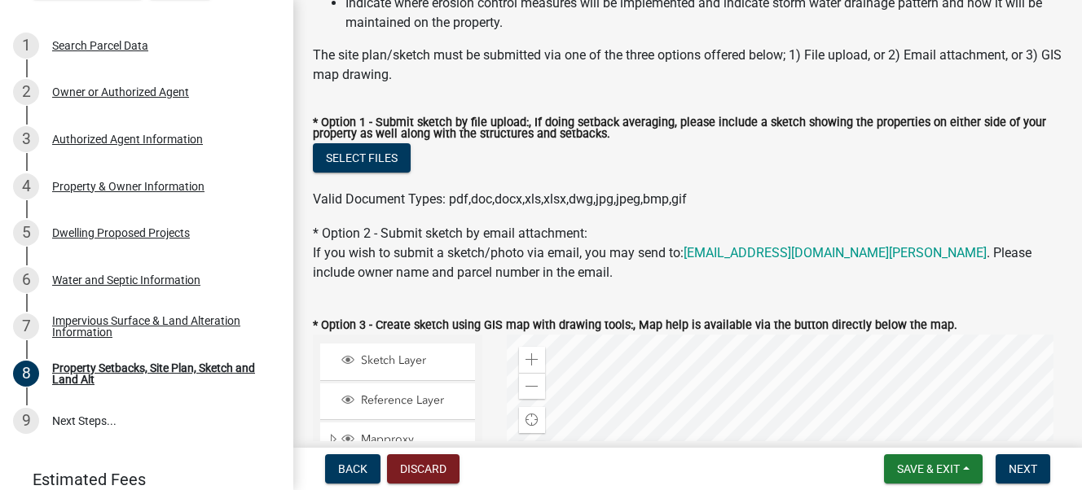
scroll to position [244, 0]
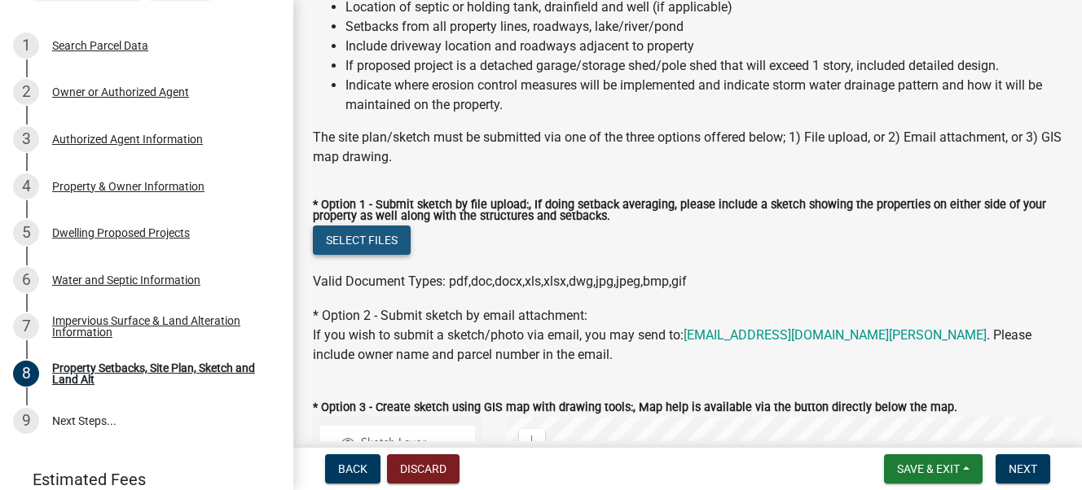
click at [358, 241] on button "Select files" at bounding box center [362, 240] width 98 height 29
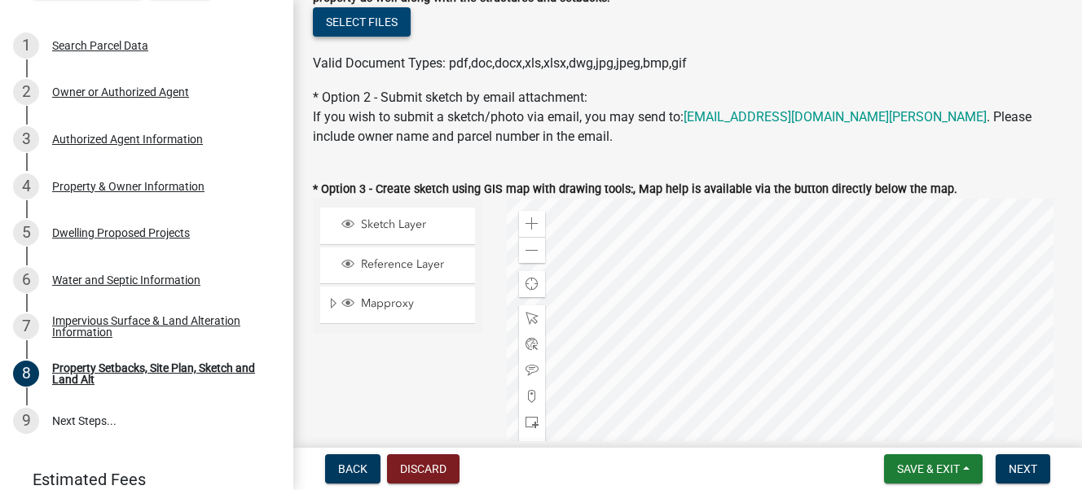
scroll to position [489, 0]
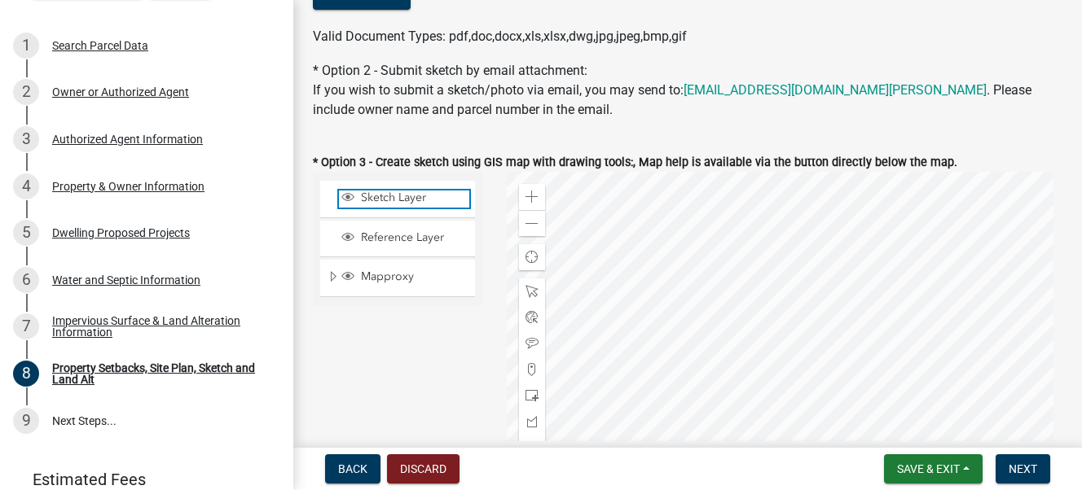
click at [383, 202] on span "Sketch Layer" at bounding box center [413, 198] width 112 height 15
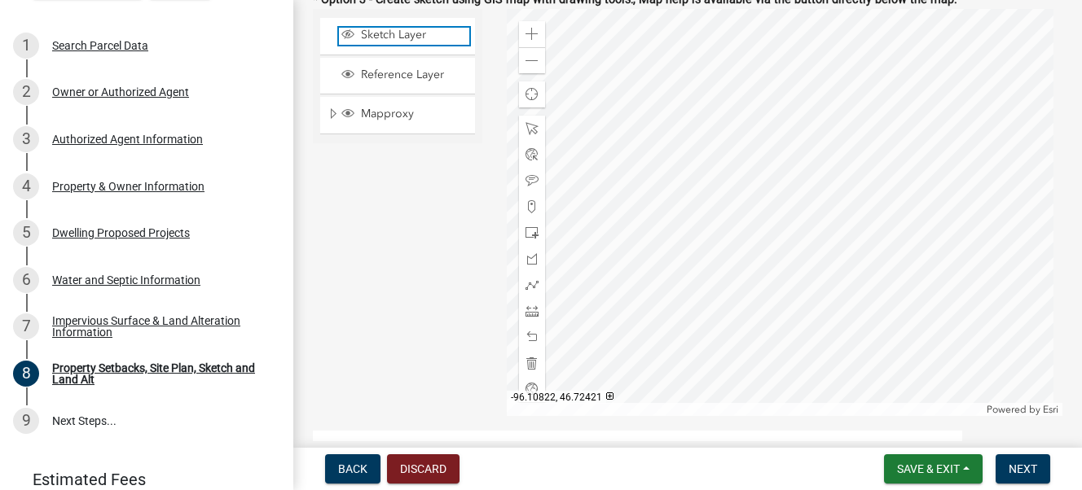
scroll to position [652, 0]
click at [800, 135] on div at bounding box center [785, 212] width 556 height 407
click at [788, 135] on div at bounding box center [785, 212] width 556 height 407
click at [760, 139] on div at bounding box center [785, 212] width 556 height 407
click at [754, 137] on div at bounding box center [785, 212] width 556 height 407
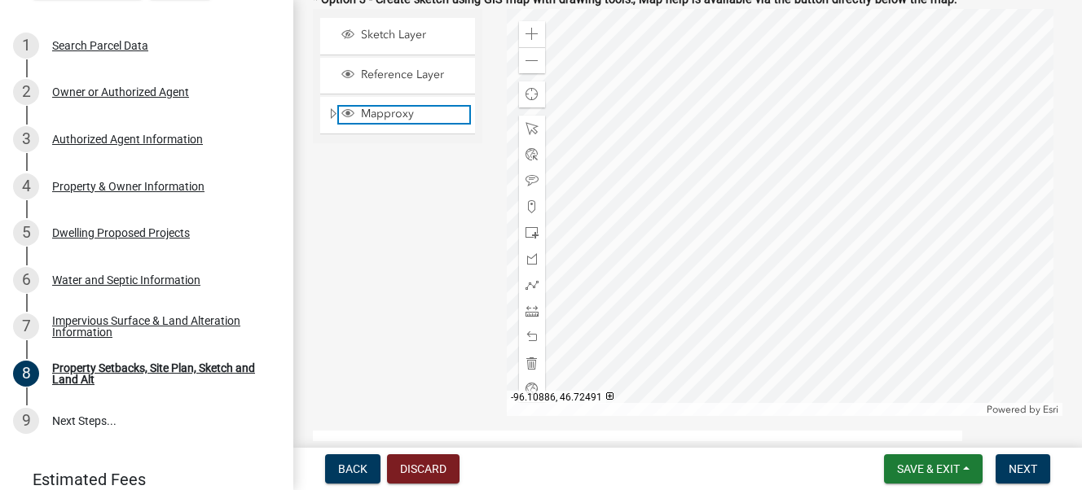
click at [372, 114] on span "Mapproxy" at bounding box center [413, 114] width 112 height 15
click at [757, 146] on div at bounding box center [785, 212] width 556 height 407
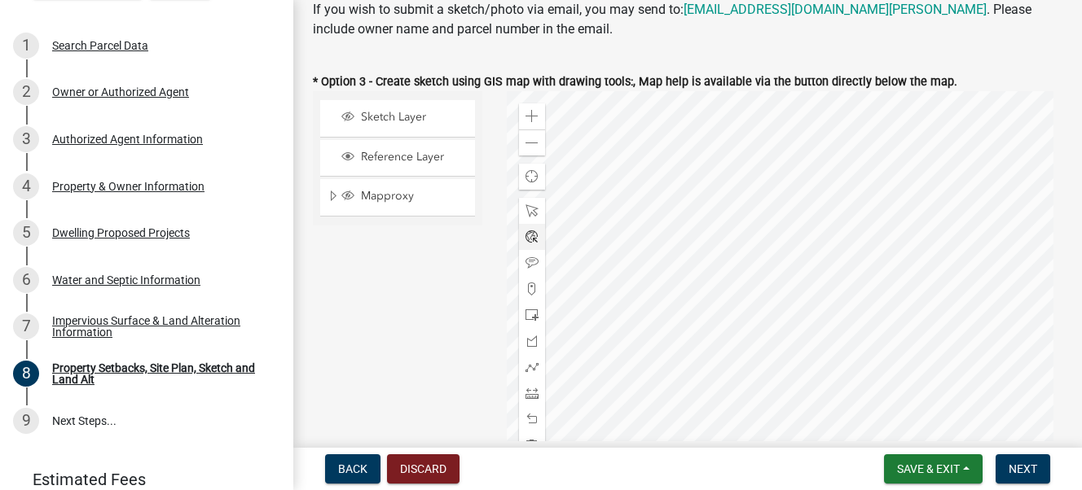
click at [715, 228] on div at bounding box center [785, 294] width 556 height 407
click at [714, 228] on div at bounding box center [785, 294] width 556 height 407
click at [527, 239] on span at bounding box center [531, 237] width 13 height 13
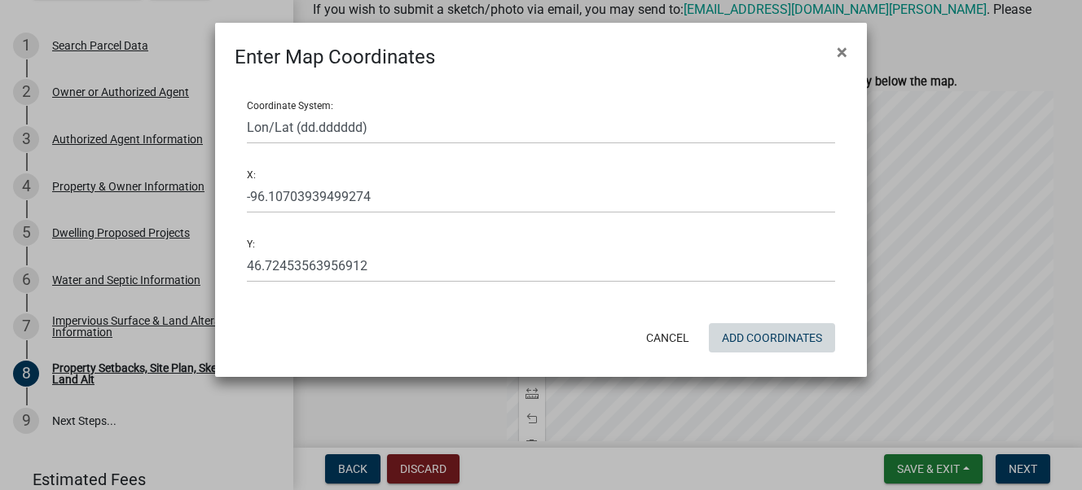
click at [766, 340] on button "Add Coordinates" at bounding box center [772, 337] width 126 height 29
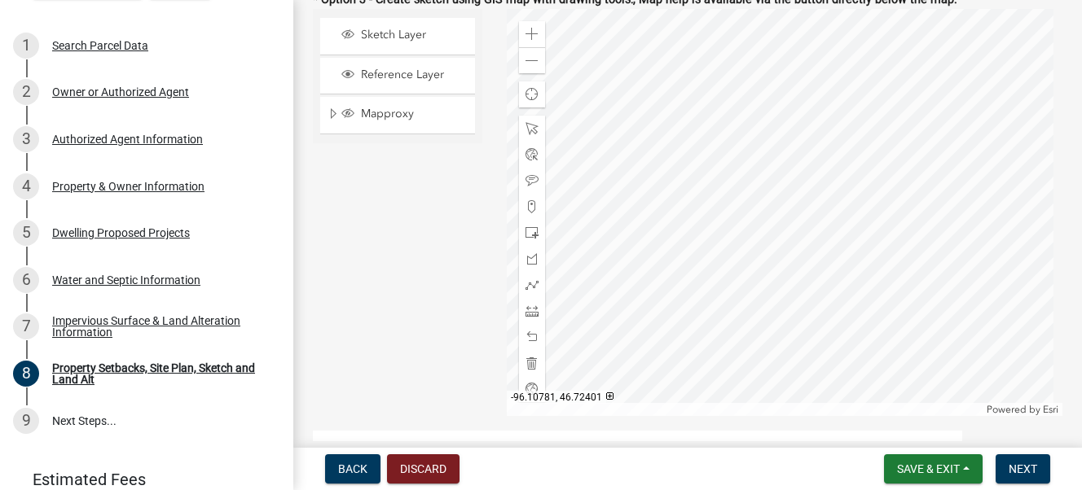
scroll to position [489, 0]
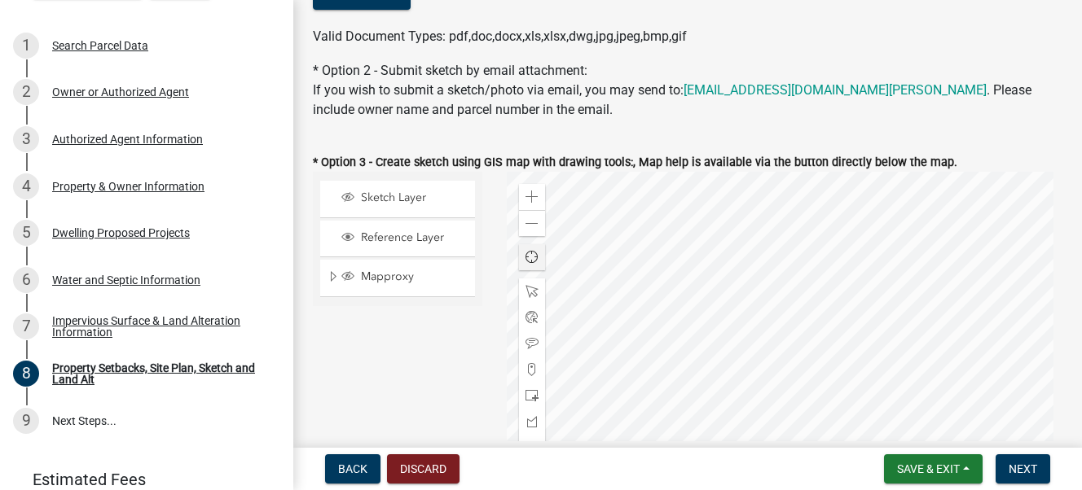
click at [530, 254] on span "Find my location" at bounding box center [531, 257] width 13 height 13
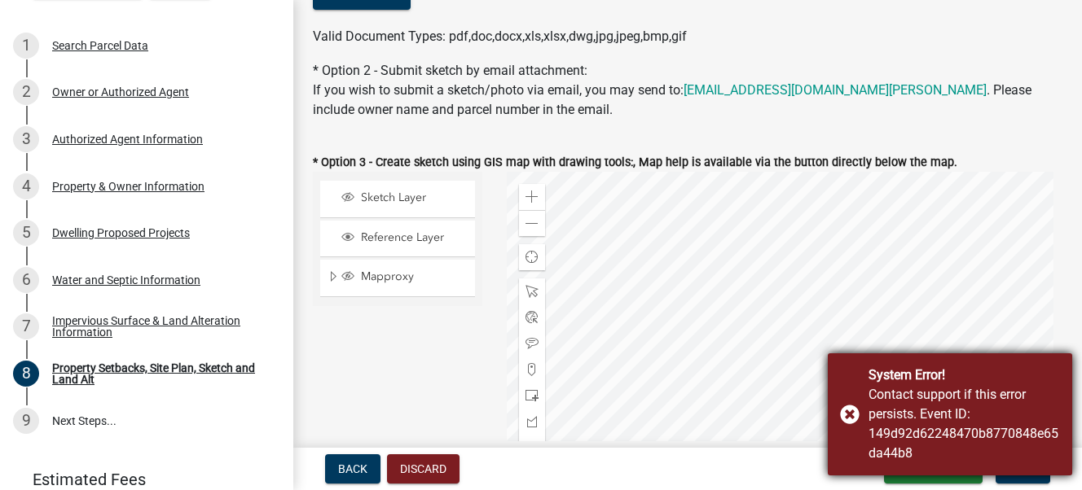
click at [850, 388] on div "System Error! Contact support if this error persists. Event ID: 149d92d62248470…" at bounding box center [950, 415] width 244 height 122
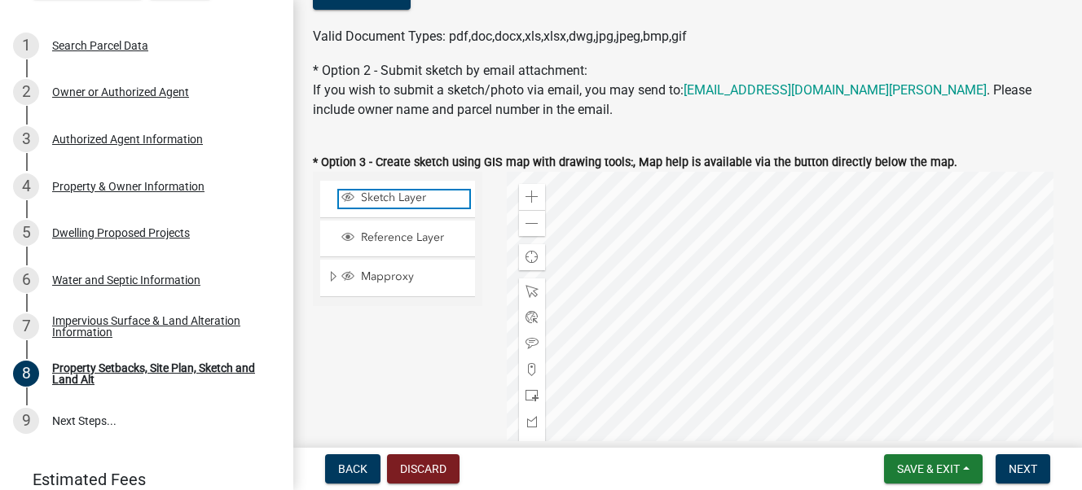
click at [370, 199] on span "Sketch Layer" at bounding box center [413, 198] width 112 height 15
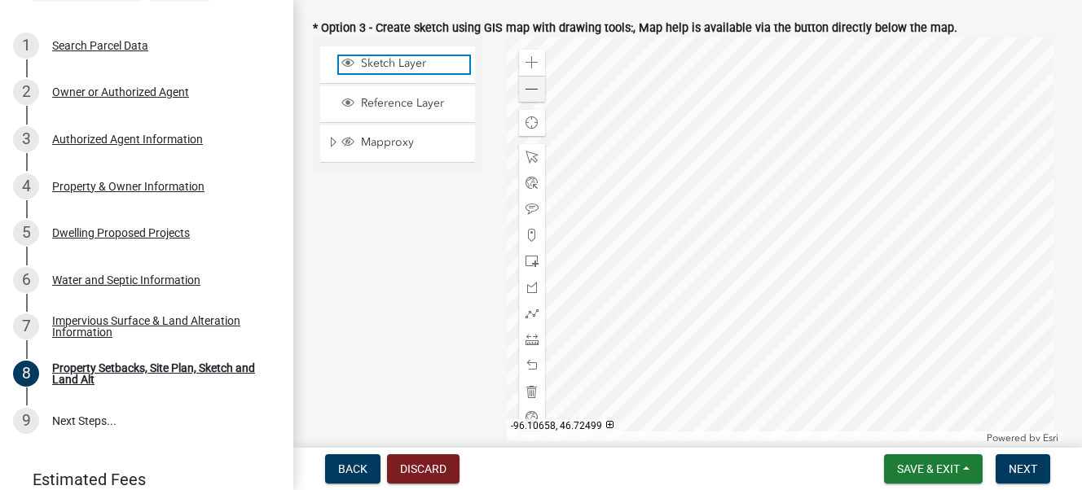
scroll to position [652, 0]
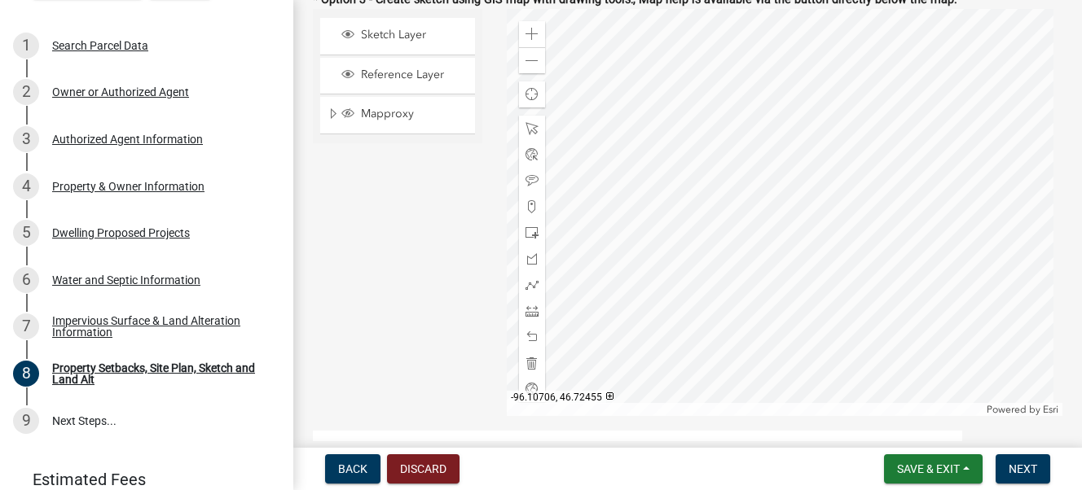
click at [773, 209] on div at bounding box center [785, 212] width 556 height 407
click at [773, 190] on div at bounding box center [785, 212] width 556 height 407
click at [765, 152] on div at bounding box center [785, 212] width 556 height 407
click at [527, 210] on span at bounding box center [531, 206] width 13 height 13
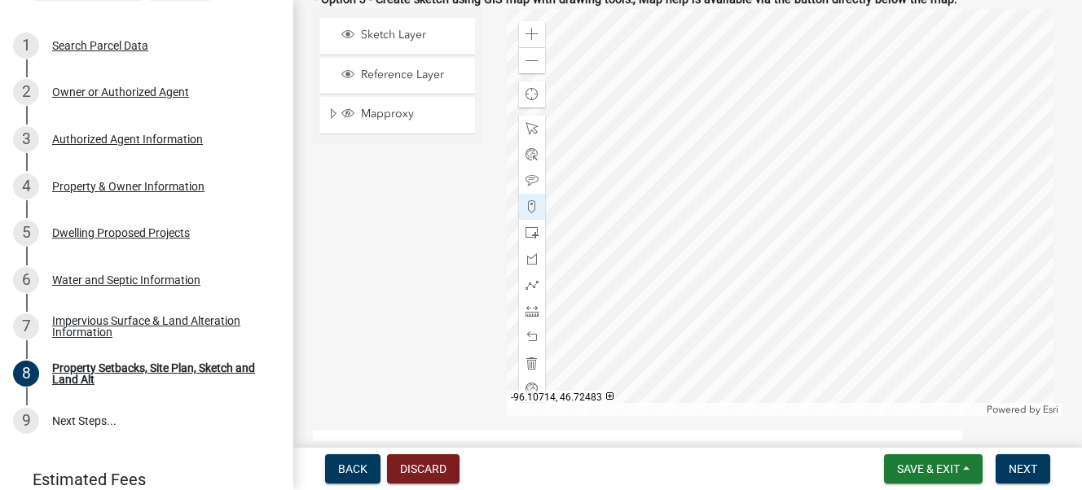
click at [752, 146] on div at bounding box center [785, 212] width 556 height 407
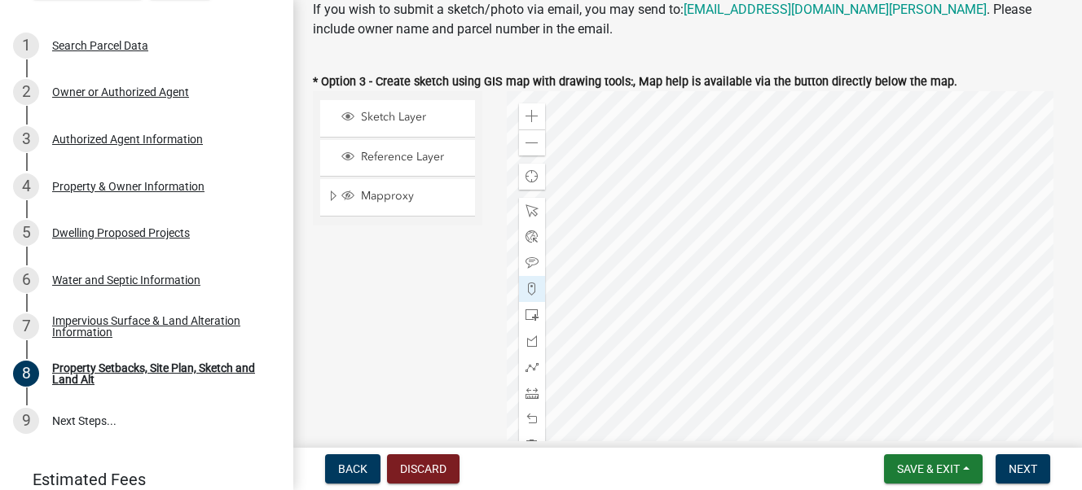
scroll to position [489, 0]
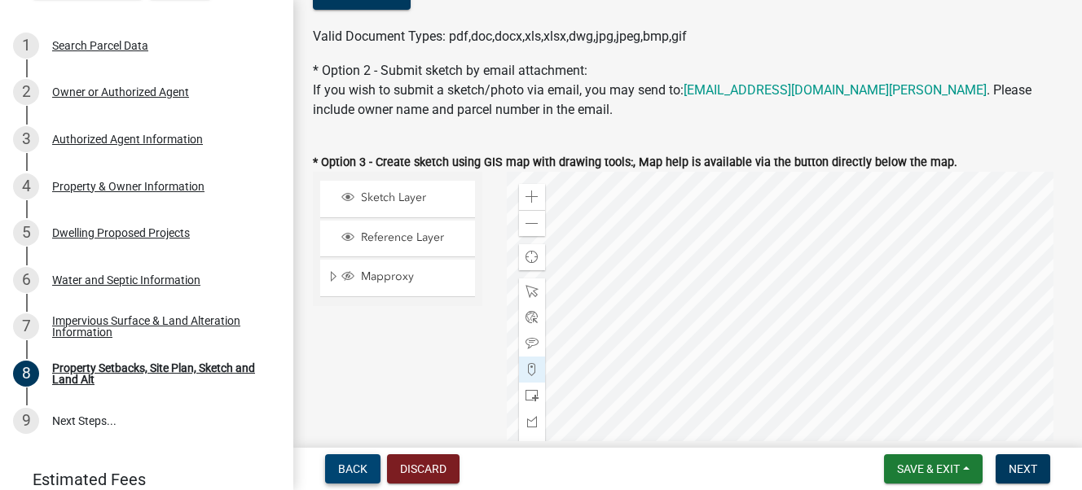
click at [350, 388] on span "Back" at bounding box center [352, 469] width 29 height 13
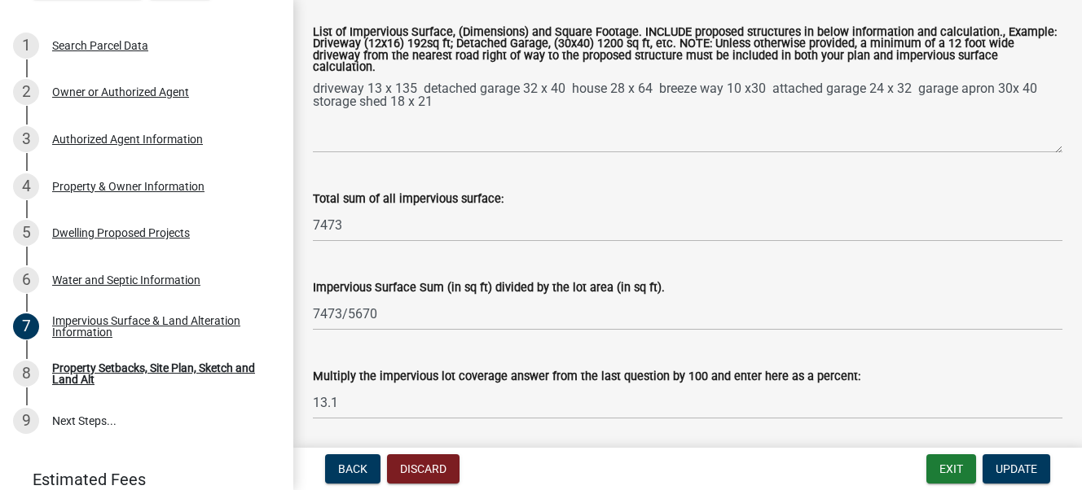
scroll to position [387, 0]
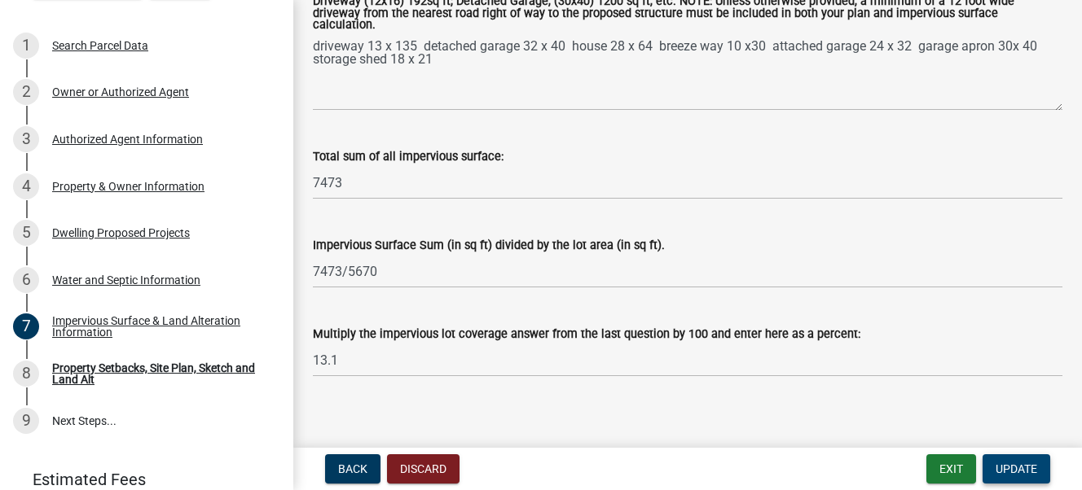
click at [900, 388] on span "Update" at bounding box center [1016, 469] width 42 height 13
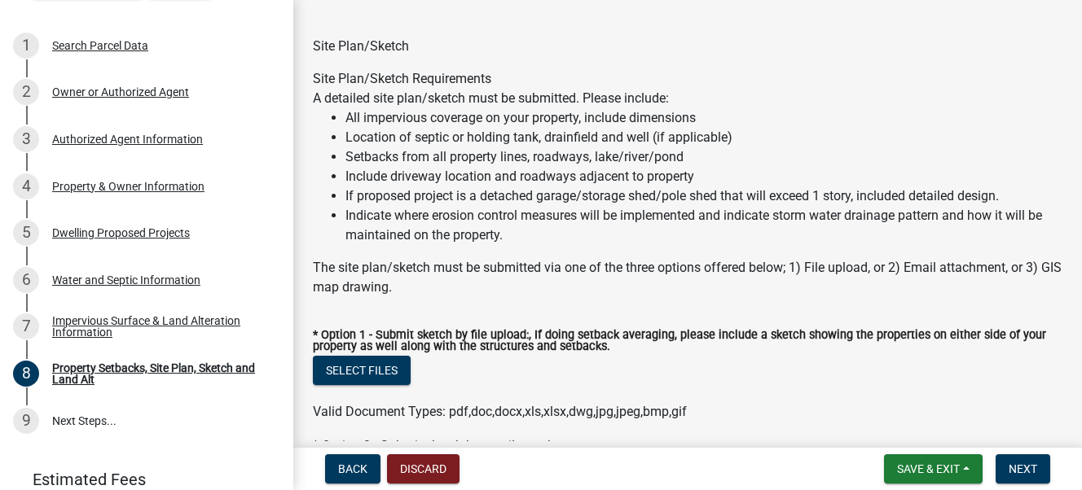
scroll to position [163, 0]
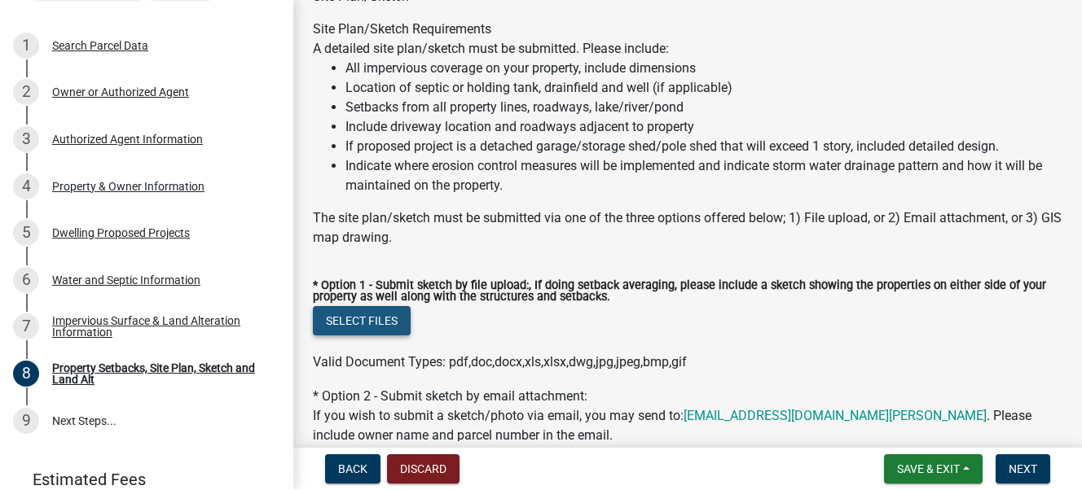
click at [370, 319] on button "Select files" at bounding box center [362, 320] width 98 height 29
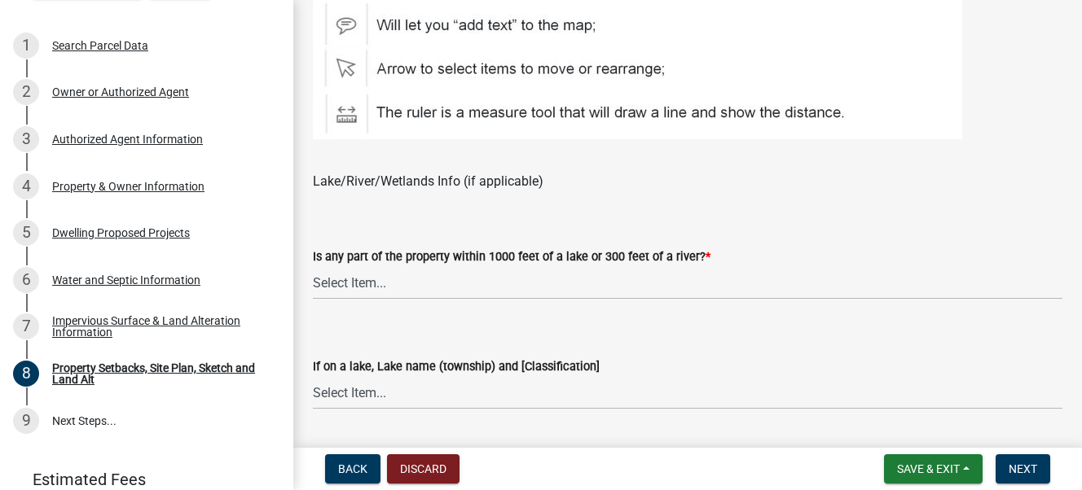
scroll to position [1303, 0]
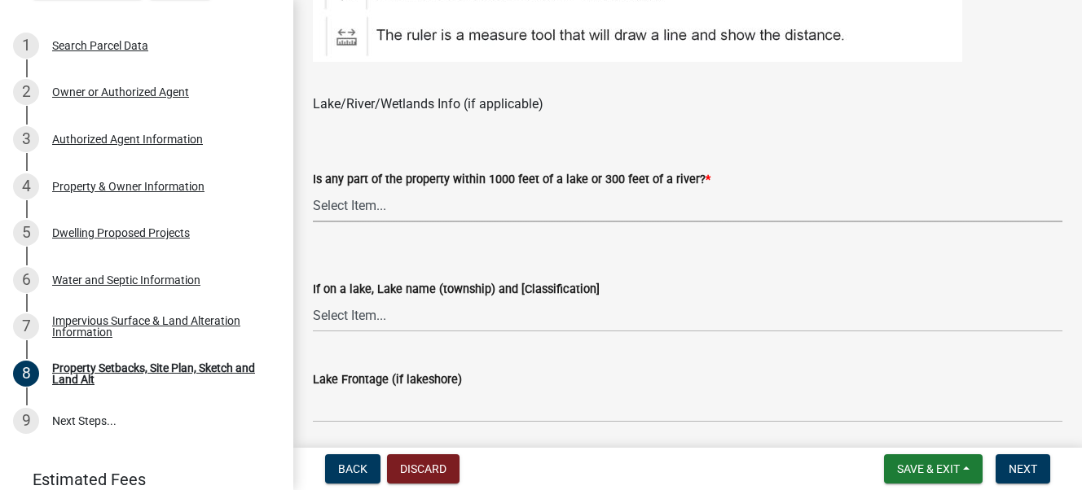
click at [359, 207] on select "Select Item... Shoreland-Riparian (Property is bordering a lake, river or strea…" at bounding box center [687, 205] width 749 height 33
click at [313, 189] on select "Select Item... Shoreland-Riparian (Property is bordering a lake, river or strea…" at bounding box center [687, 205] width 749 height 33
select select "bc359128-44fe-43a6-b559-d4174f4d38cf"
click at [350, 314] on select "Select Item... [GEOGRAPHIC_DATA] is not listed below [GEOGRAPHIC_DATA] ([GEOGRA…" at bounding box center [687, 315] width 749 height 33
click at [199, 388] on link "9 Next Steps..." at bounding box center [146, 421] width 293 height 47
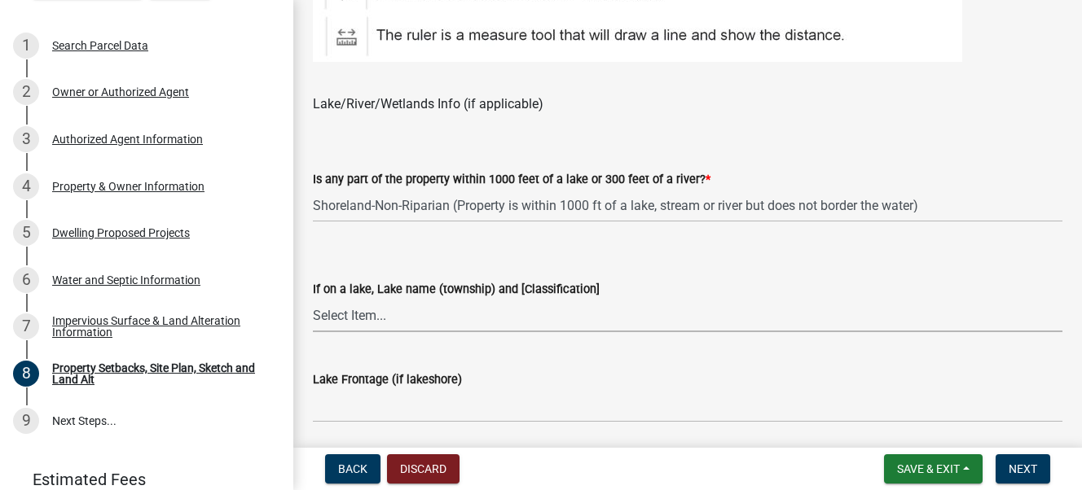
click at [350, 315] on select "Select Item... [GEOGRAPHIC_DATA] is not listed below [GEOGRAPHIC_DATA] ([GEOGRA…" at bounding box center [687, 315] width 749 height 33
click at [313, 299] on select "Select Item... [GEOGRAPHIC_DATA] is not listed below [GEOGRAPHIC_DATA] ([GEOGRA…" at bounding box center [687, 315] width 749 height 33
select select "21ad6277-98b1-42a5-ae8b-b25d8bb198a3"
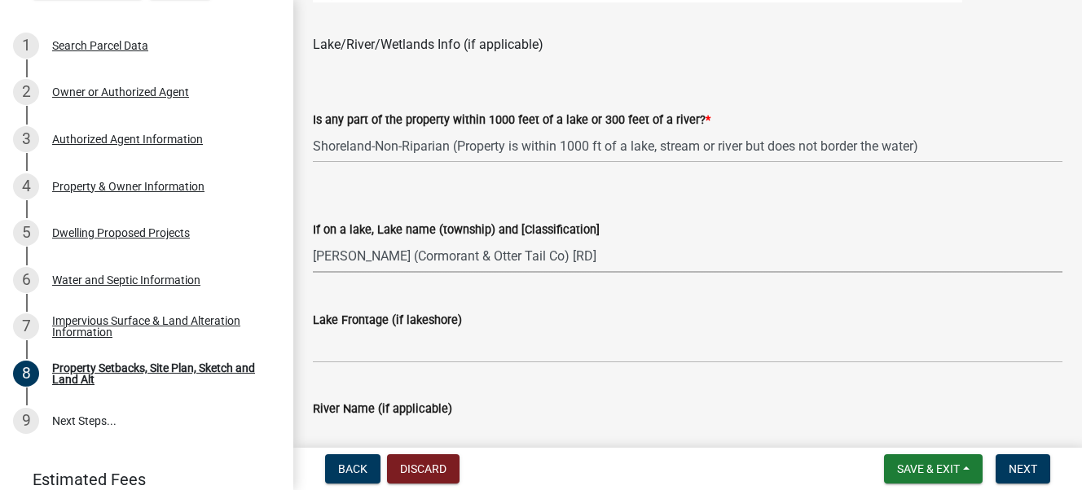
scroll to position [1385, 0]
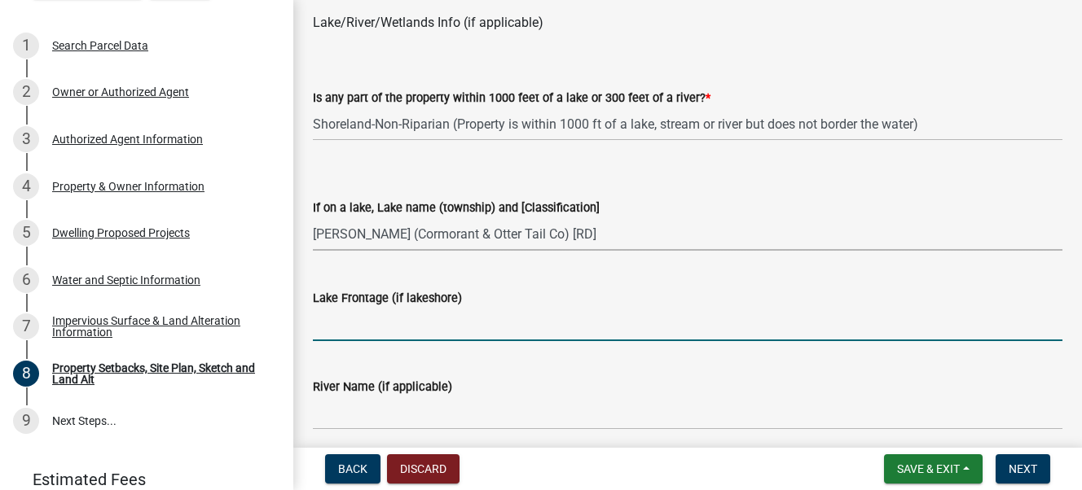
click at [371, 327] on input "Lake Frontage (if lakeshore)" at bounding box center [687, 324] width 749 height 33
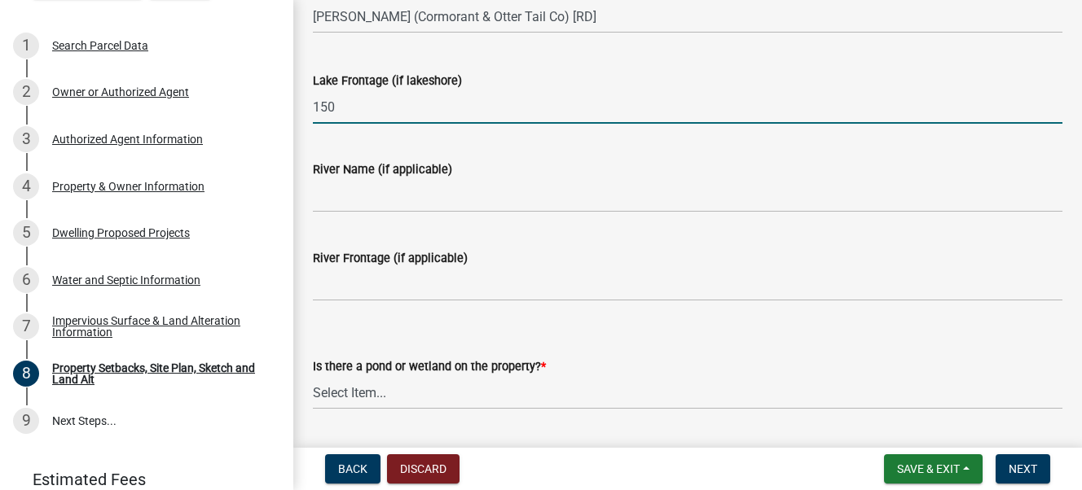
scroll to position [1629, 0]
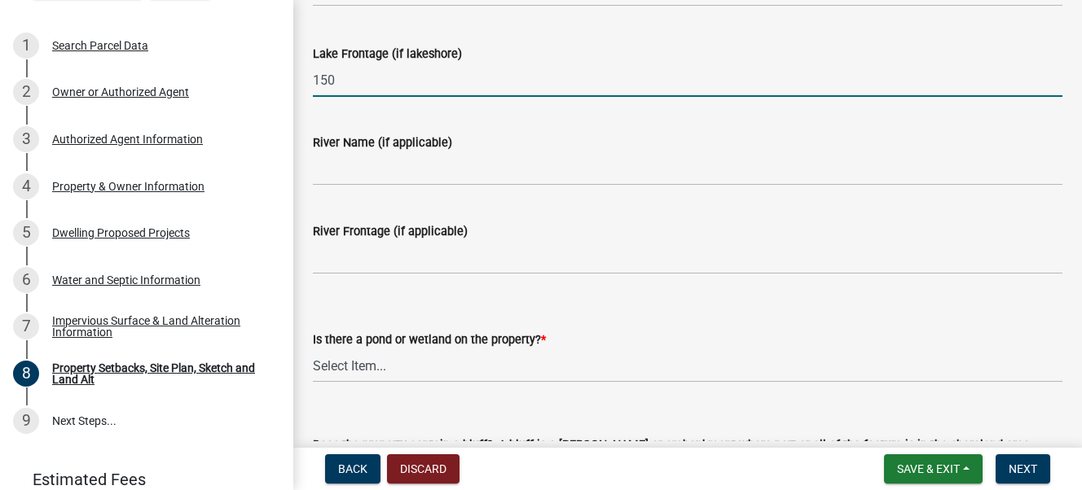
type input "150"
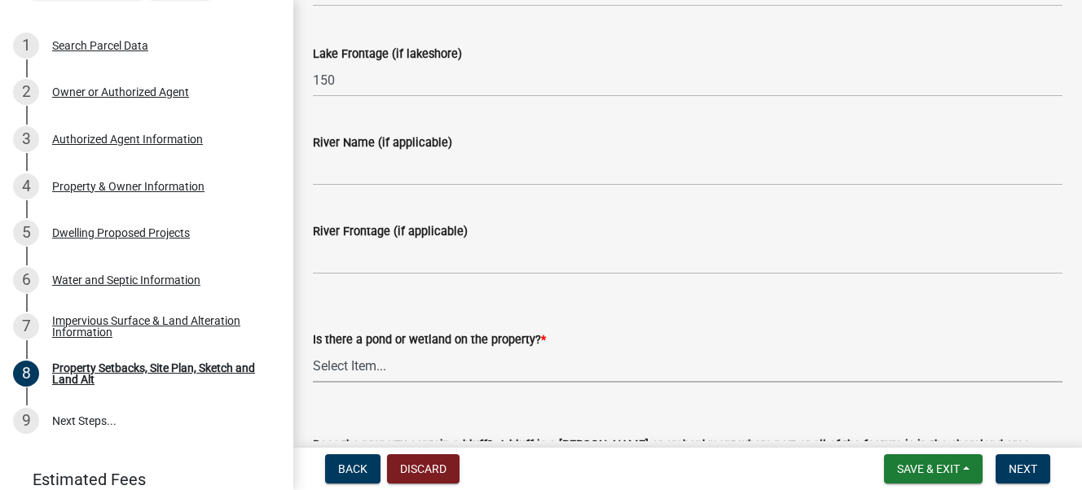
click at [345, 369] on select "Select Item... Yes No" at bounding box center [687, 365] width 749 height 33
click at [313, 349] on select "Select Item... Yes No" at bounding box center [687, 365] width 749 height 33
select select "b56a4575-9846-47cf-8067-c59a4853da22"
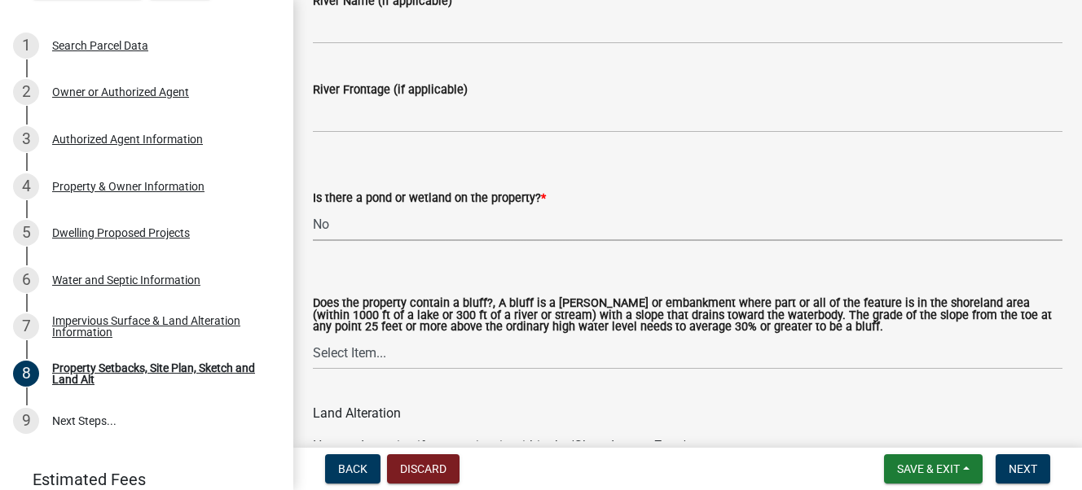
scroll to position [1873, 0]
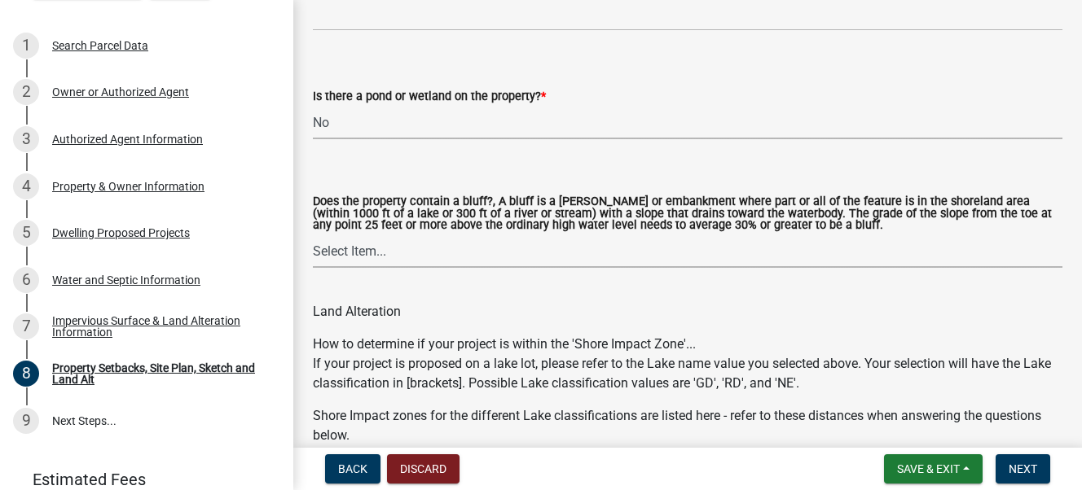
click at [354, 251] on select "Select Item... Yes No" at bounding box center [687, 251] width 749 height 33
click at [313, 235] on select "Select Item... Yes No" at bounding box center [687, 251] width 749 height 33
select select "b9185151-7fec-488a-a719-f11a93338dbd"
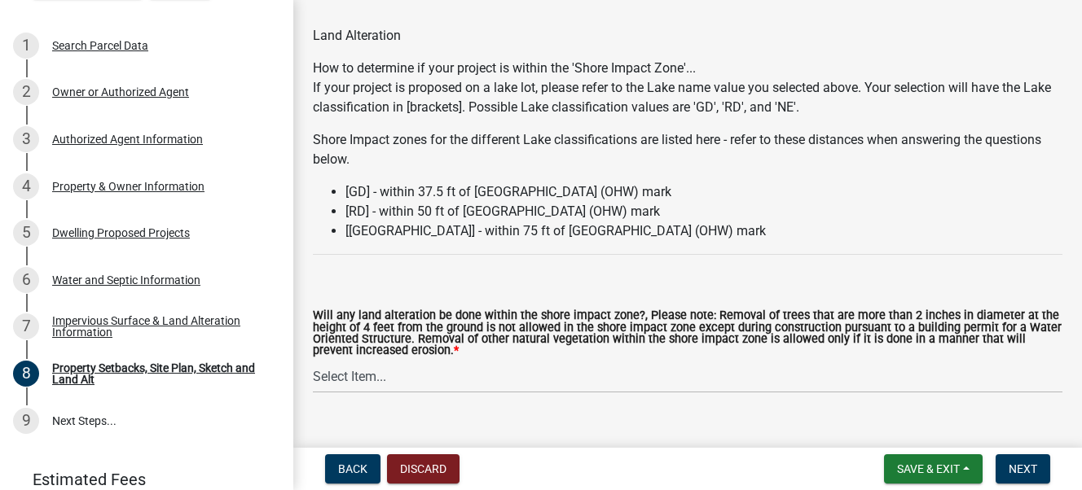
scroll to position [2199, 0]
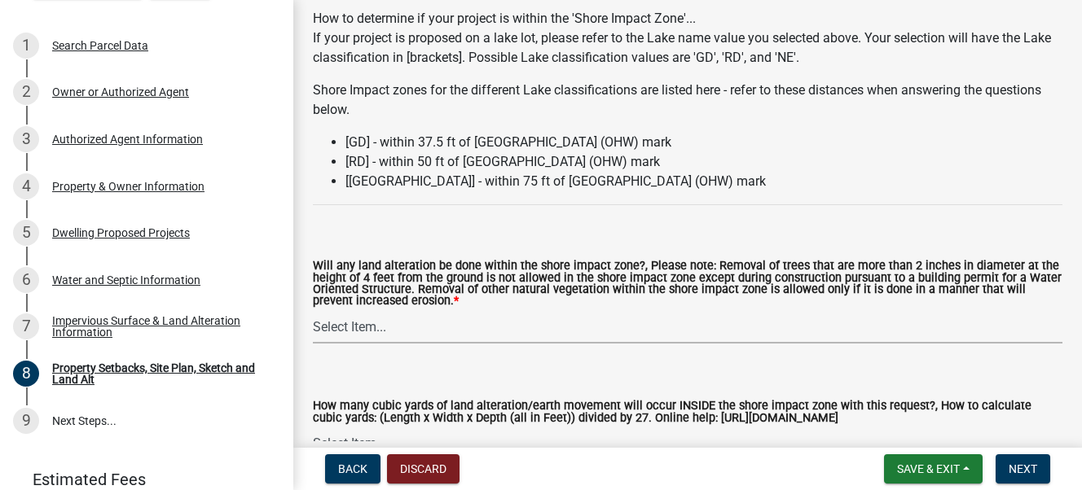
click at [356, 328] on select "Select Item... Yes No N/A" at bounding box center [687, 326] width 749 height 33
click at [313, 310] on select "Select Item... Yes No N/A" at bounding box center [687, 326] width 749 height 33
select select "e8ab2dc3-aa3f-46f3-9b4a-37eb25ad84af"
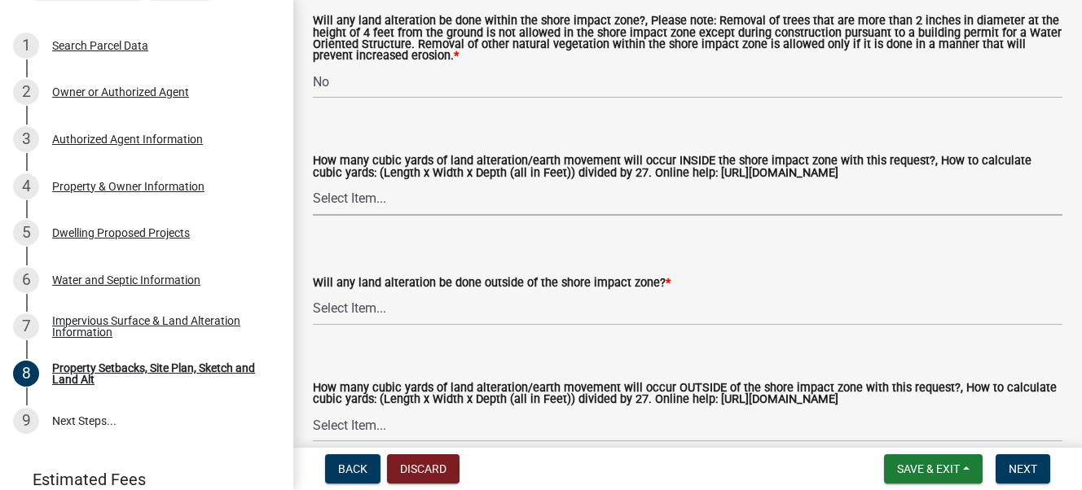
click at [358, 198] on select "Select Item... None 10 Cubic Yards or less 11-50 Cubic Yards Over 50 Cubic Yards" at bounding box center [687, 198] width 749 height 33
click at [313, 182] on select "Select Item... None 10 Cubic Yards or less 11-50 Cubic Yards Over 50 Cubic Yards" at bounding box center [687, 198] width 749 height 33
select select "27b2a8b4-abf6-463e-8c0c-7c5d2b4fe26f"
click at [363, 310] on select "Select Item... Yes No N/A" at bounding box center [687, 308] width 749 height 33
click at [313, 292] on select "Select Item... Yes No N/A" at bounding box center [687, 308] width 749 height 33
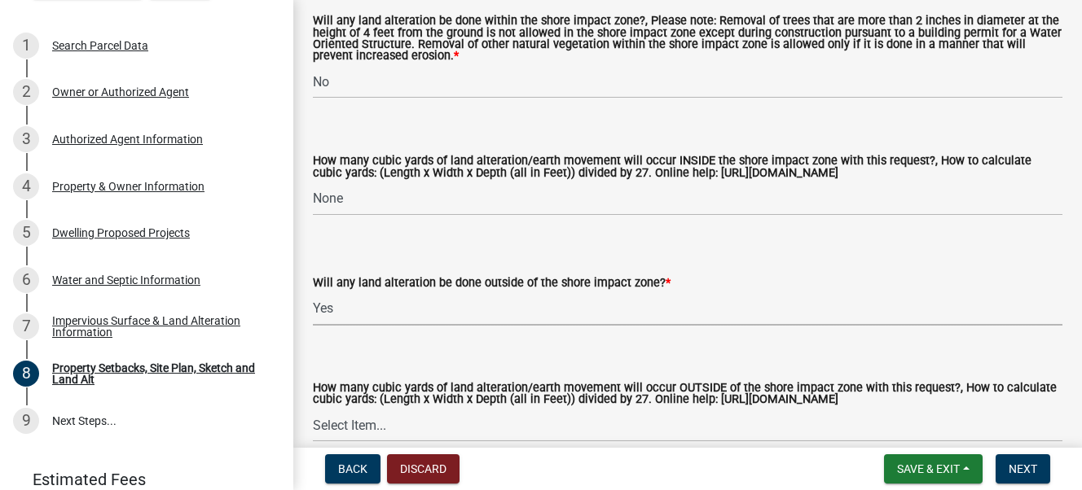
select select "5ad4ab64-b44e-481c-9000-9e5907aa74e1"
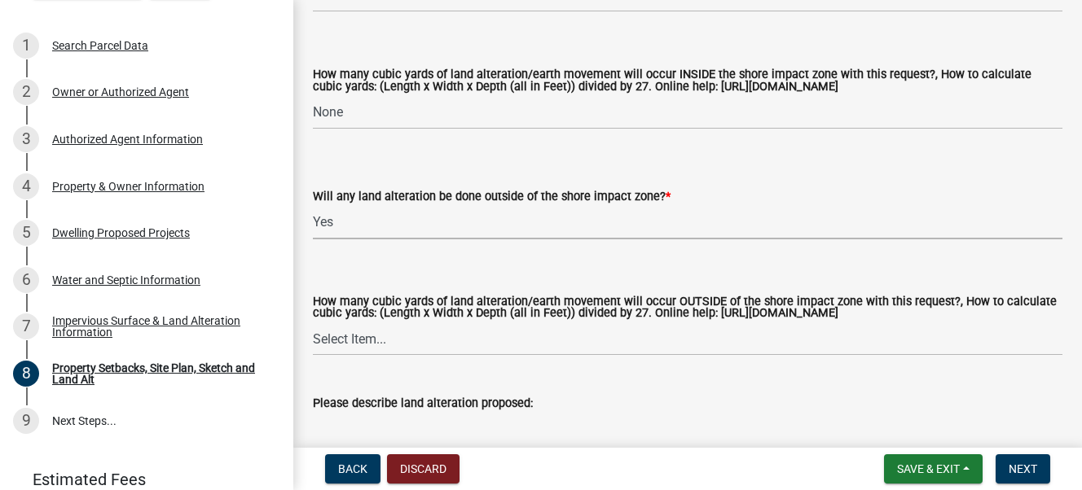
scroll to position [2607, 0]
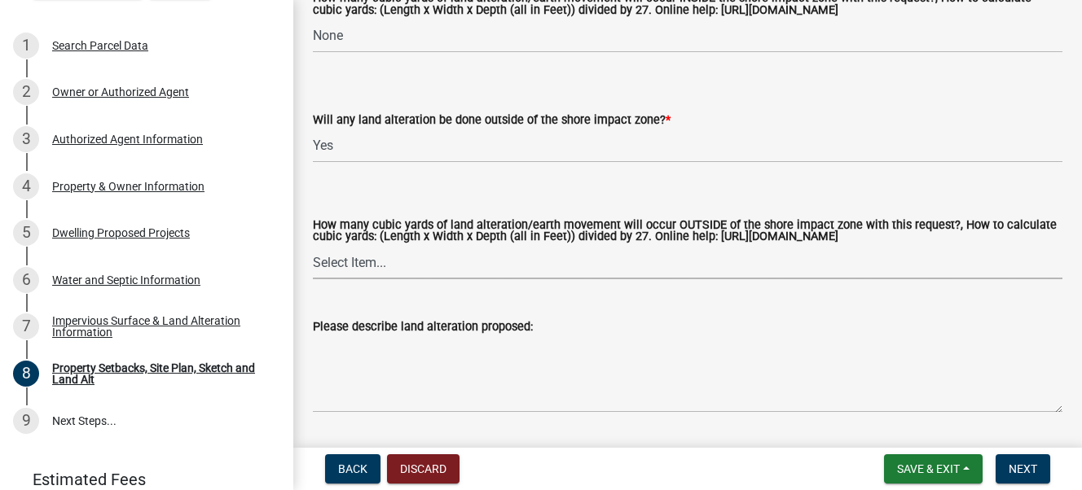
click at [341, 265] on select "Select Item... None 10 Cubic Yards or less 11-50 Cubic Yards Over 50 Cubic Yards" at bounding box center [687, 262] width 749 height 33
click at [313, 248] on select "Select Item... None 10 Cubic Yards or less 11-50 Cubic Yards Over 50 Cubic Yards" at bounding box center [687, 262] width 749 height 33
select select "e019de12-4845-45f2-ad10-5fb76eee0e55"
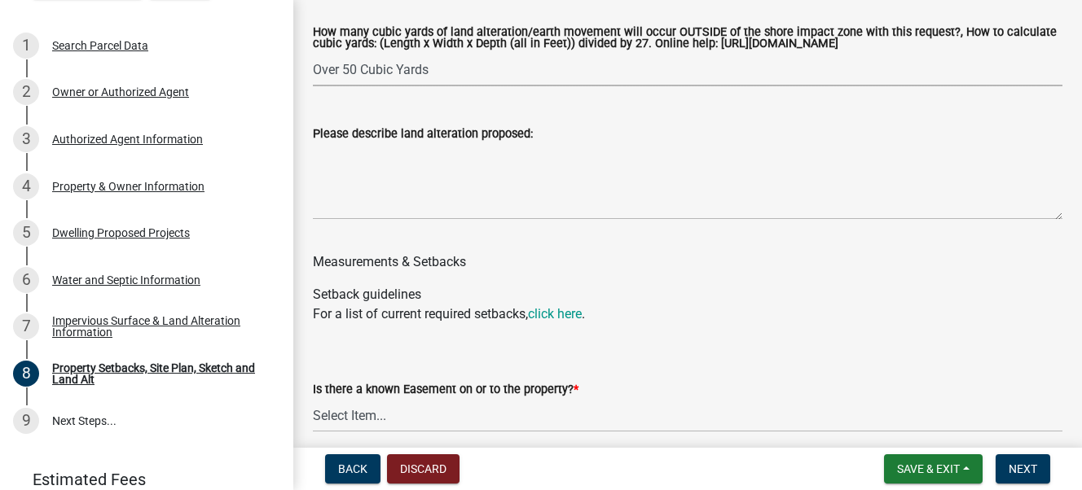
scroll to position [2850, 0]
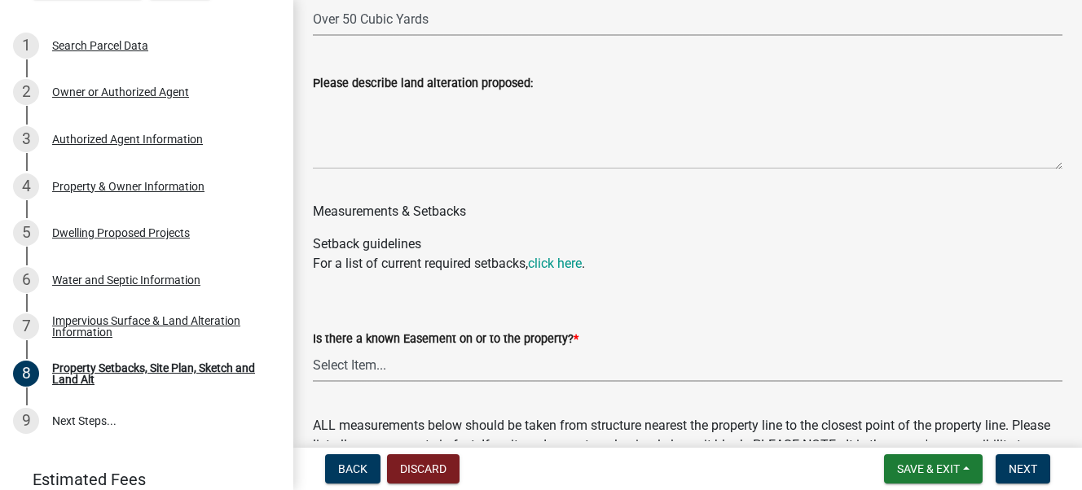
click at [330, 366] on select "Select Item... Yes No" at bounding box center [687, 365] width 749 height 33
click at [313, 349] on select "Select Item... Yes No" at bounding box center [687, 365] width 749 height 33
select select "c8b8ea71-7088-4e87-a493-7bc88cc2835b"
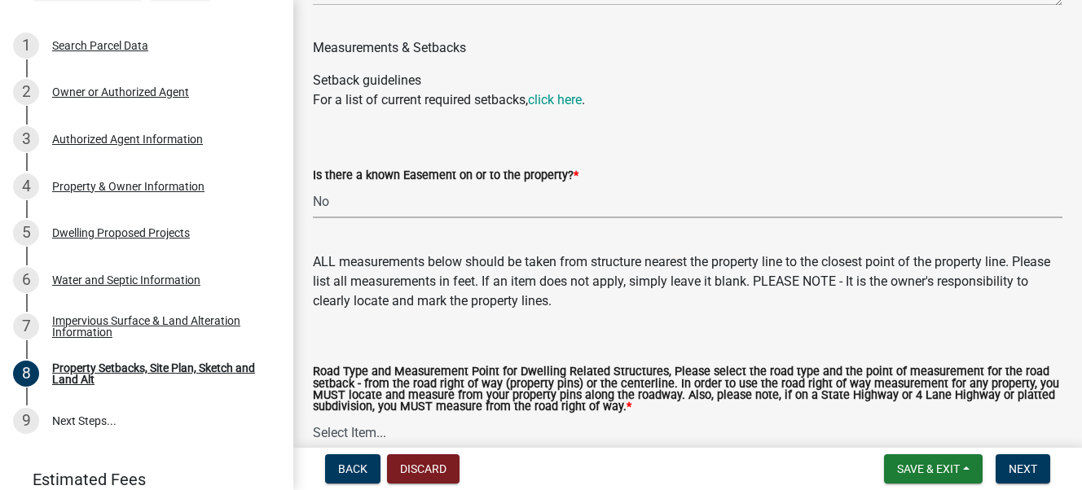
scroll to position [2770, 0]
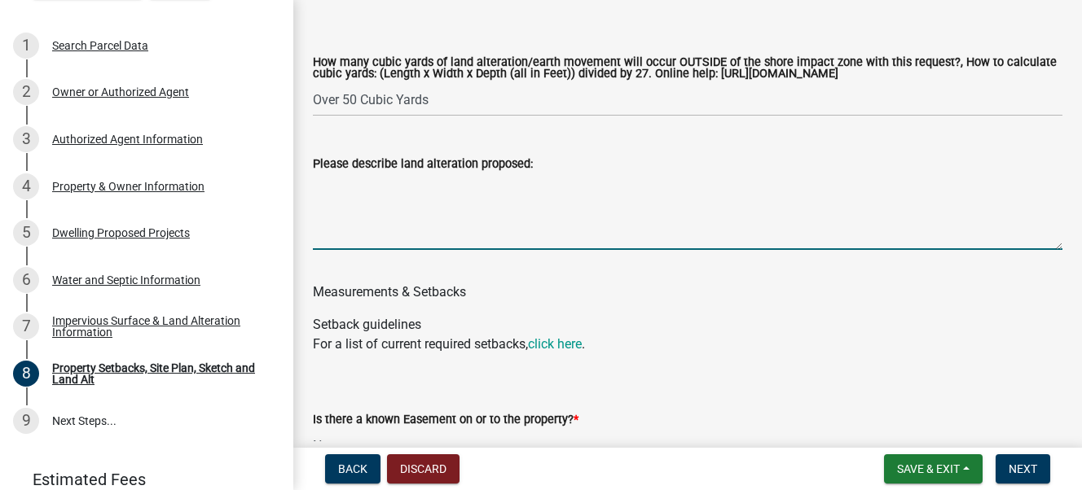
click at [366, 222] on textarea "Please describe land alteration proposed:" at bounding box center [687, 212] width 749 height 77
type textarea "hill side removed and wall barrier installed"
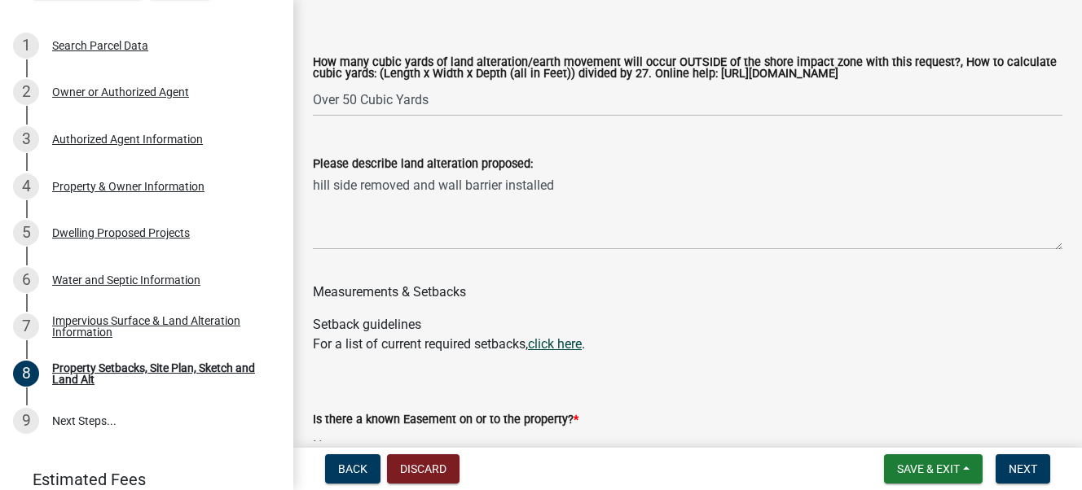
click at [555, 349] on link "click here" at bounding box center [555, 343] width 54 height 15
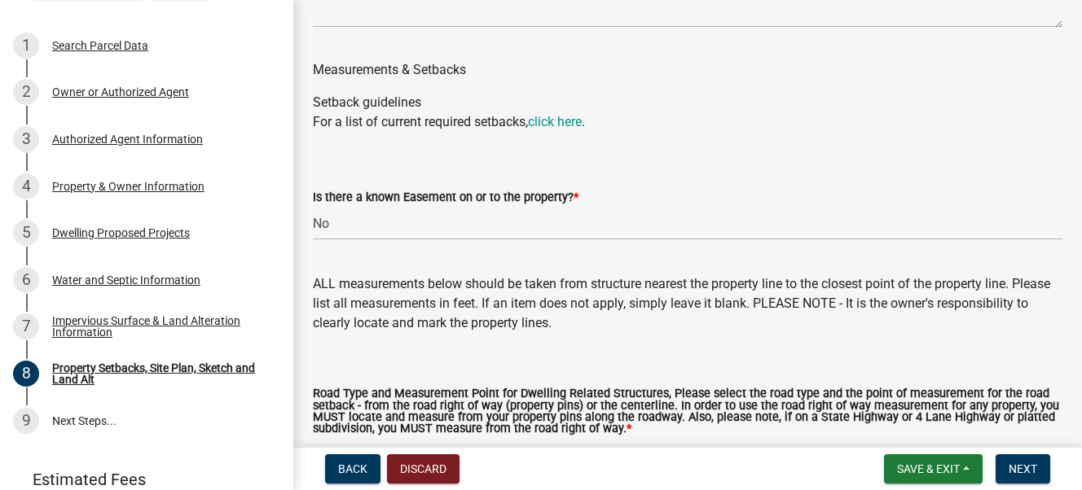
scroll to position [3095, 0]
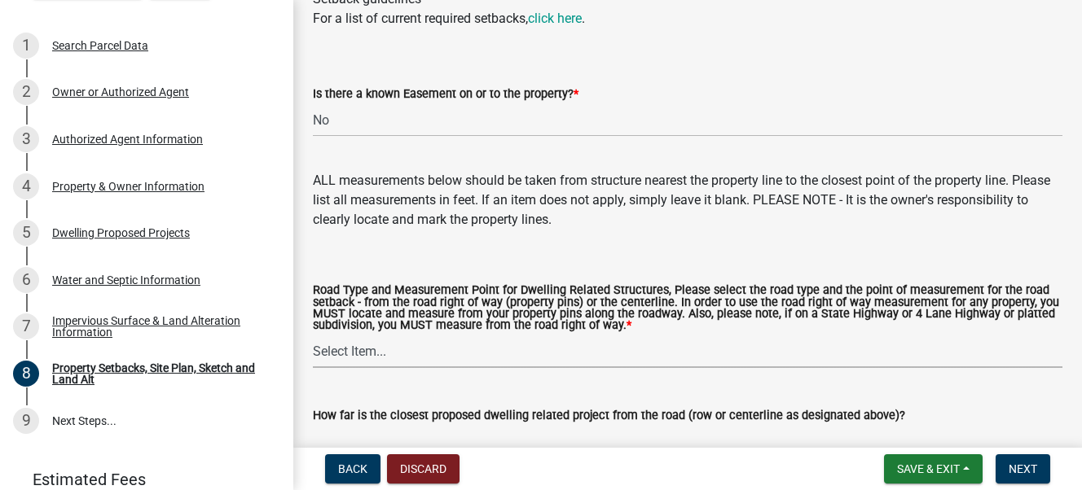
click at [341, 350] on select "Select Item... Private Easement - Right of Way Private Easement - Centerline Pu…" at bounding box center [687, 351] width 749 height 33
click at [313, 336] on select "Select Item... Private Easement - Right of Way Private Easement - Centerline Pu…" at bounding box center [687, 351] width 749 height 33
select select "1418c7e3-4054-4b00-84b5-d09b9560f30a"
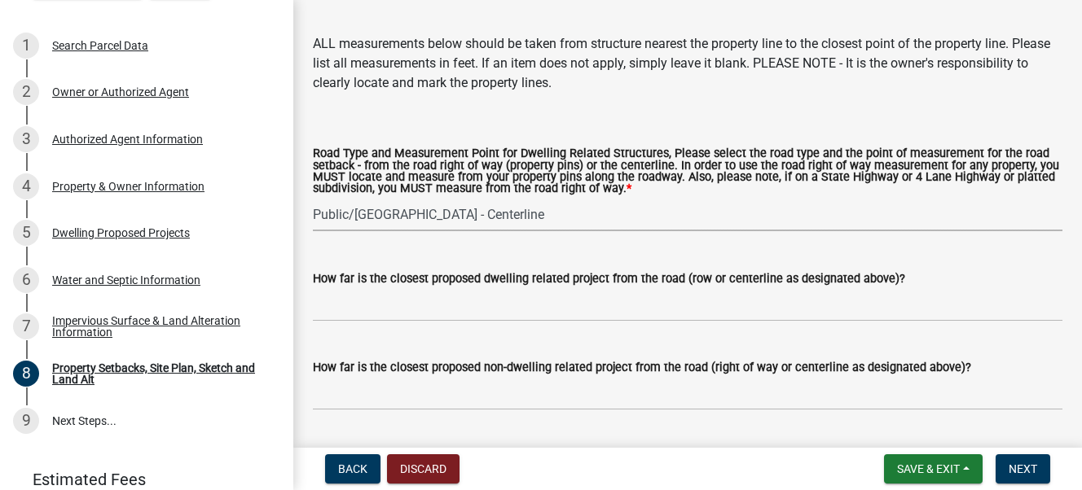
scroll to position [3258, 0]
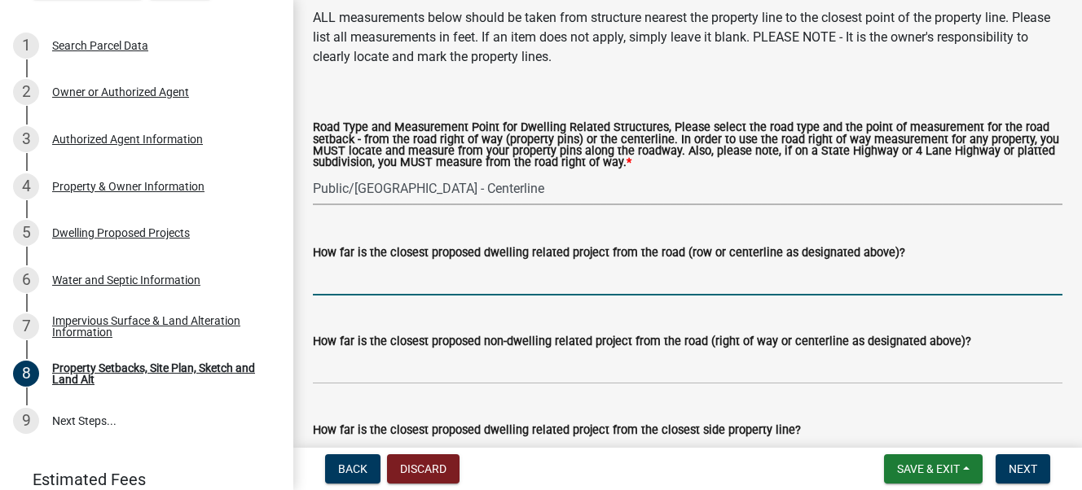
click at [373, 283] on input "How far is the closest proposed dwelling related project from the road (row or …" at bounding box center [687, 278] width 749 height 33
type input "1"
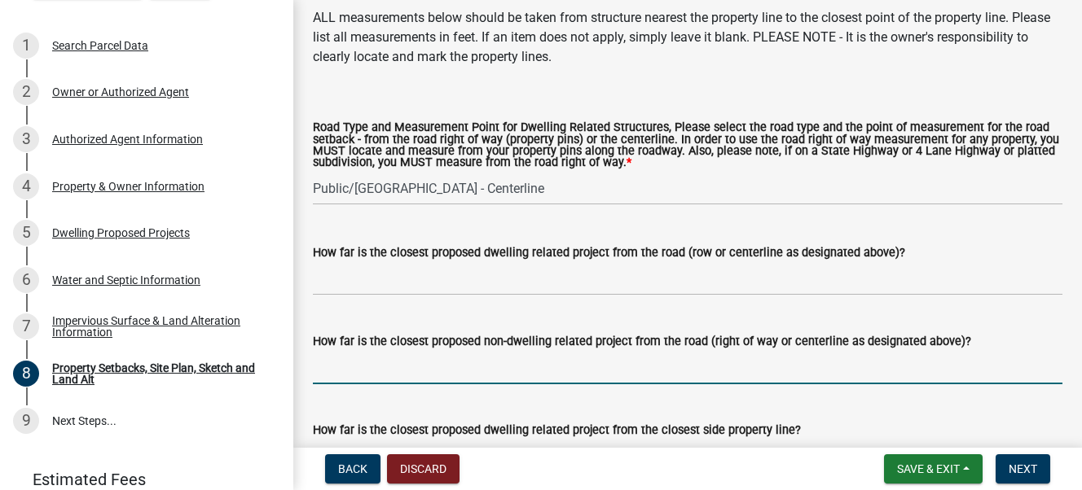
click at [360, 373] on input "How far is the closest proposed non-dwelling related project from the road (rig…" at bounding box center [687, 367] width 749 height 33
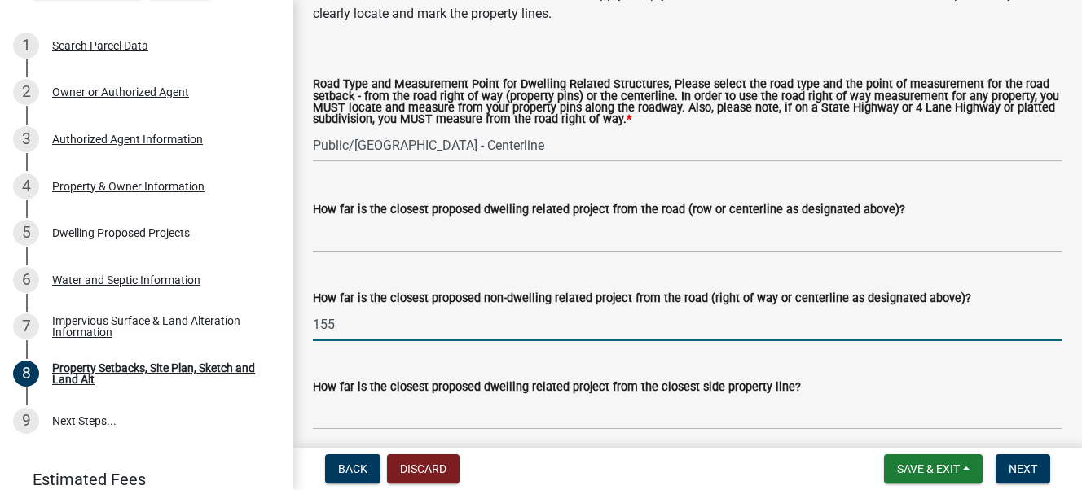
scroll to position [3340, 0]
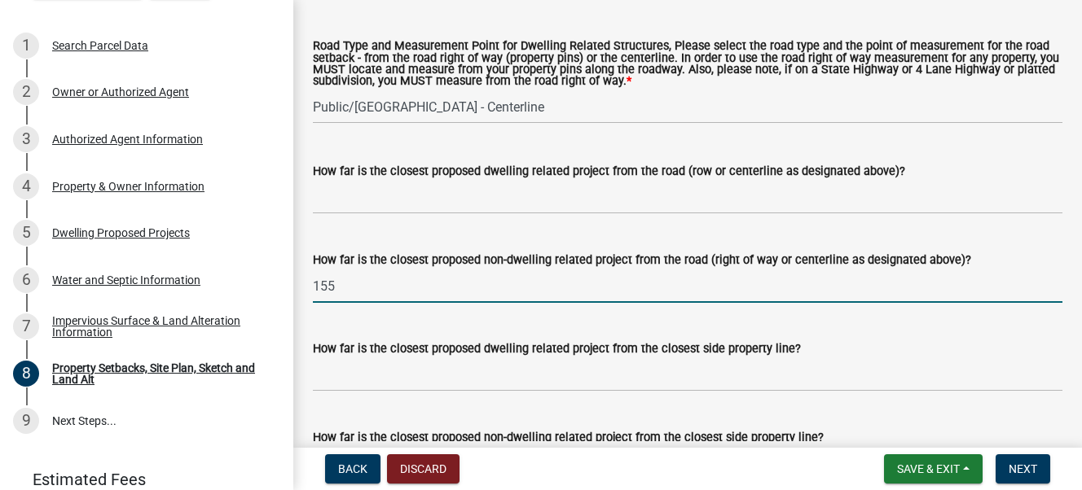
type input "155"
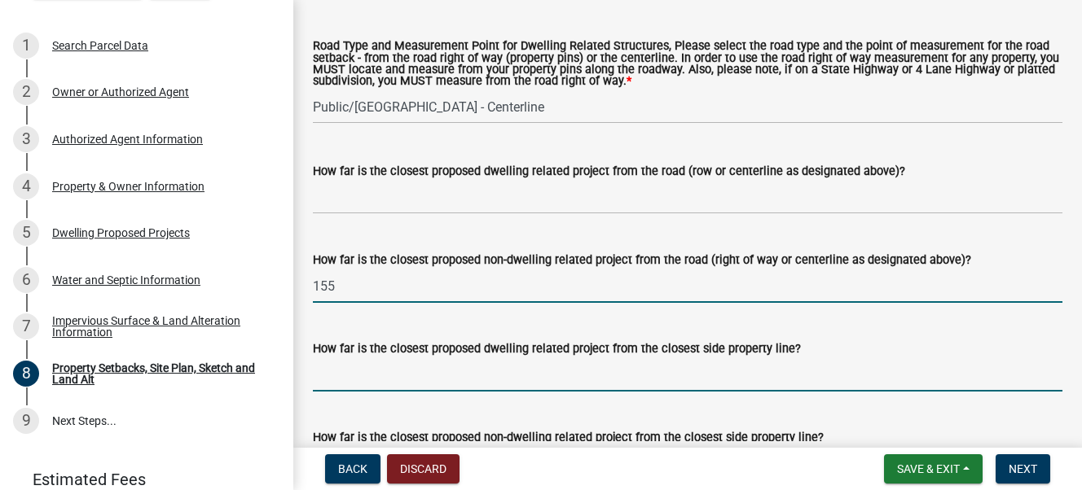
click at [503, 379] on input "How far is the closest proposed dwelling related project from the closest side …" at bounding box center [687, 374] width 749 height 33
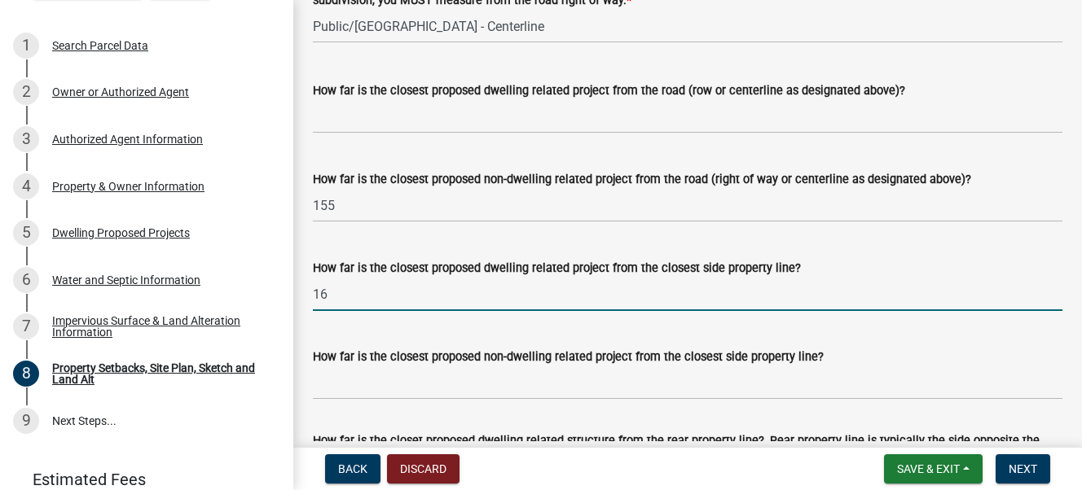
scroll to position [3421, 0]
type input "1"
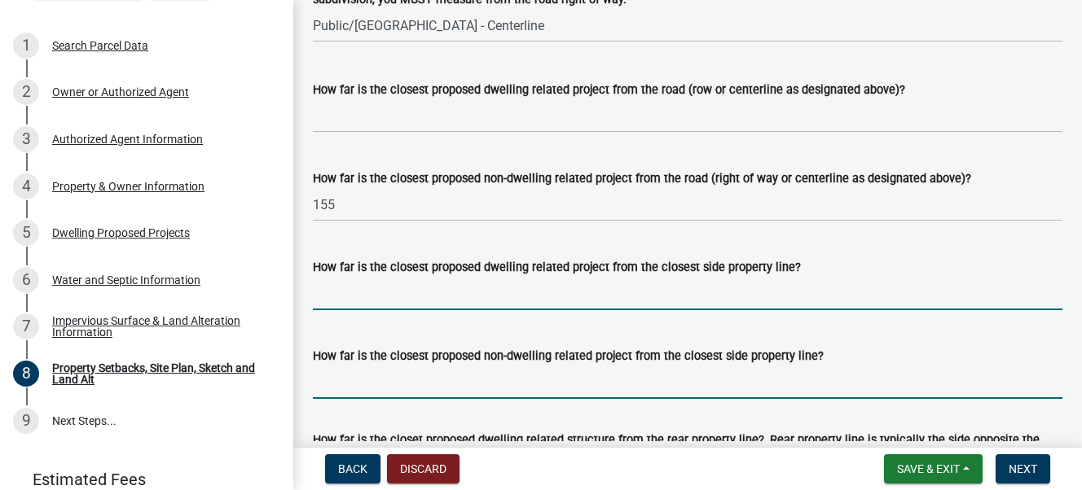
click at [396, 386] on input "How far is the closest proposed non-dwelling related project from the closest s…" at bounding box center [687, 382] width 749 height 33
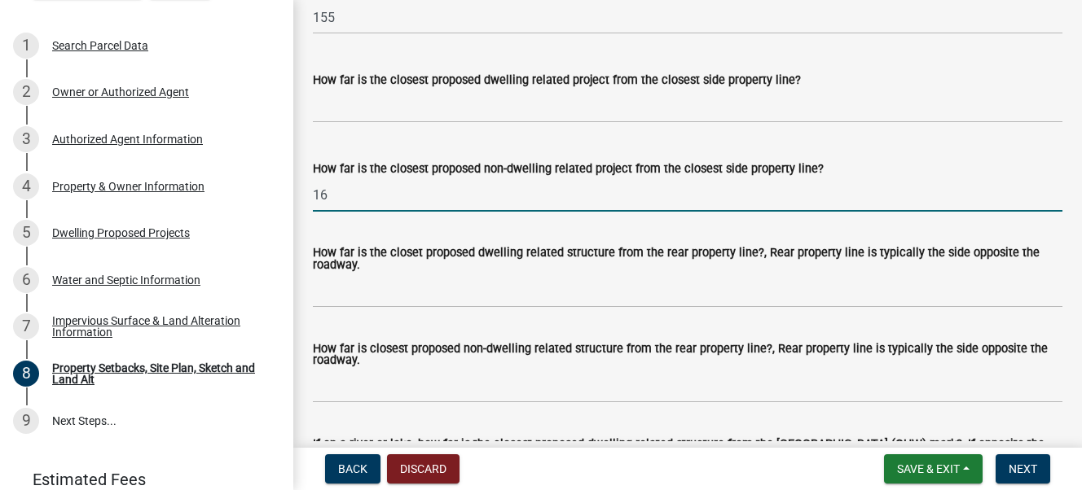
scroll to position [3666, 0]
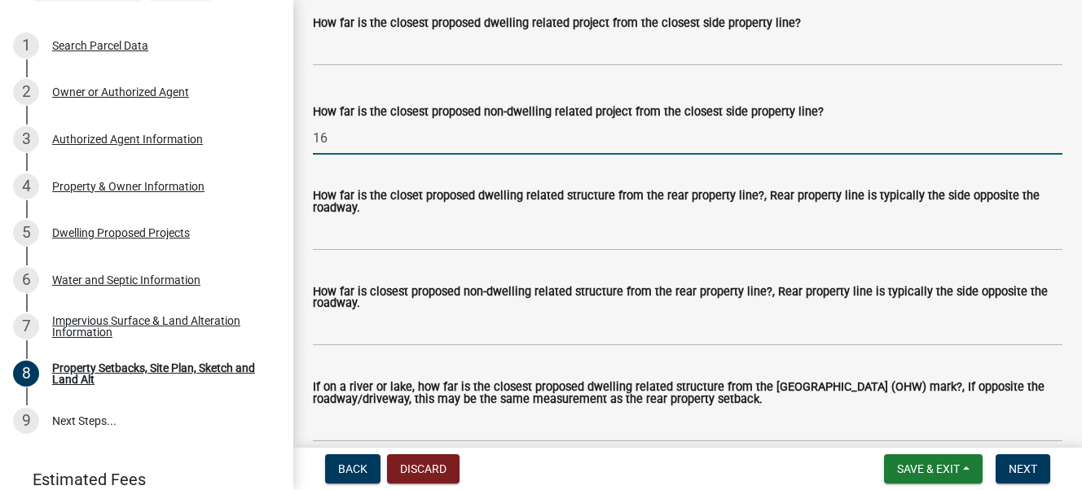
type input "16"
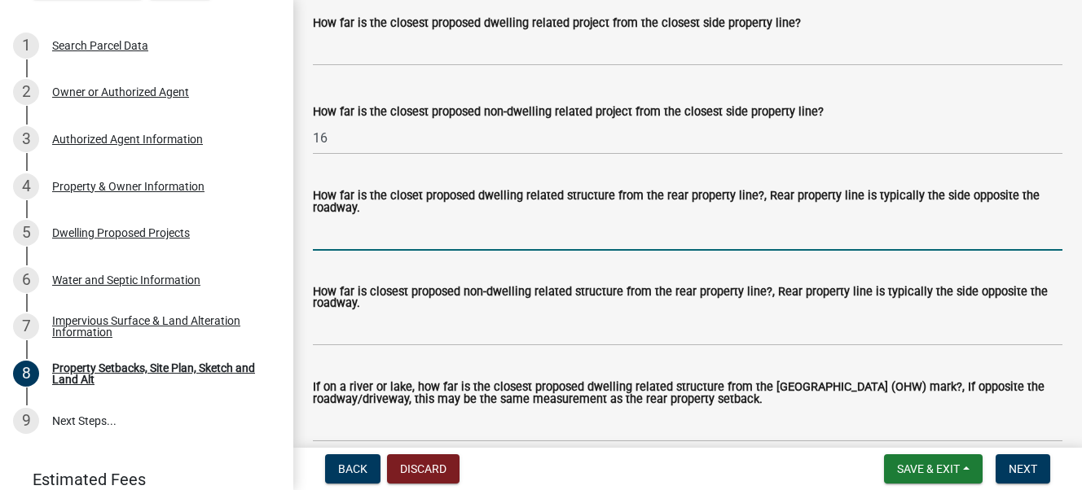
click at [354, 239] on input "How far is the closet proposed dwelling related structure from the rear propert…" at bounding box center [687, 233] width 749 height 33
type input "42"
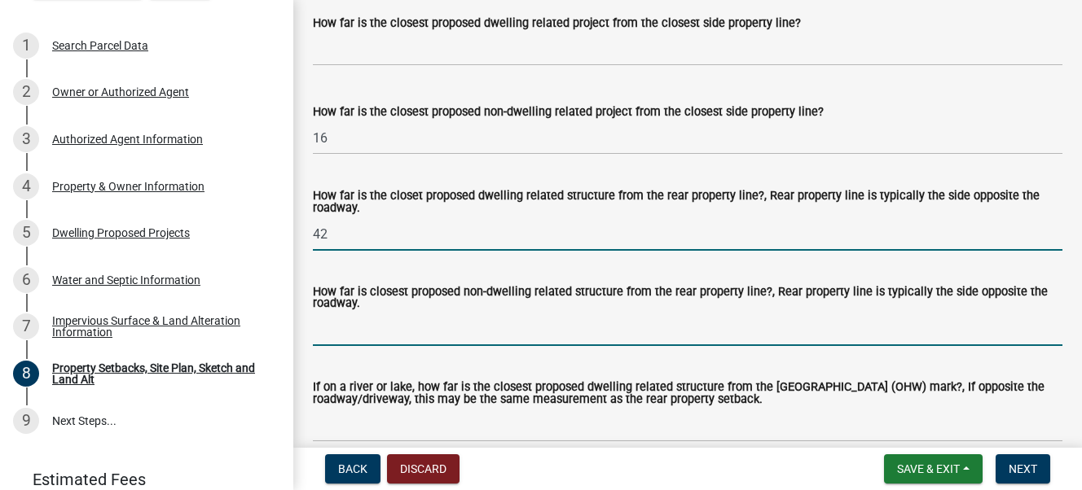
click at [349, 330] on input "How far is closest proposed non-dwelling related structure from the rear proper…" at bounding box center [687, 329] width 749 height 33
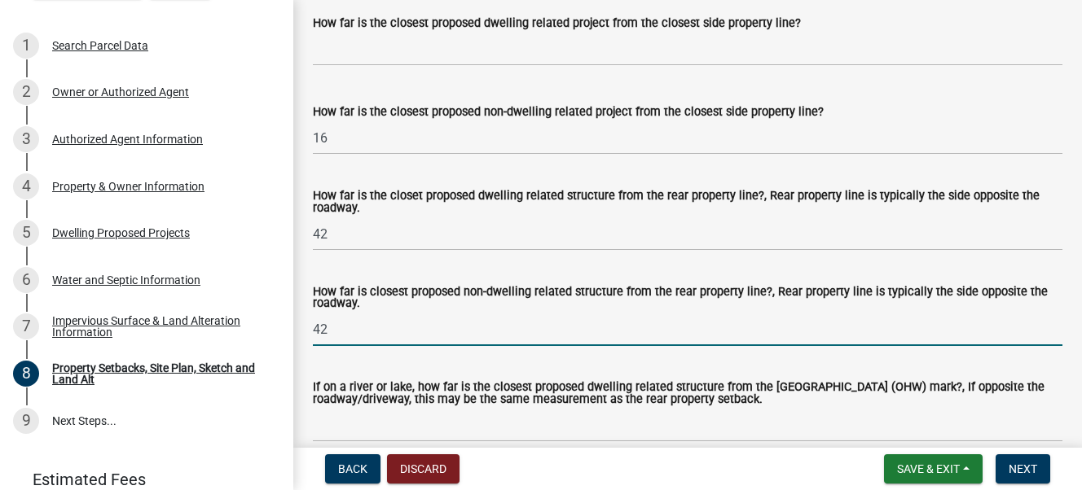
type input "42"
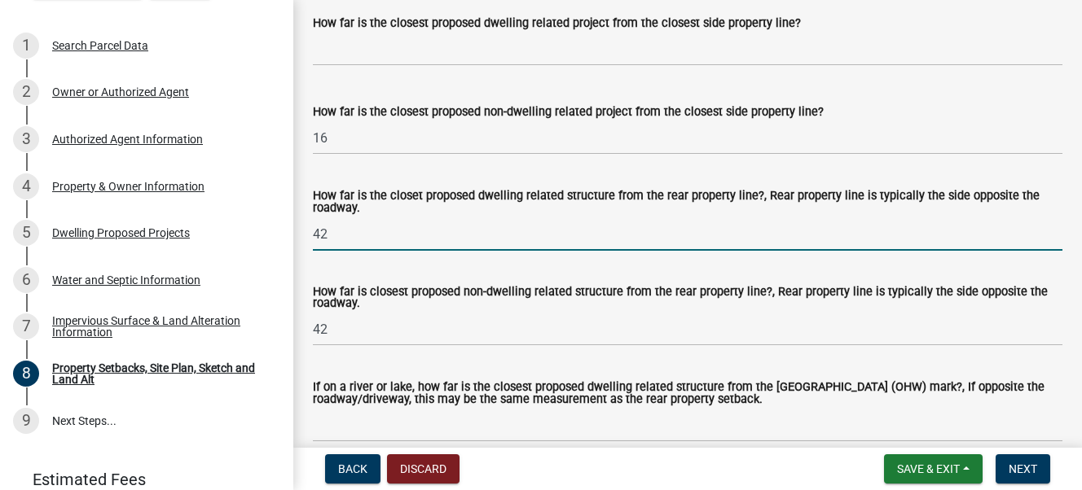
click at [339, 237] on input "42" at bounding box center [687, 233] width 749 height 33
type input "4"
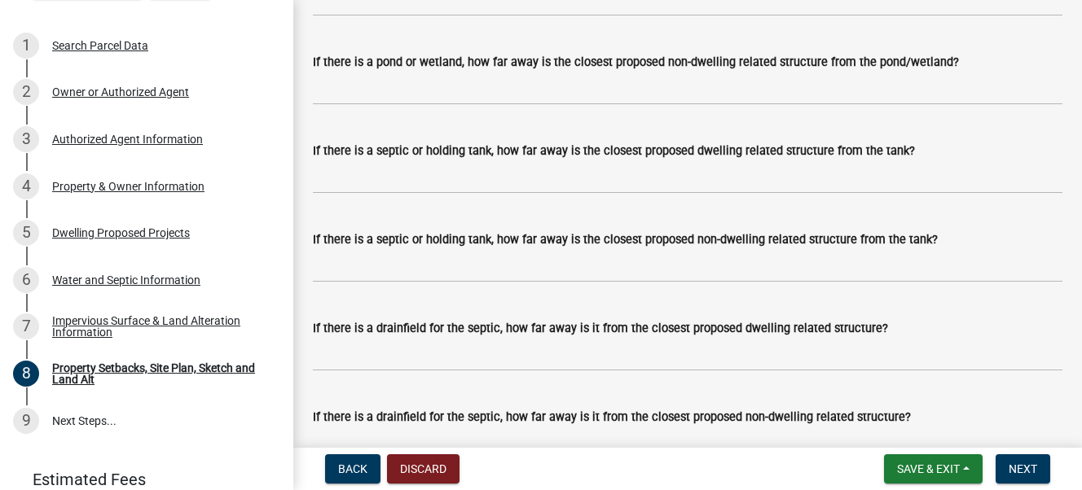
scroll to position [4479, 0]
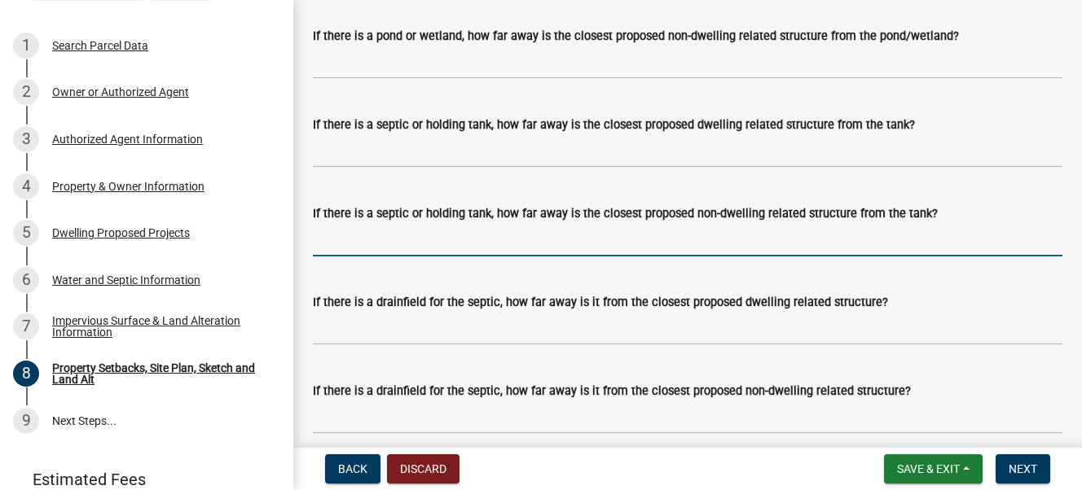
click at [356, 243] on input "If there is a septic or holding tank, how far away is the closest proposed non-…" at bounding box center [687, 239] width 749 height 33
type input "120"
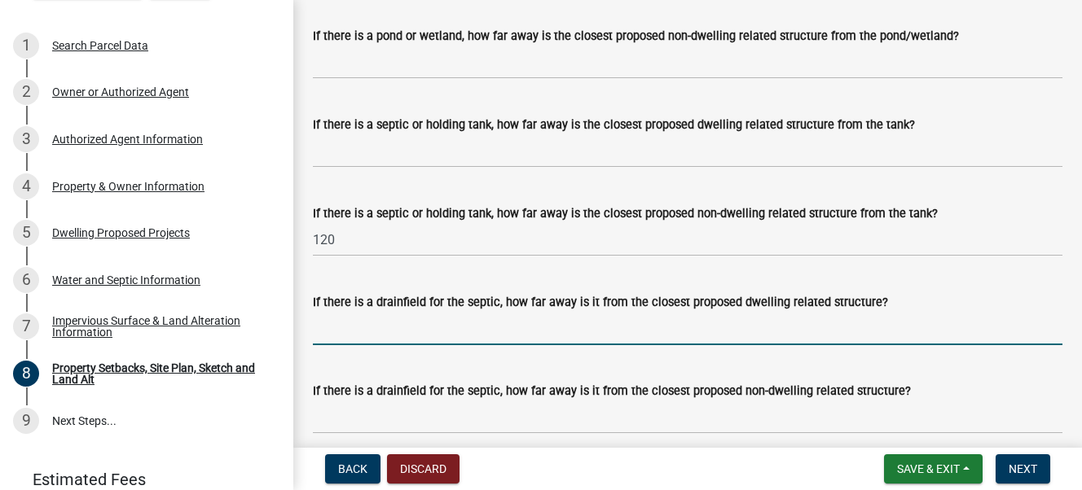
click at [352, 332] on input "If there is a drainfield for the septic, how far away is it from the closest pr…" at bounding box center [687, 328] width 749 height 33
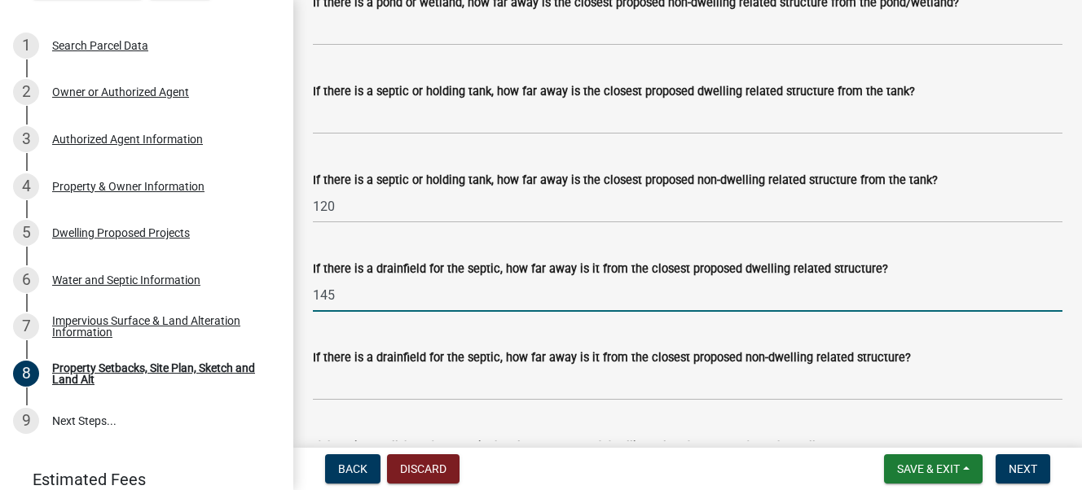
scroll to position [4562, 0]
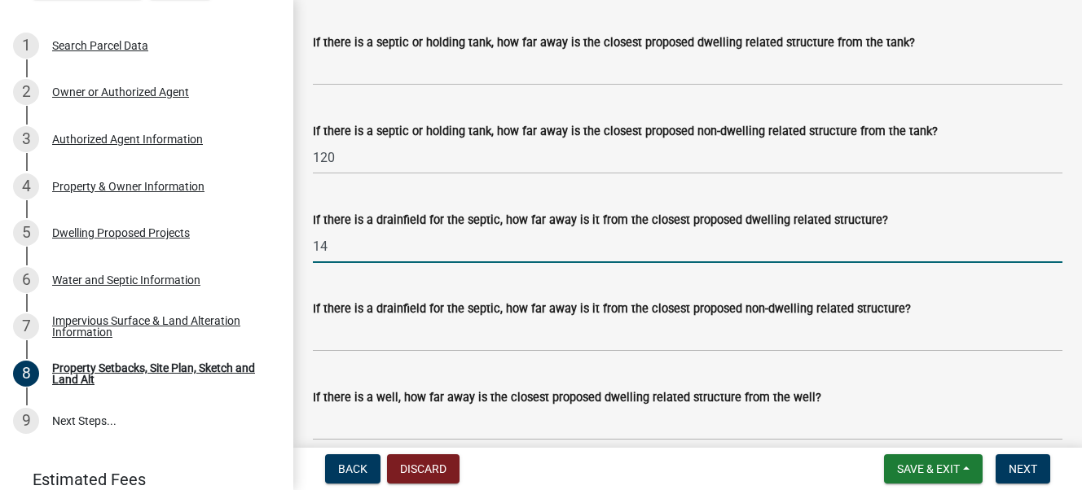
type input "1"
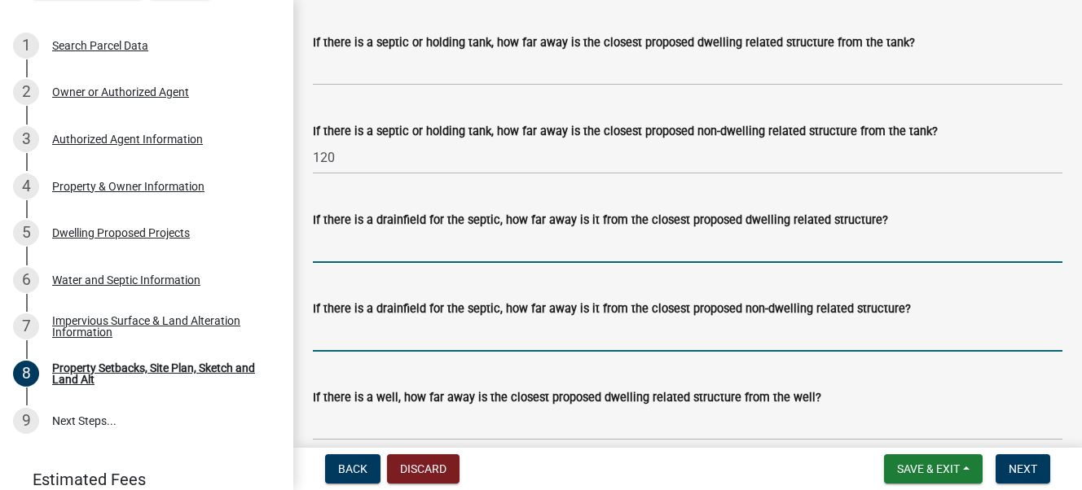
click at [337, 332] on input "If there is a drainfield for the septic, how far away is it from the closest pr…" at bounding box center [687, 335] width 749 height 33
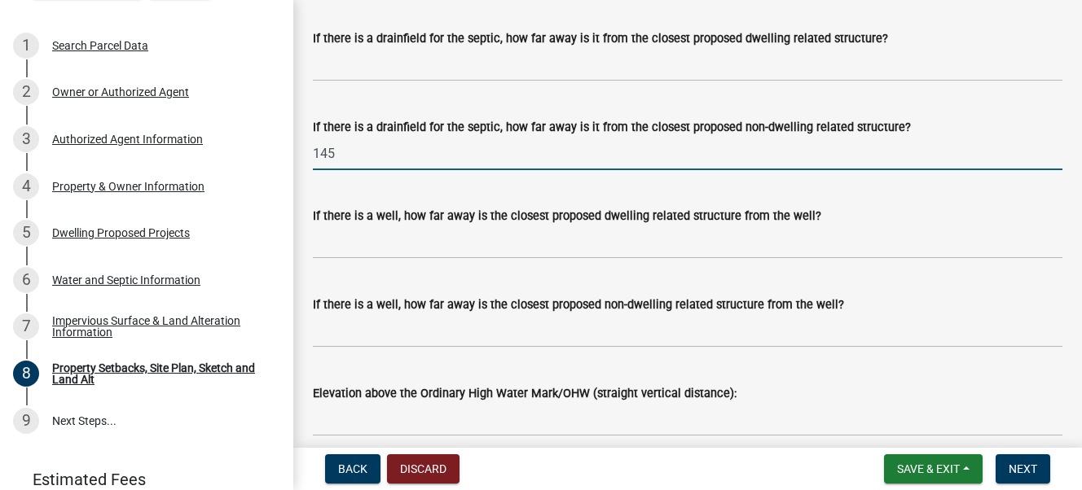
scroll to position [4805, 0]
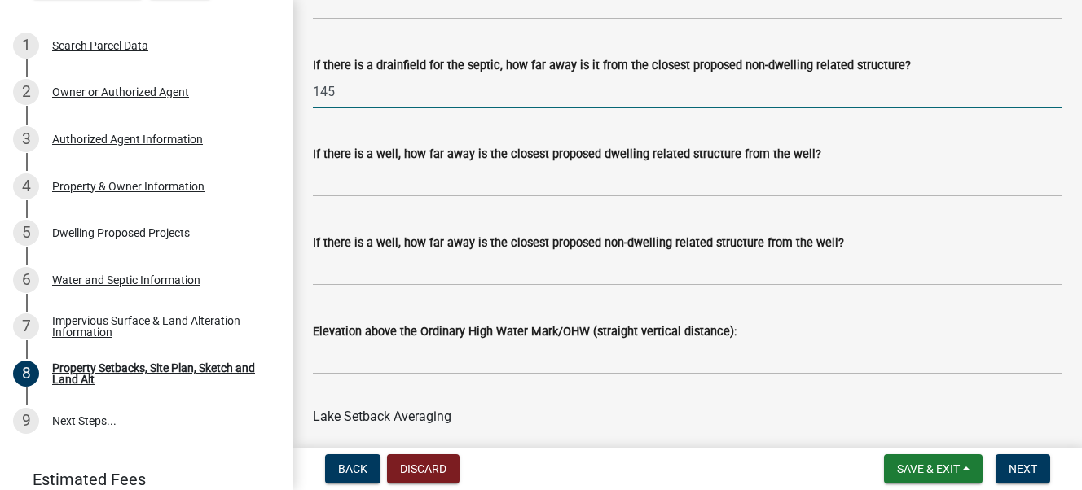
type input "145"
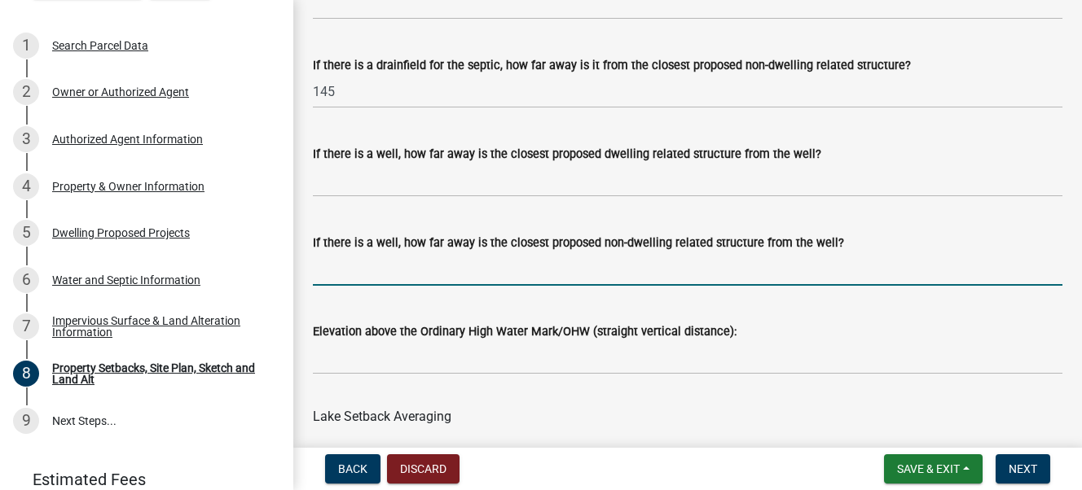
click at [415, 270] on input "If there is a well, how far away is the closest proposed non-dwelling related s…" at bounding box center [687, 269] width 749 height 33
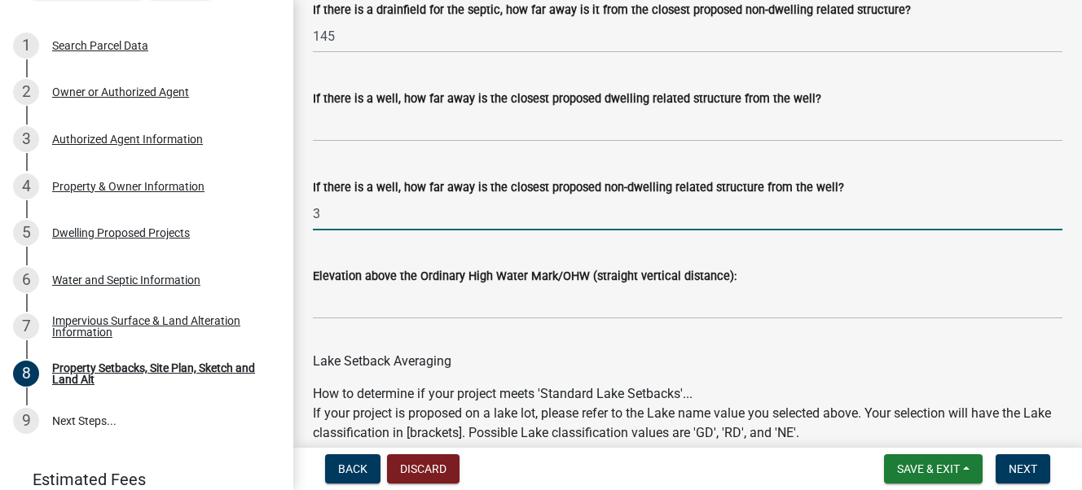
scroll to position [4888, 0]
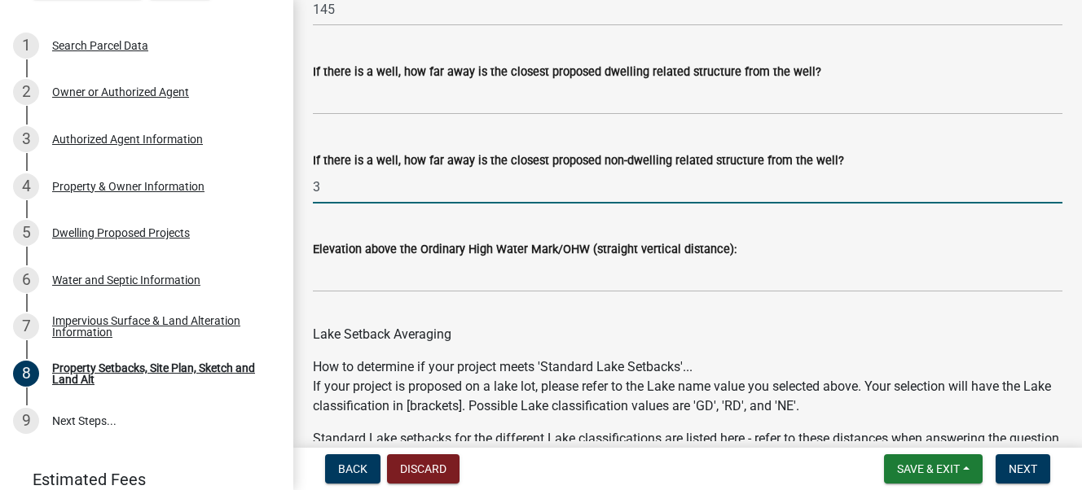
type input "3"
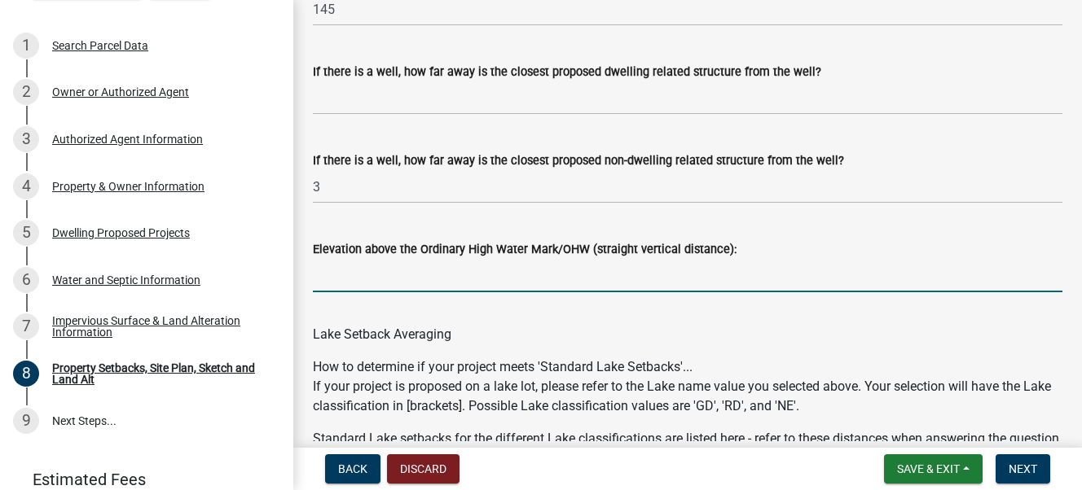
click at [359, 283] on input "Elevation above the Ordinary High Water Mark/OHW (straight vertical distance):" at bounding box center [687, 275] width 749 height 33
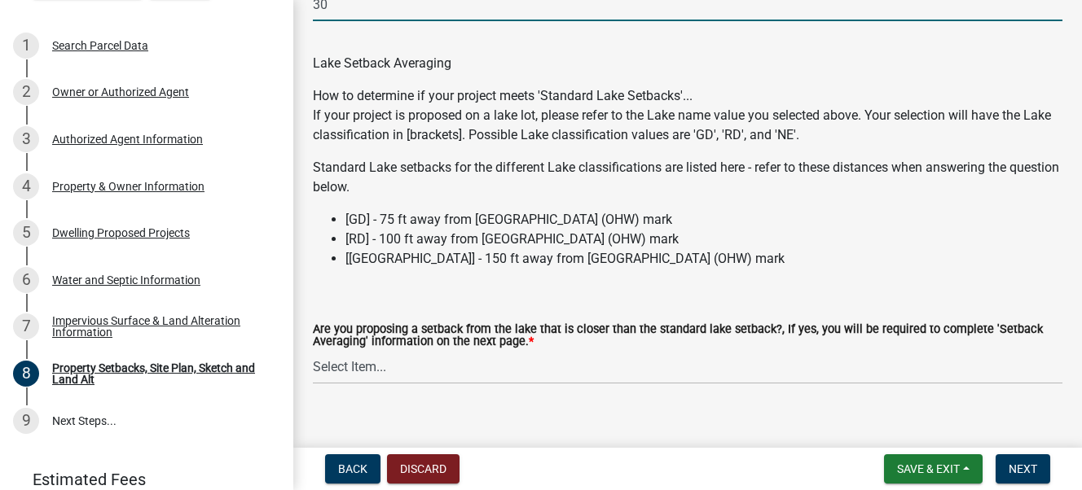
scroll to position [5182, 0]
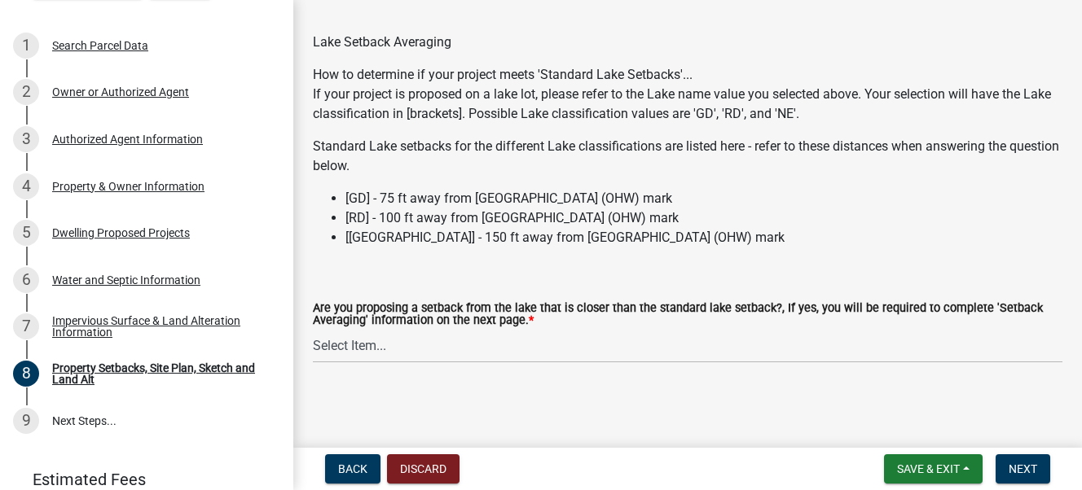
type input "30"
click at [333, 347] on select "Select Item... Yes No N/A" at bounding box center [687, 346] width 749 height 33
click at [313, 330] on select "Select Item... Yes No N/A" at bounding box center [687, 346] width 749 height 33
select select "19d13e65-c93d-443e-910a-7a17299544cc"
click at [900, 388] on span "Next" at bounding box center [1022, 469] width 29 height 13
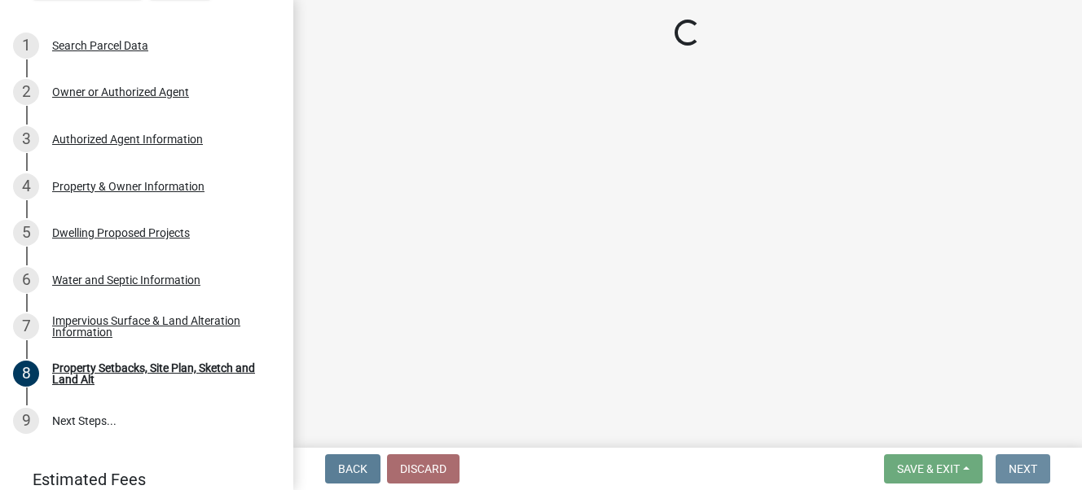
scroll to position [0, 0]
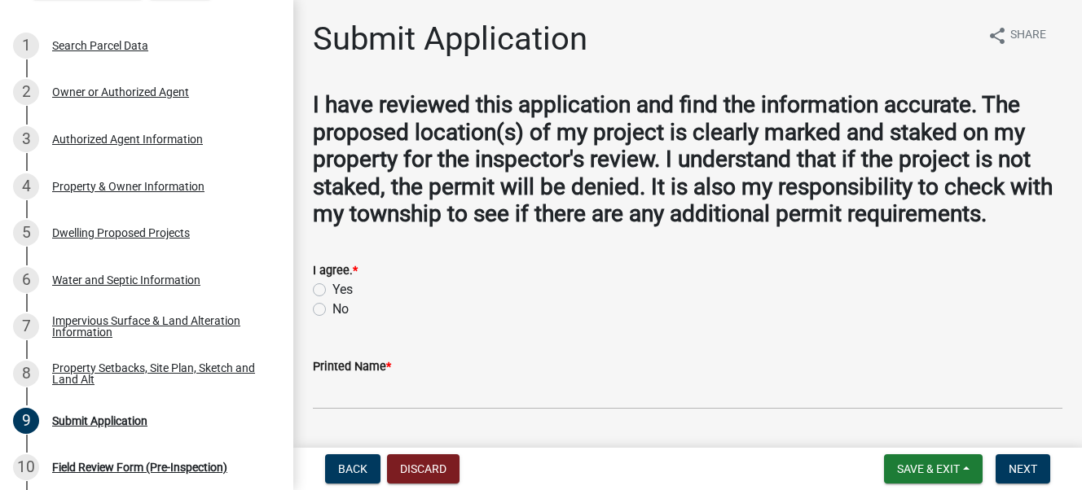
click at [332, 289] on label "Yes" at bounding box center [342, 290] width 20 height 20
click at [332, 289] on input "Yes" at bounding box center [337, 285] width 11 height 11
radio input "true"
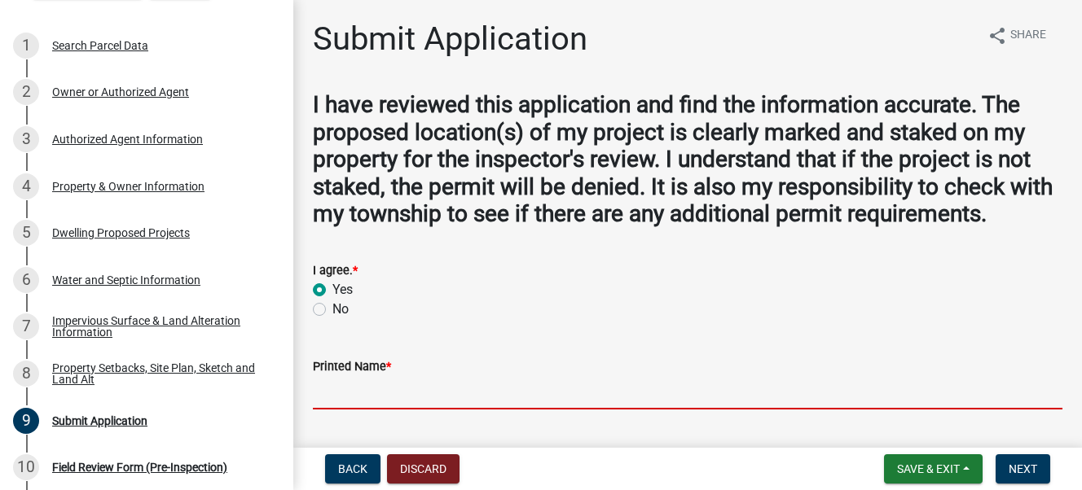
click at [411, 384] on input "Printed Name *" at bounding box center [687, 392] width 749 height 33
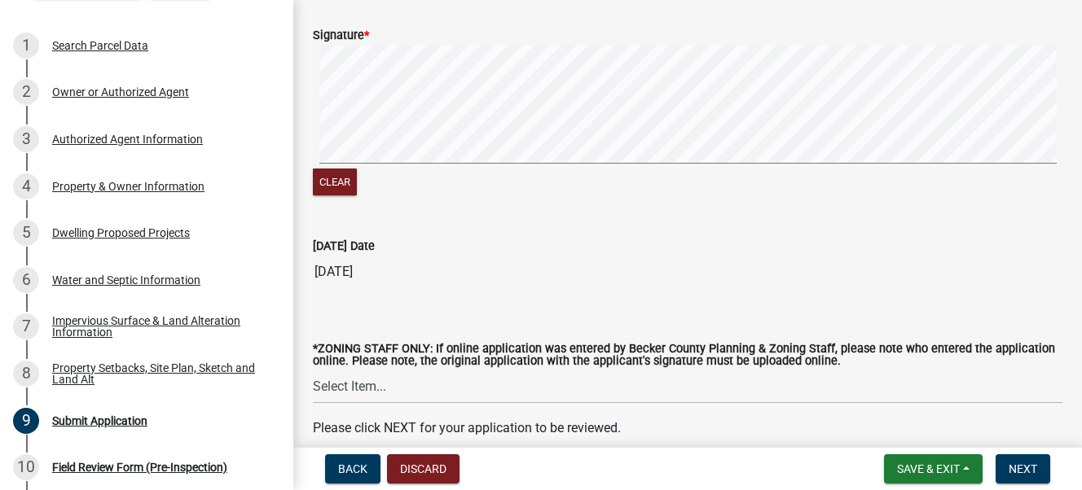
scroll to position [489, 0]
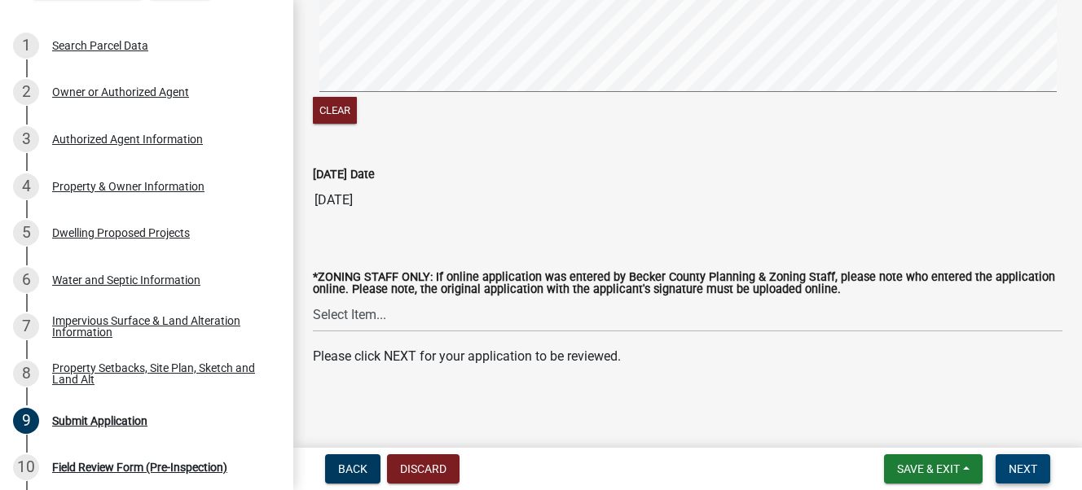
type input "[PERSON_NAME]"
click at [900, 388] on span "Next" at bounding box center [1022, 469] width 29 height 13
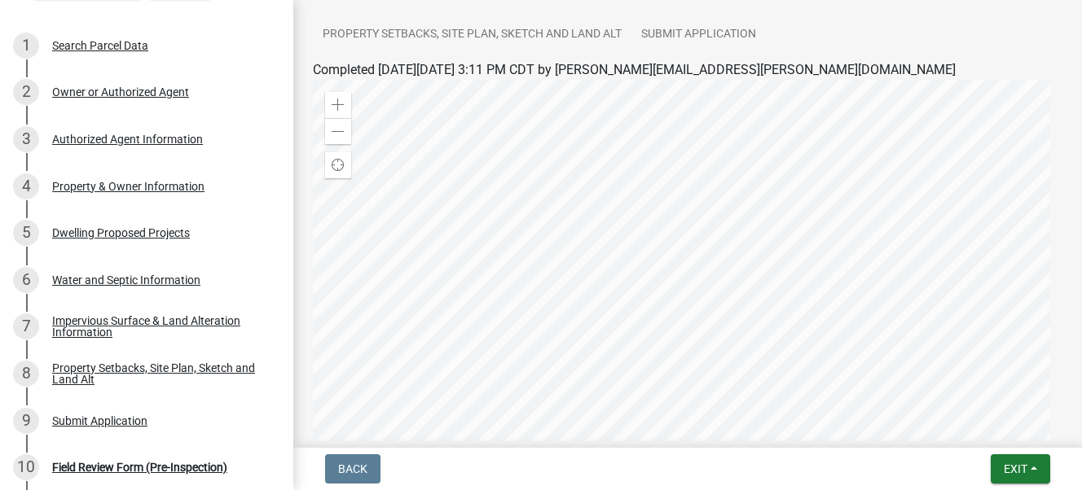
scroll to position [244, 0]
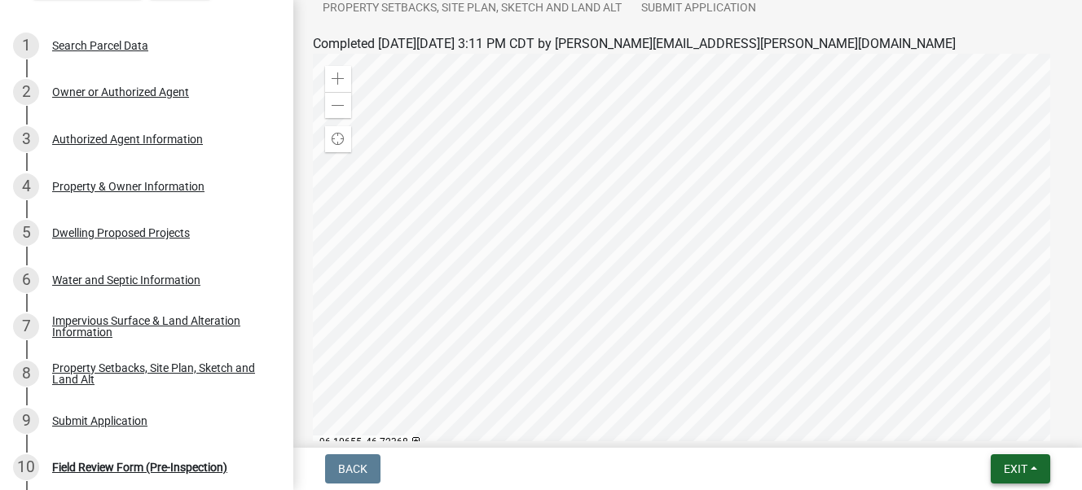
click at [900, 388] on span "Exit" at bounding box center [1016, 469] width 24 height 13
click at [900, 388] on button "Save & Exit" at bounding box center [985, 426] width 130 height 39
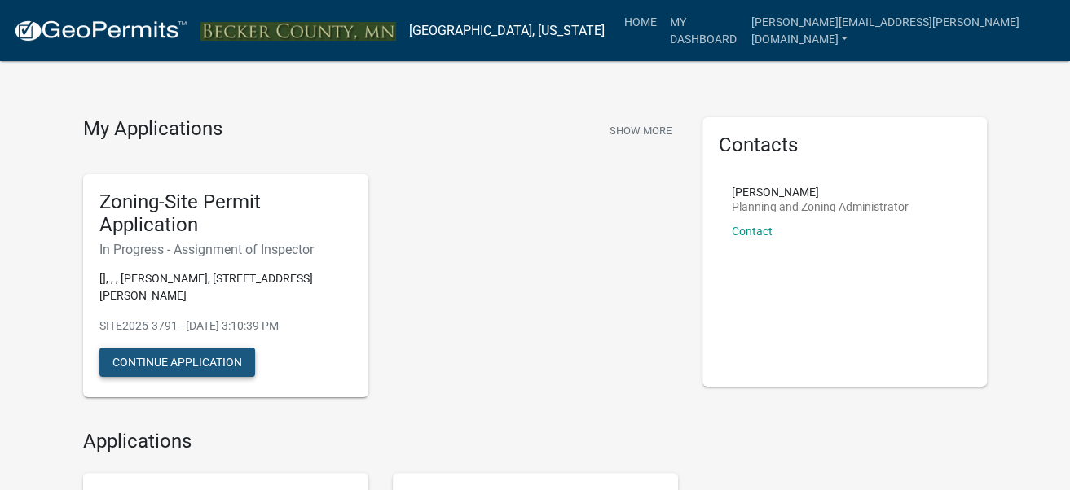
click at [177, 350] on button "Continue Application" at bounding box center [177, 362] width 156 height 29
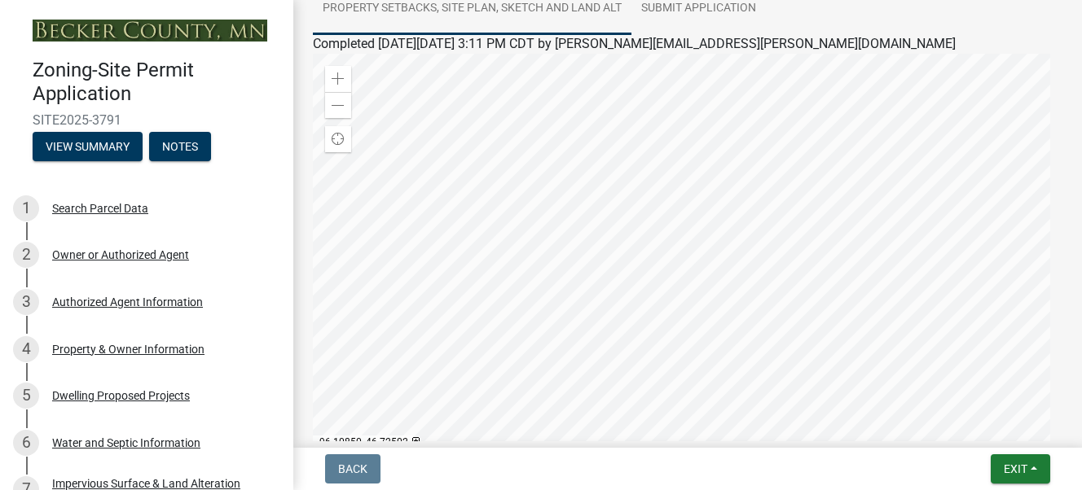
scroll to position [437, 0]
